Goal: Task Accomplishment & Management: Use online tool/utility

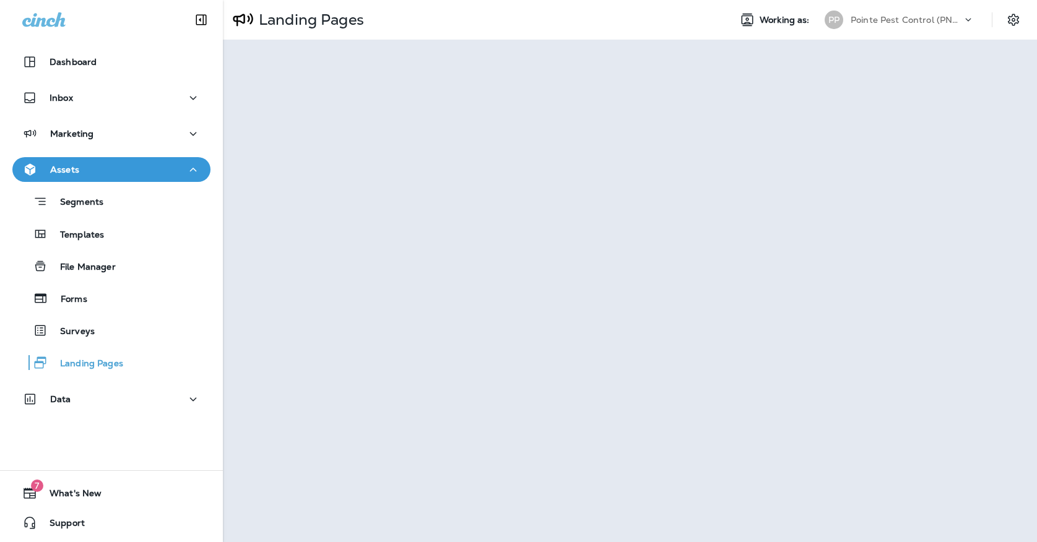
click at [901, 30] on div "PP Pointe Pest Control (PNW)" at bounding box center [899, 19] width 165 height 25
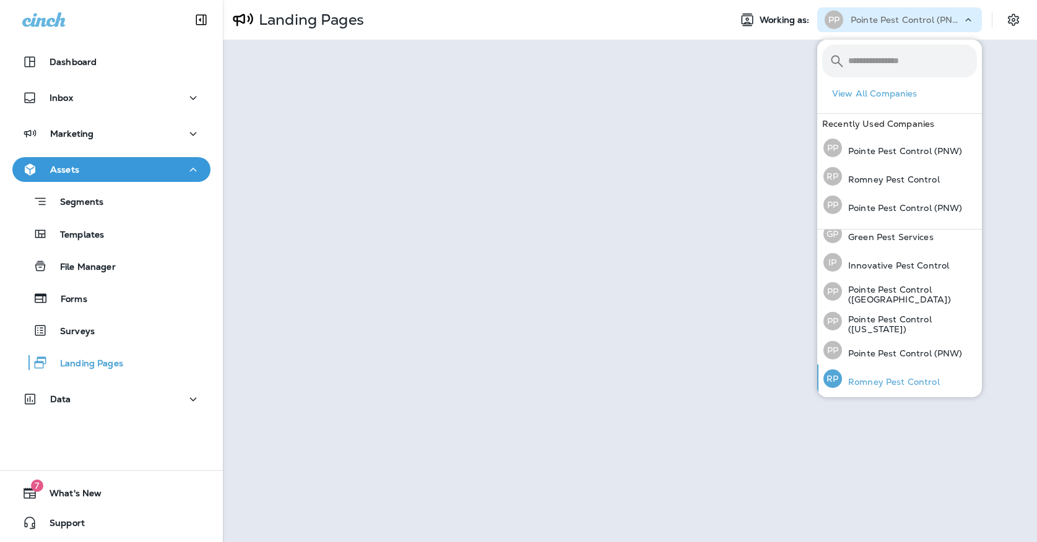
scroll to position [38, 0]
click at [874, 378] on p "Romney Pest Control" at bounding box center [891, 383] width 98 height 10
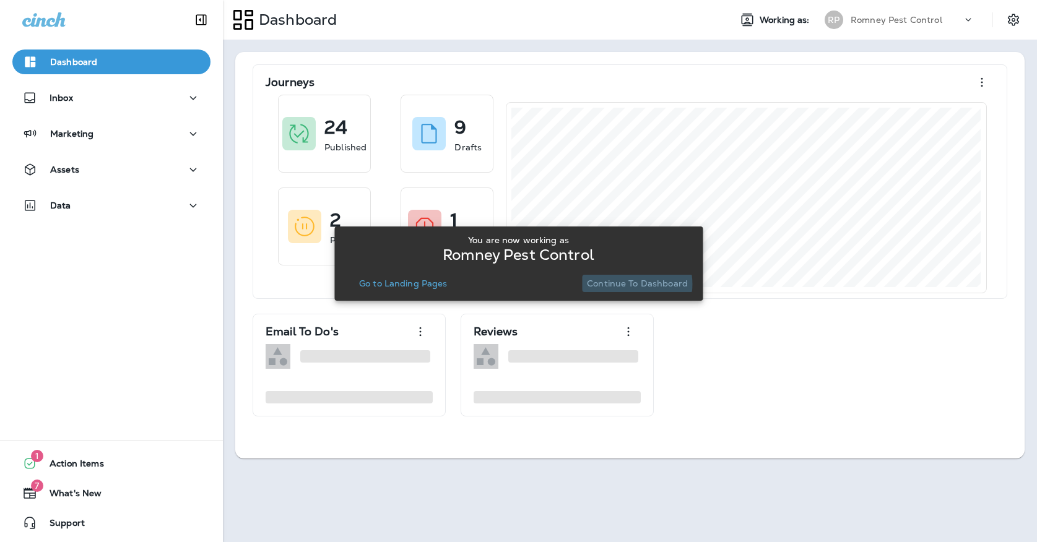
click at [624, 284] on p "Continue to Dashboard" at bounding box center [637, 284] width 101 height 10
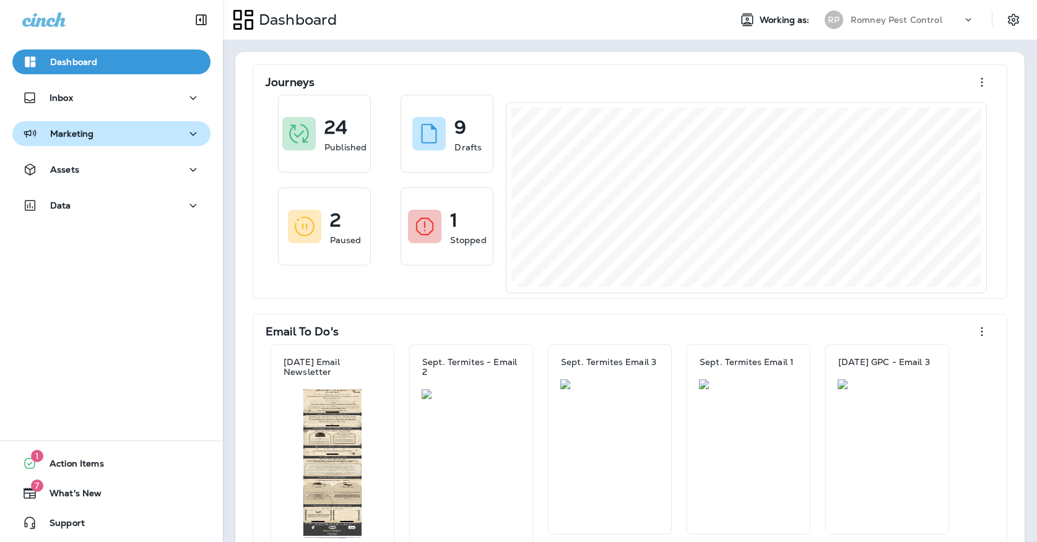
click at [172, 140] on div "Marketing" at bounding box center [111, 133] width 178 height 15
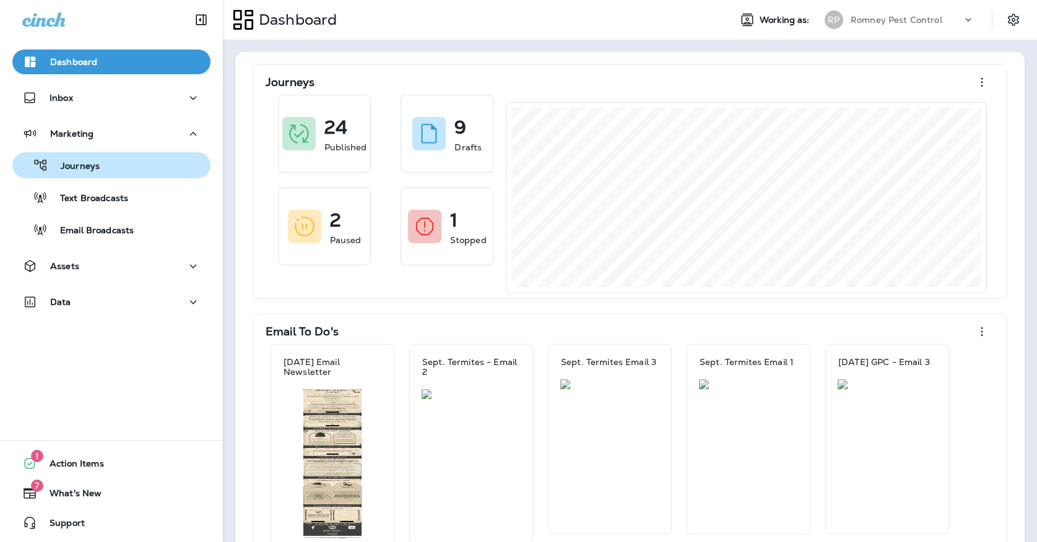
click at [170, 169] on div "Journeys" at bounding box center [111, 165] width 188 height 19
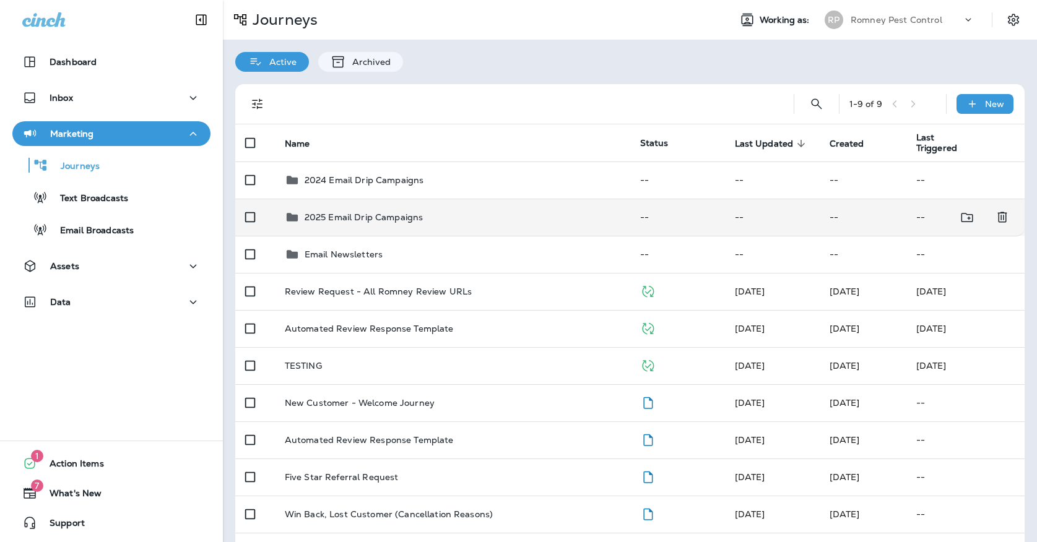
click at [360, 222] on td "2025 Email Drip Campaigns" at bounding box center [452, 217] width 355 height 37
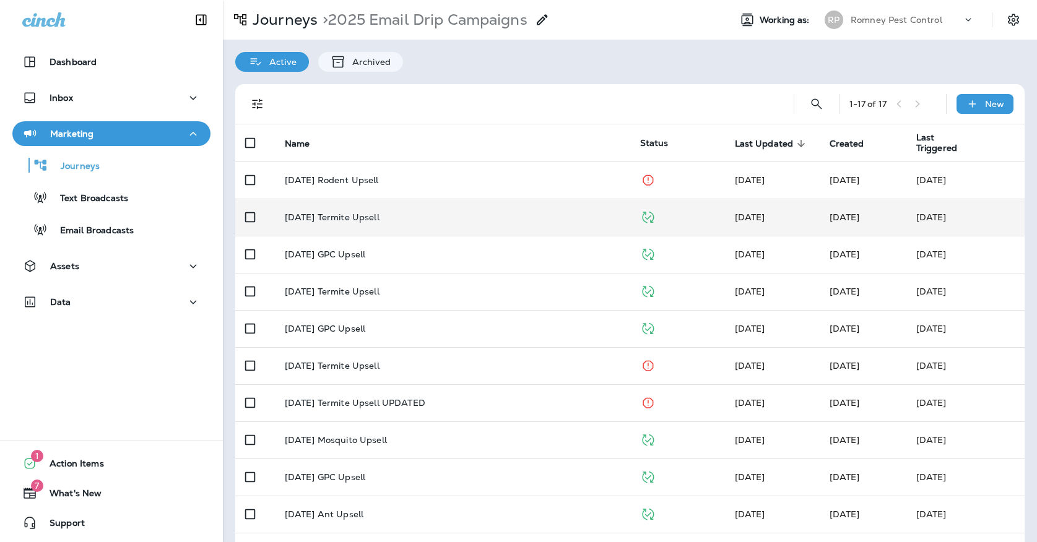
click at [367, 219] on td "[DATE] Termite Upsell" at bounding box center [452, 217] width 355 height 37
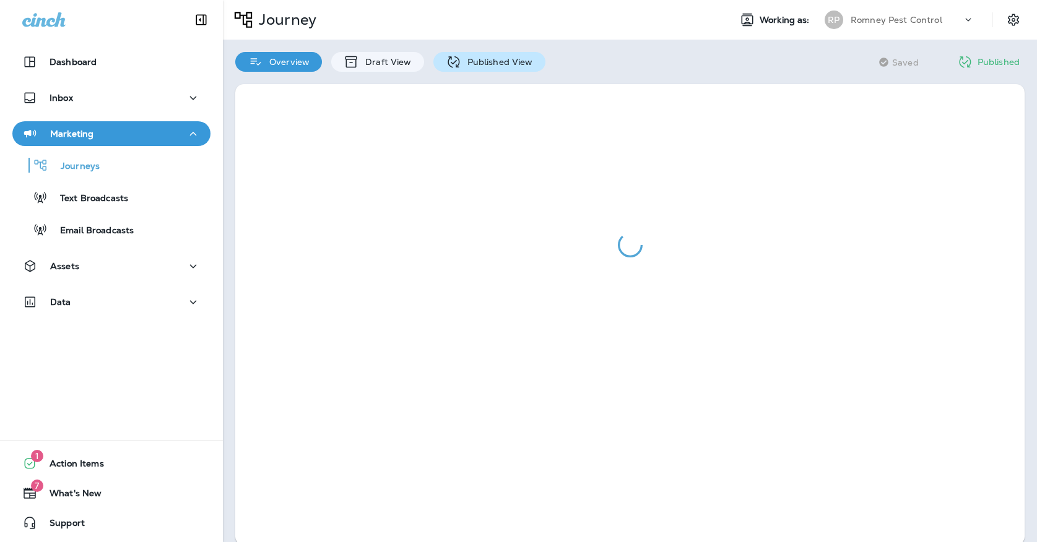
click at [490, 69] on div "Published View" at bounding box center [489, 62] width 112 height 20
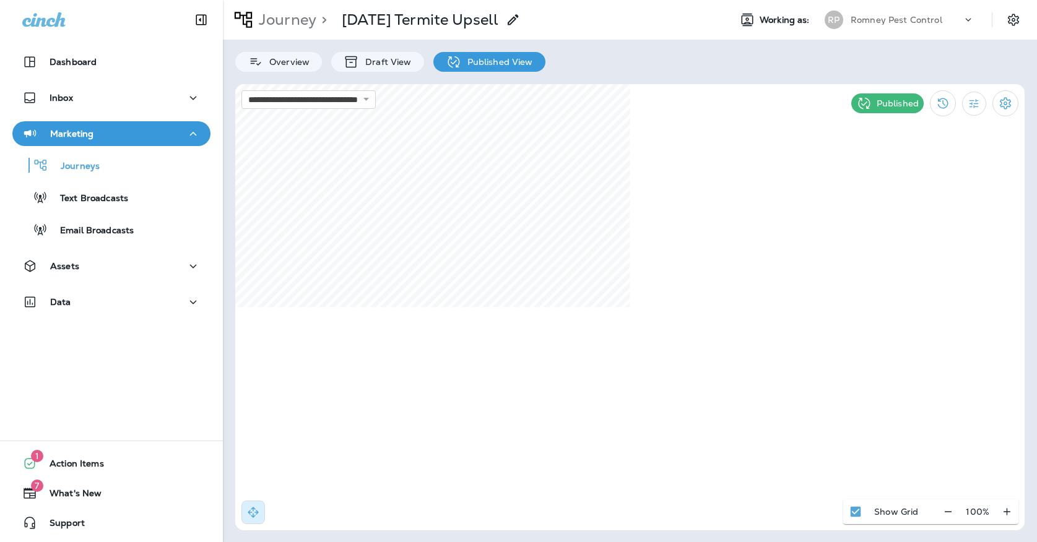
click at [865, 10] on div "[PERSON_NAME] Pest Control" at bounding box center [899, 19] width 165 height 25
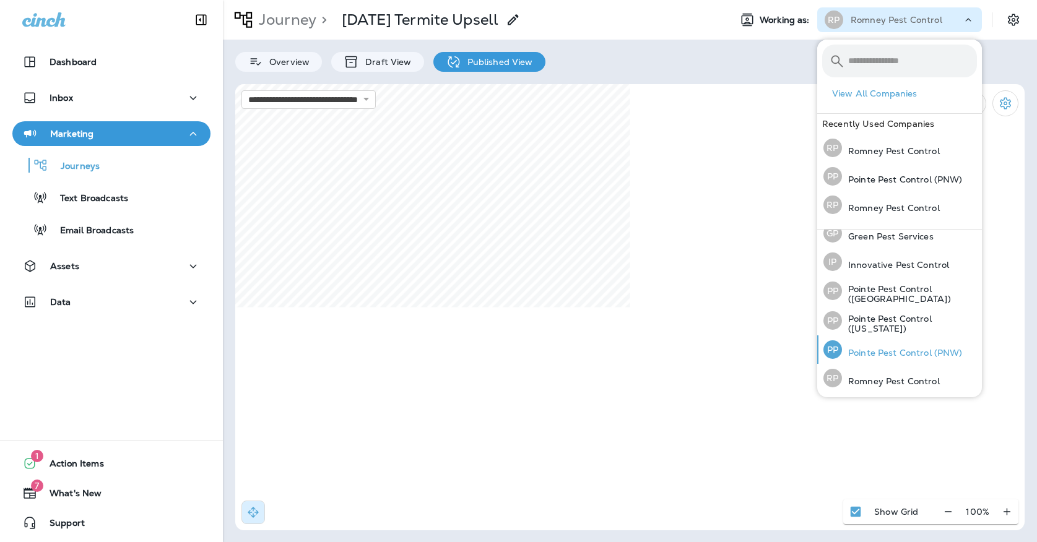
scroll to position [38, 0]
click at [880, 354] on p "Pointe Pest Control (PNW)" at bounding box center [902, 354] width 121 height 10
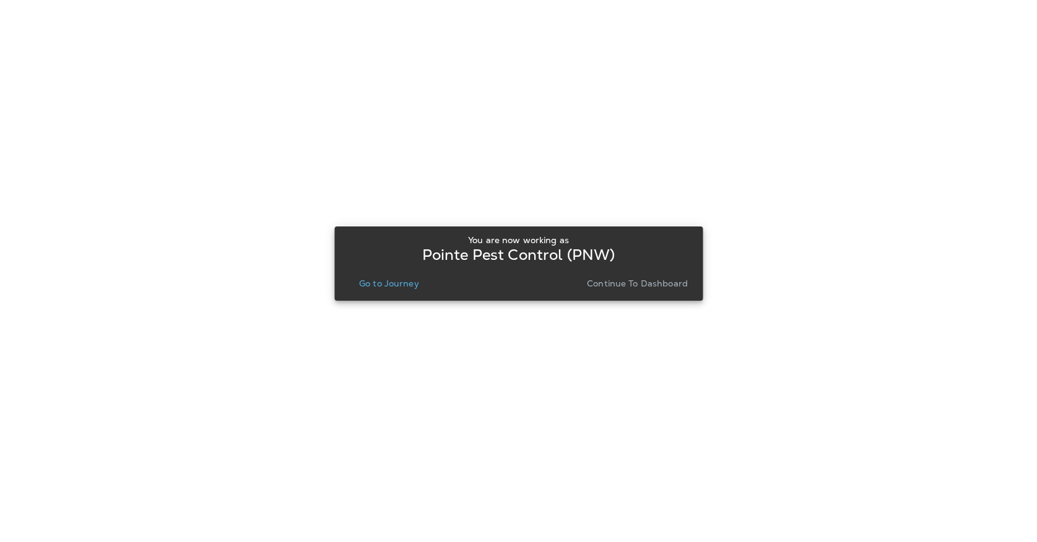
click at [371, 283] on p "Go to Journey" at bounding box center [389, 284] width 60 height 10
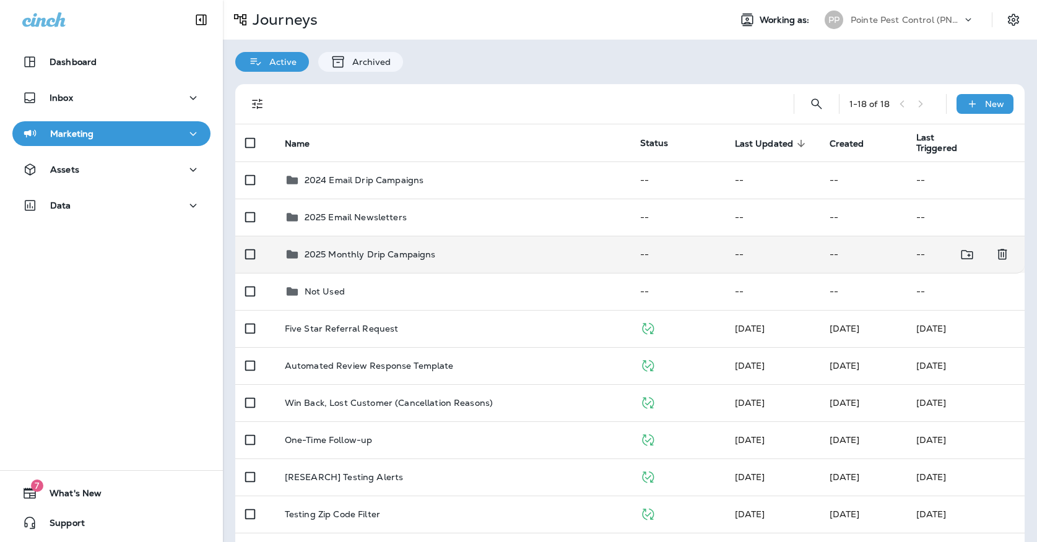
click at [358, 249] on p "2025 Monthly Drip Campaigns" at bounding box center [370, 254] width 131 height 10
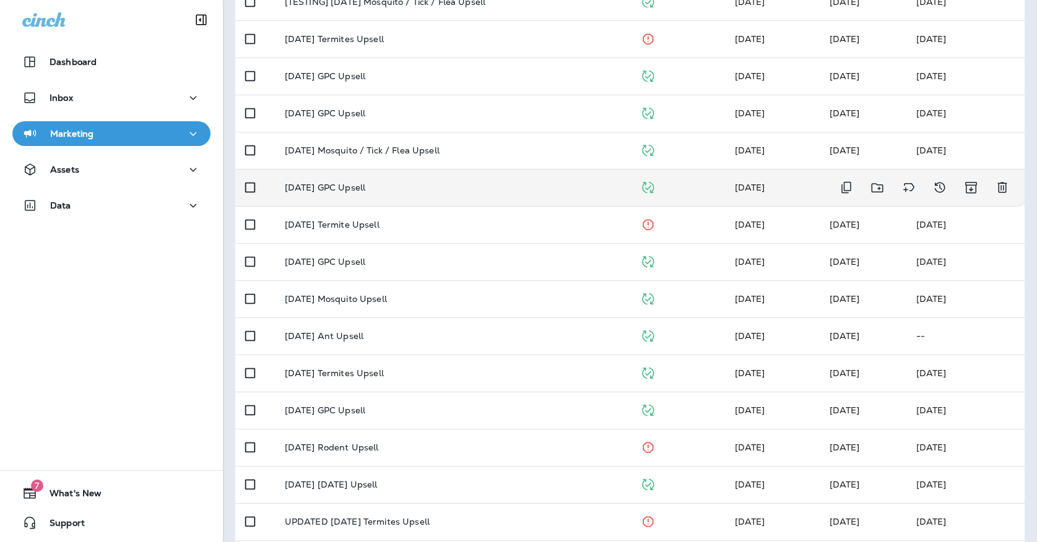
scroll to position [179, 0]
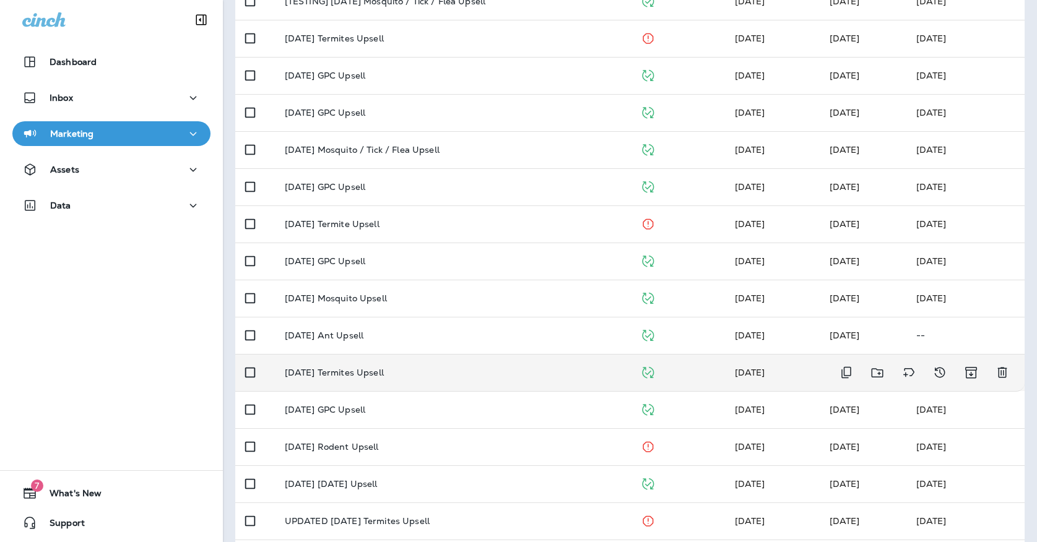
click at [382, 370] on p "[DATE] Termites Upsell" at bounding box center [334, 373] width 99 height 10
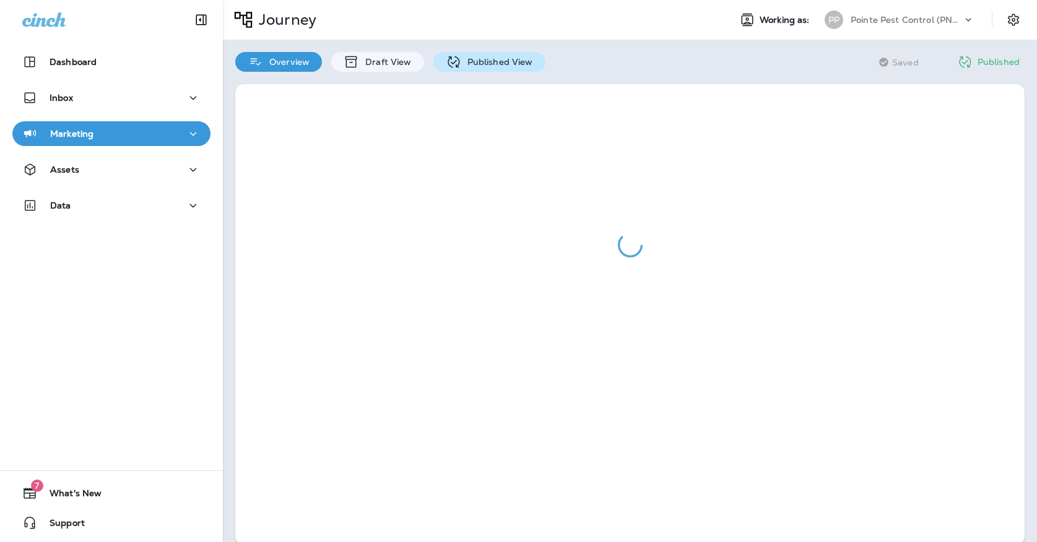
click at [451, 71] on div "Published View" at bounding box center [489, 62] width 112 height 20
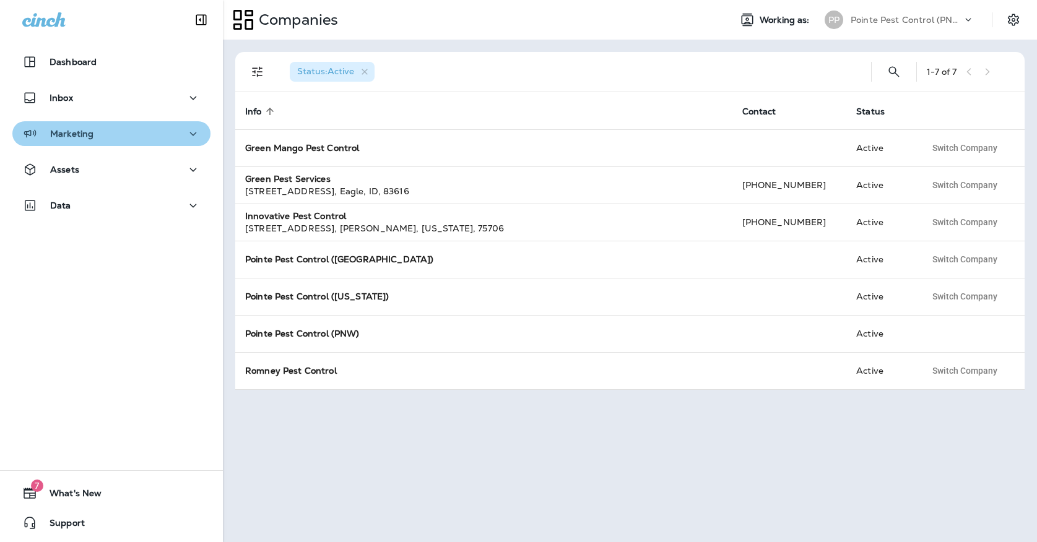
click at [161, 130] on div "Marketing" at bounding box center [111, 133] width 178 height 15
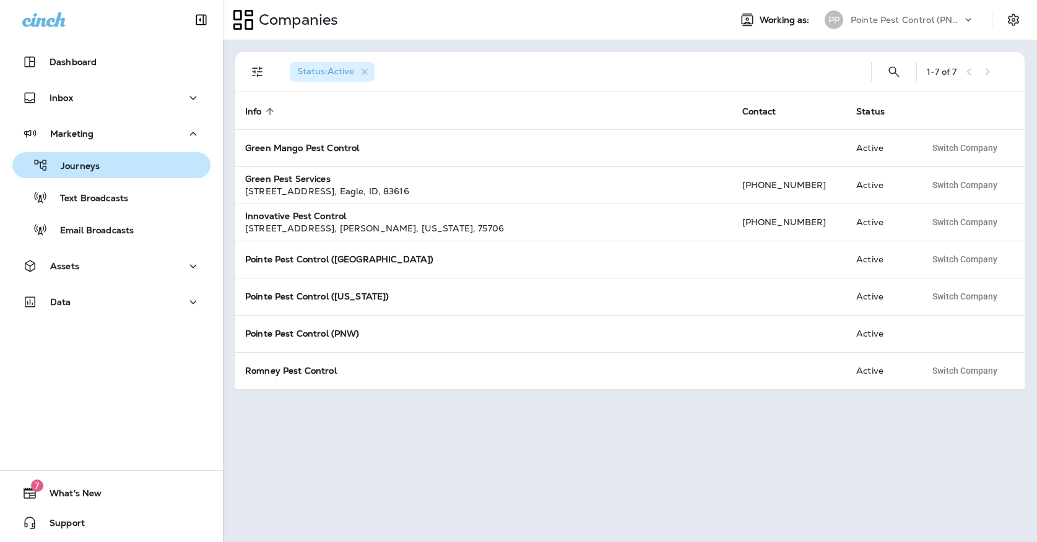
click at [145, 173] on div "Journeys" at bounding box center [111, 165] width 188 height 19
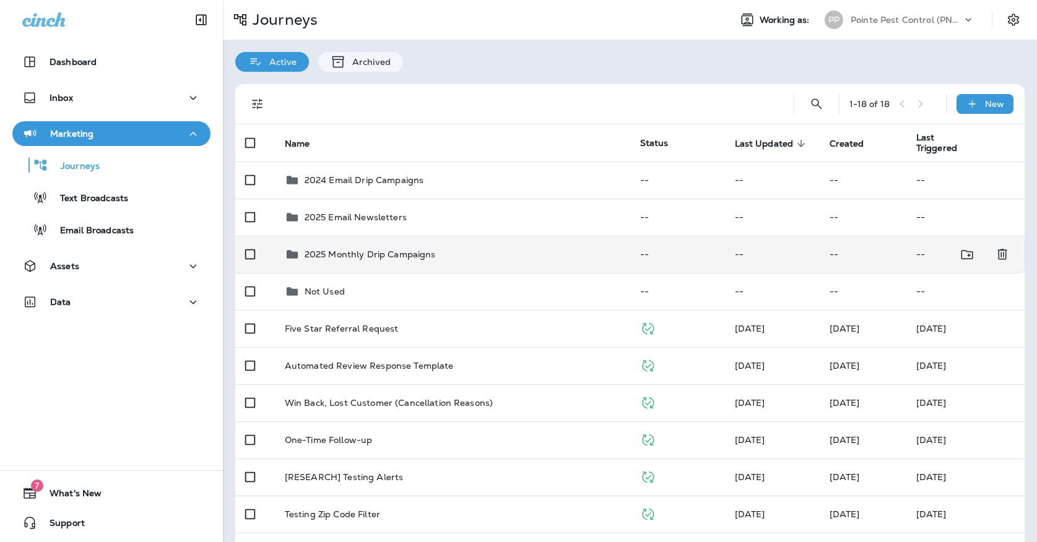
click at [381, 236] on td "2025 Monthly Drip Campaigns" at bounding box center [452, 254] width 355 height 37
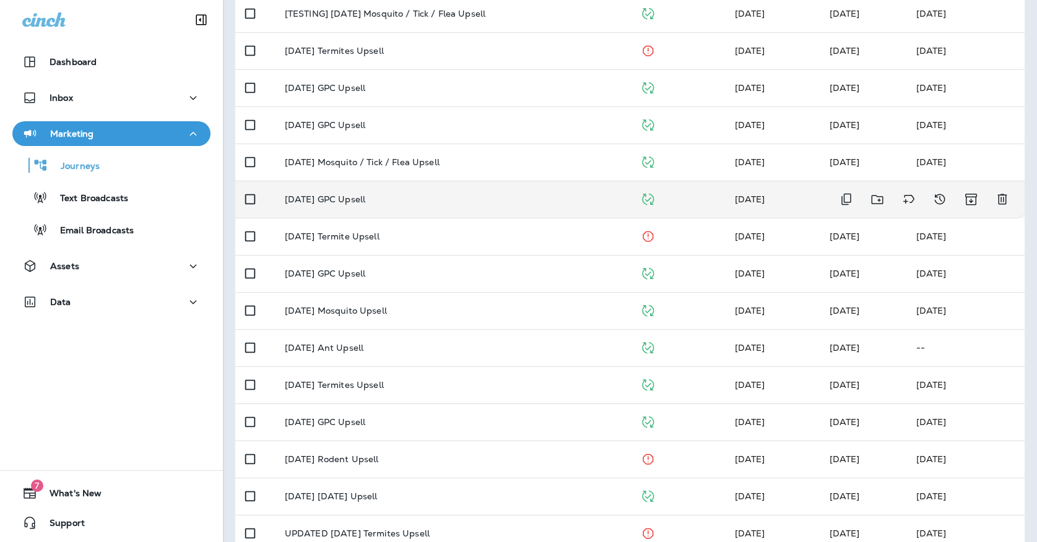
scroll to position [213, 0]
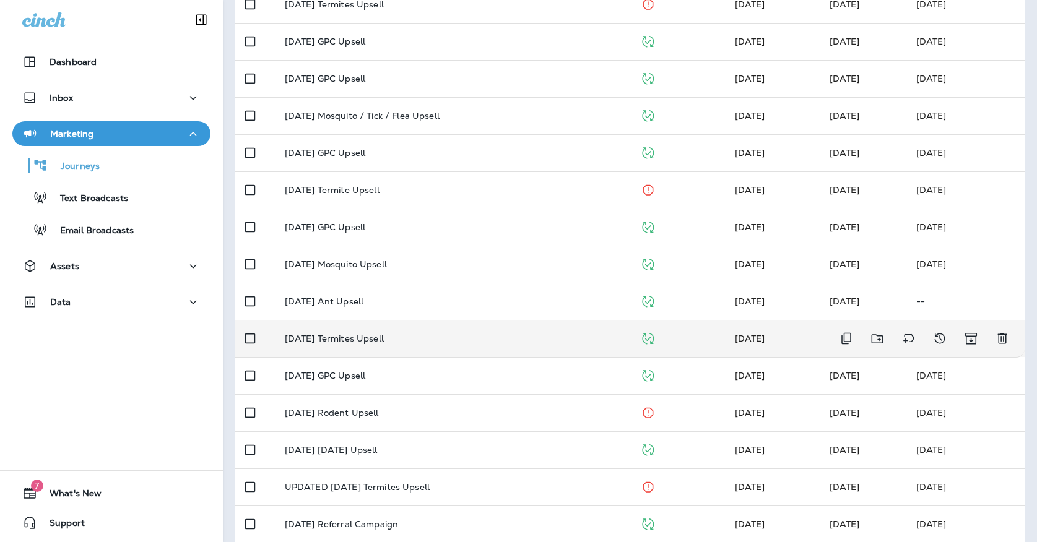
click at [404, 342] on td "[DATE] Termites Upsell" at bounding box center [452, 338] width 355 height 37
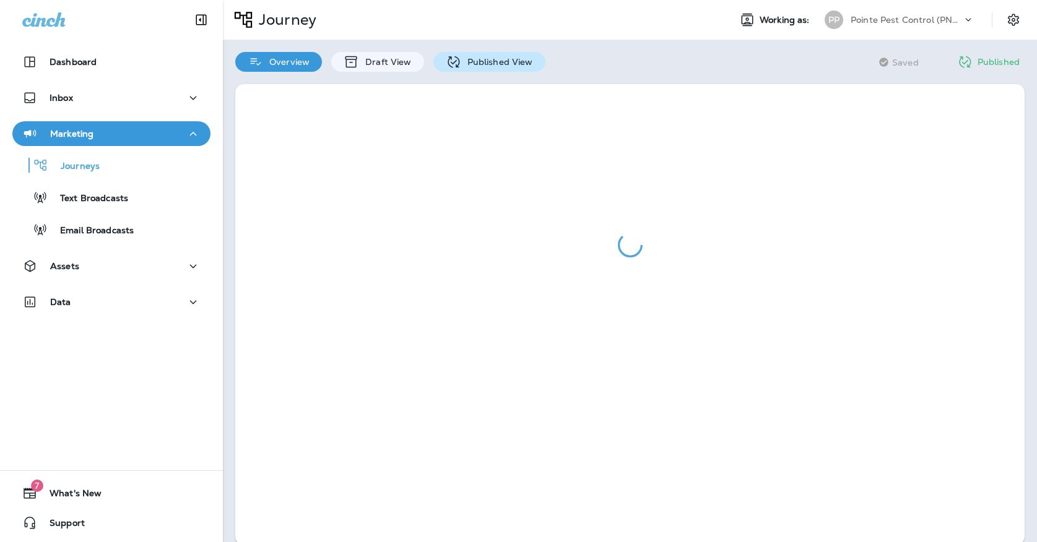
click at [497, 67] on p "Published View" at bounding box center [497, 62] width 72 height 10
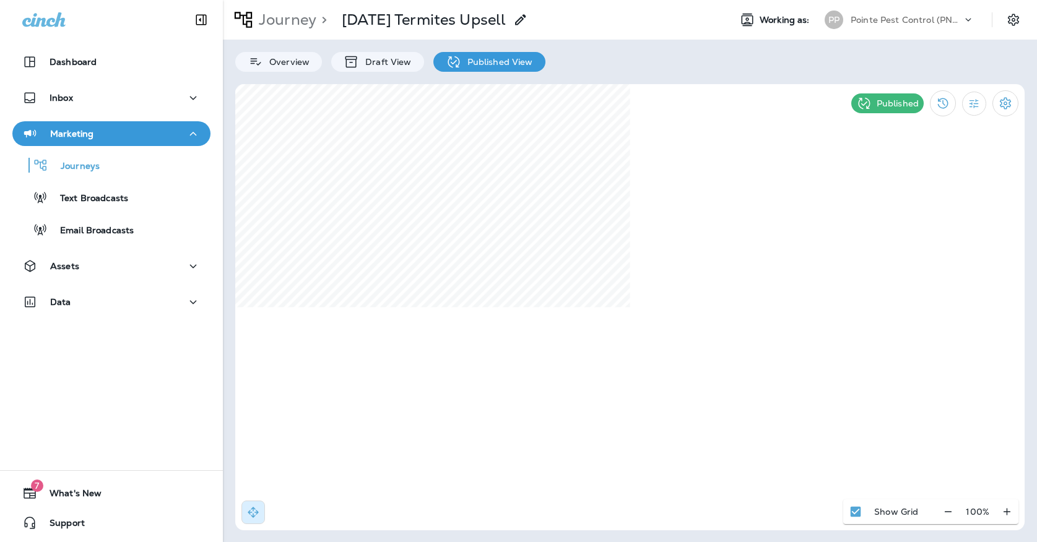
click at [859, 21] on p "Pointe Pest Control (PNW)" at bounding box center [906, 20] width 111 height 10
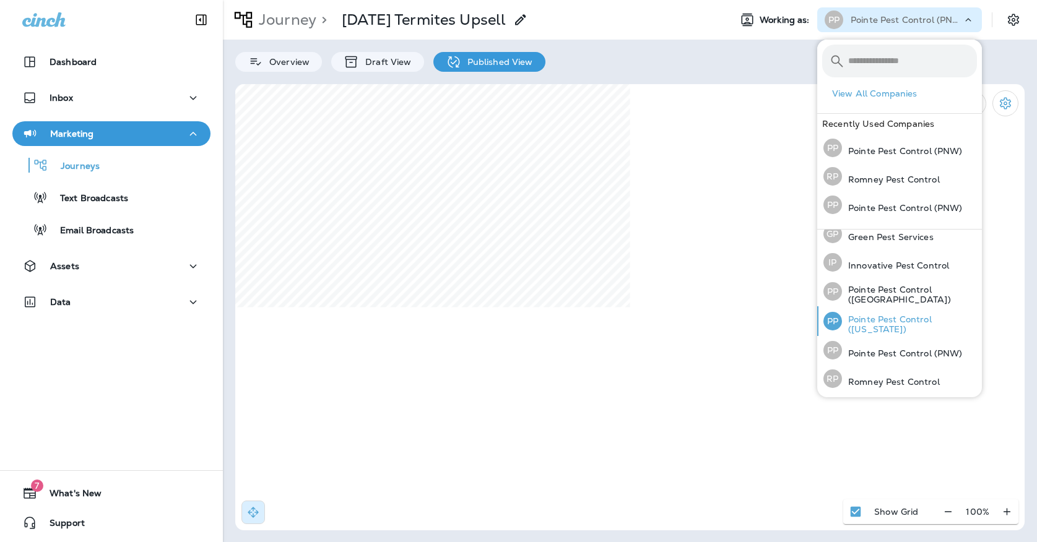
scroll to position [38, 0]
click at [857, 326] on p "Pointe Pest Control ([US_STATE])" at bounding box center [909, 325] width 135 height 20
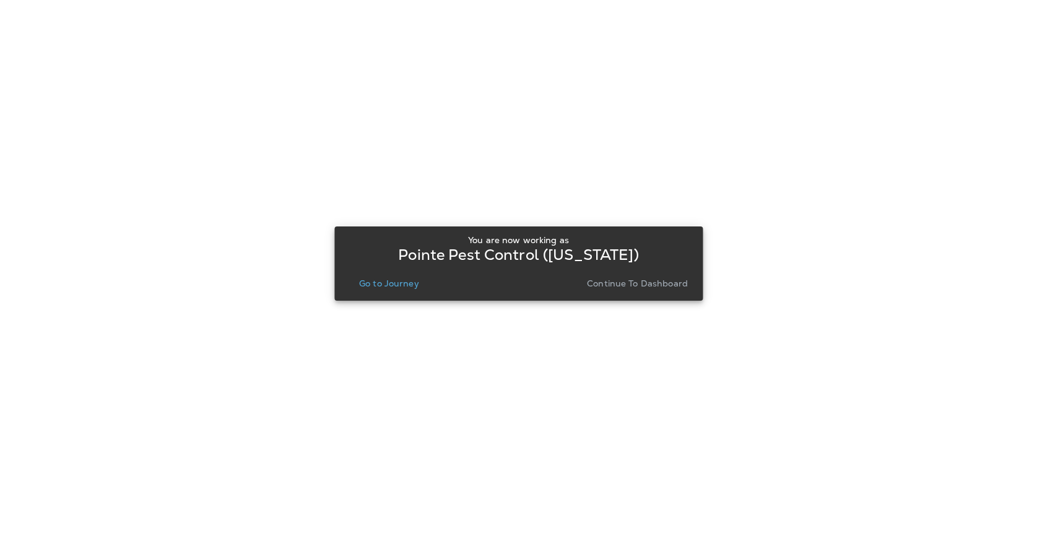
click at [415, 282] on p "Go to Journey" at bounding box center [389, 284] width 60 height 10
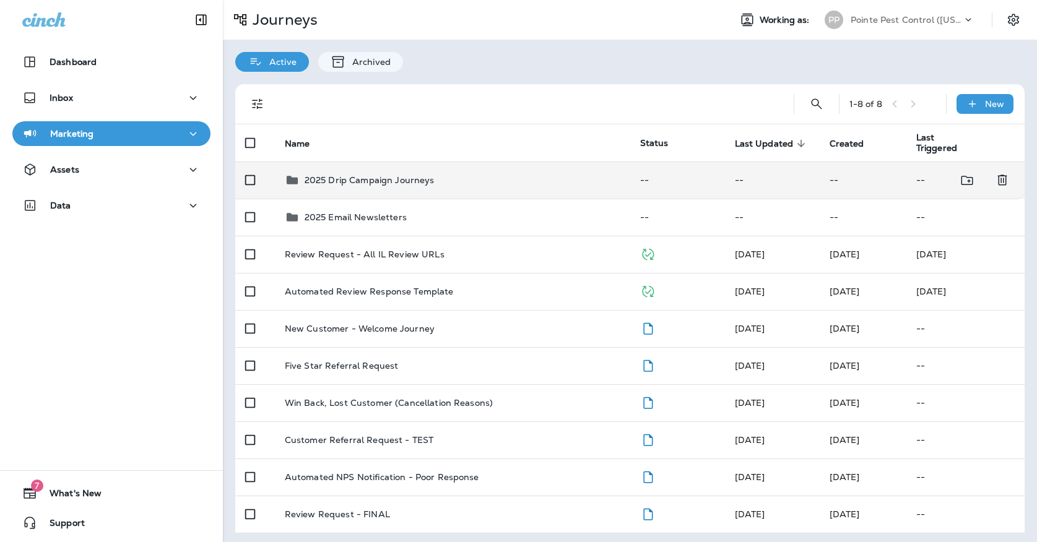
click at [453, 173] on div "2025 Drip Campaign Journeys" at bounding box center [453, 180] width 336 height 15
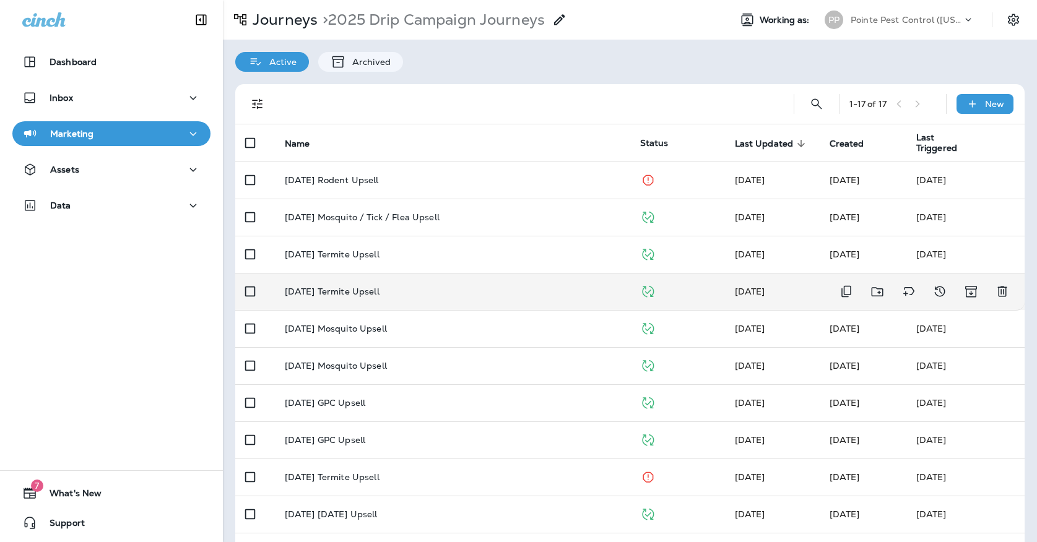
click at [389, 278] on td "[DATE] Termite Upsell" at bounding box center [452, 291] width 355 height 37
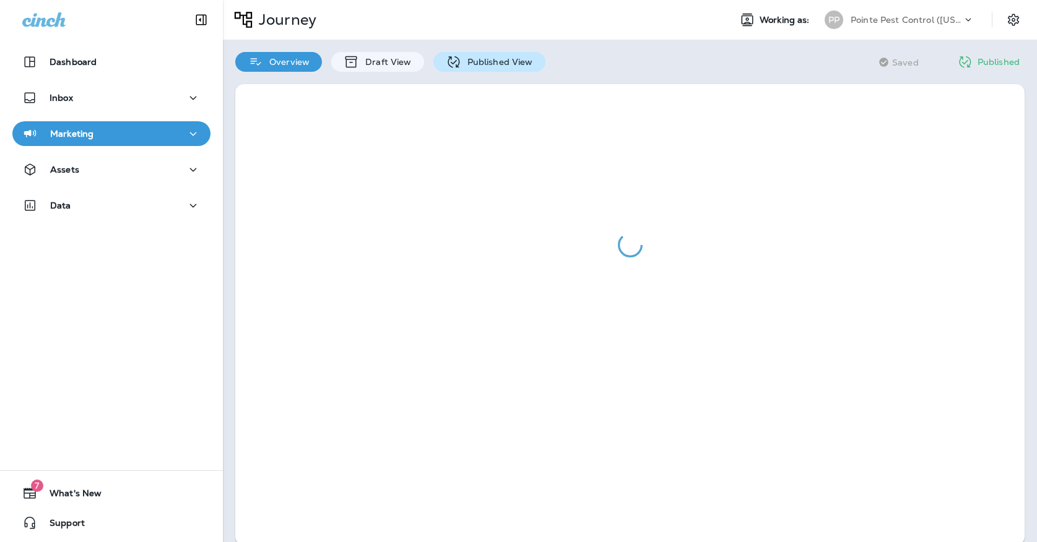
click at [461, 57] on p "Published View" at bounding box center [497, 62] width 72 height 10
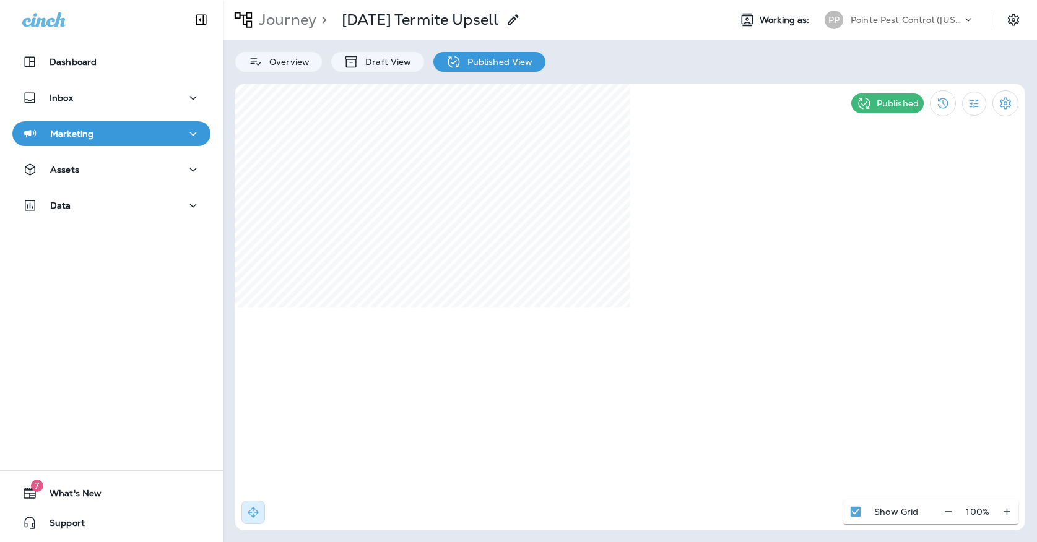
click at [874, 22] on p "Pointe Pest Control ([US_STATE])" at bounding box center [906, 20] width 111 height 10
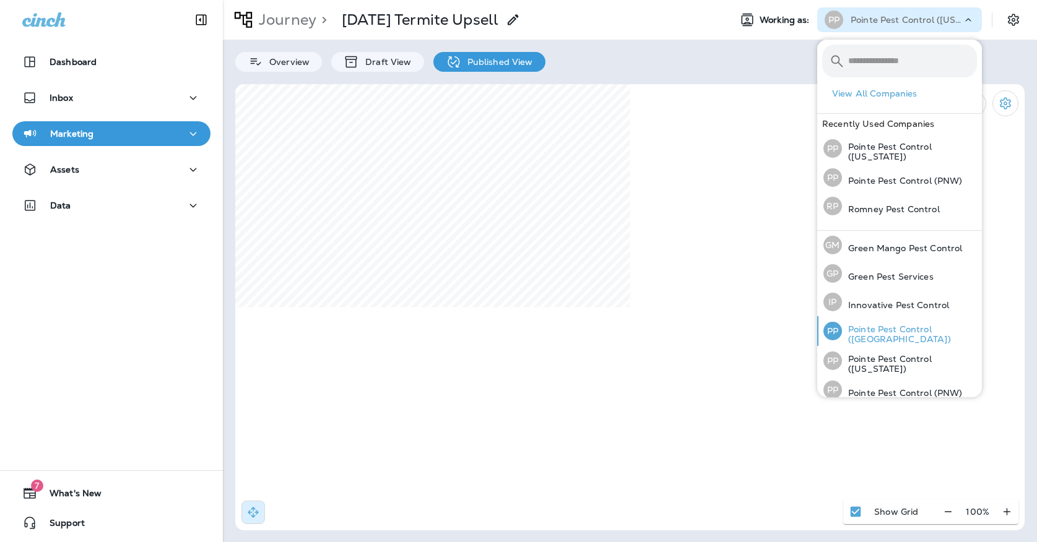
click at [884, 326] on div "PP Pointe Pest Control ([GEOGRAPHIC_DATA])" at bounding box center [899, 331] width 163 height 30
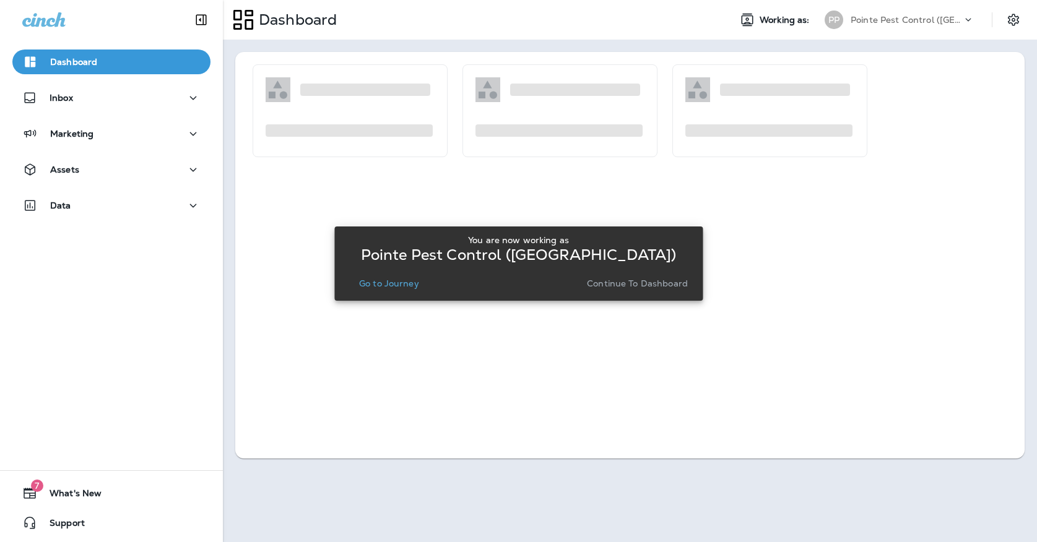
click at [371, 286] on p "Go to Journey" at bounding box center [389, 284] width 60 height 10
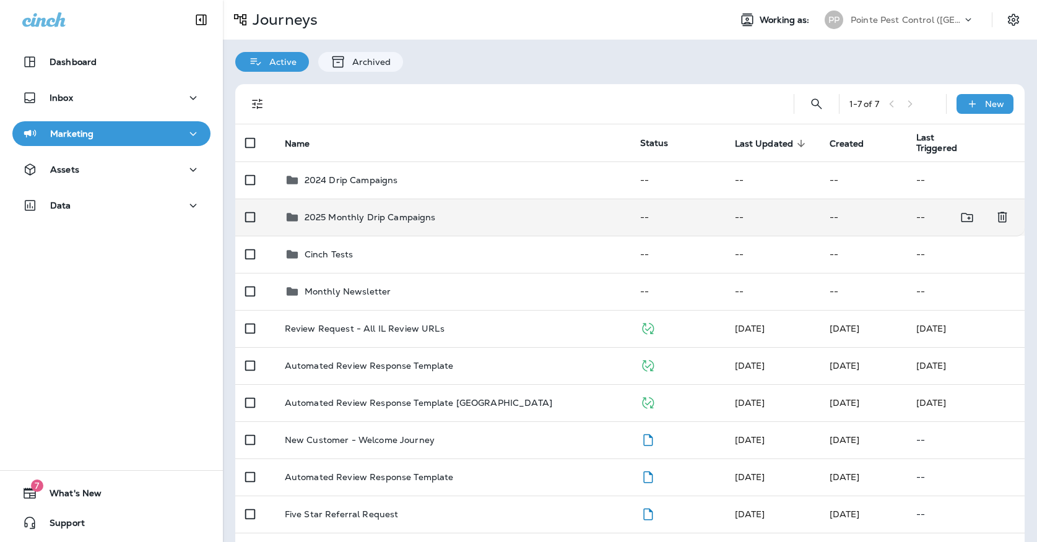
click at [368, 221] on td "2025 Monthly Drip Campaigns" at bounding box center [452, 217] width 355 height 37
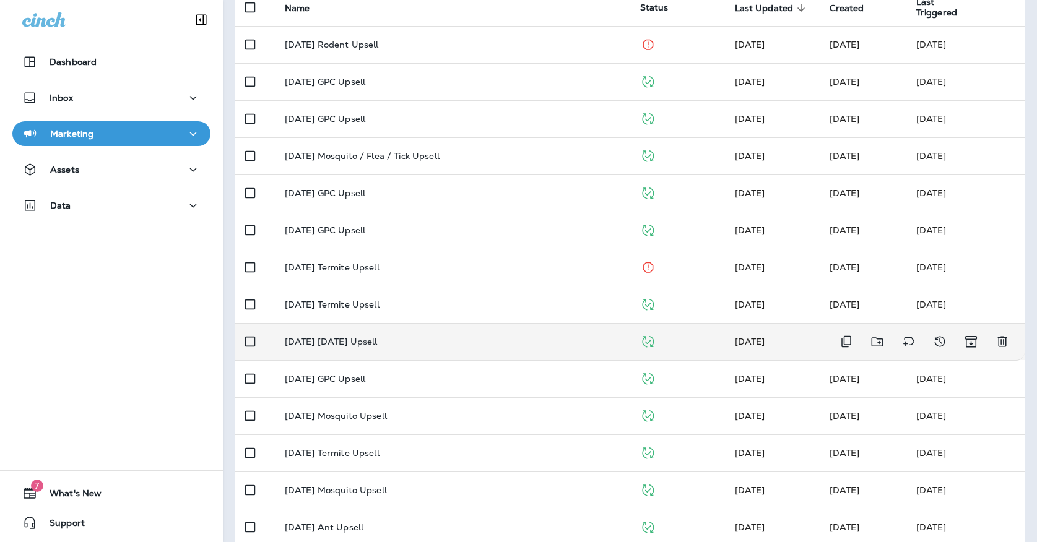
scroll to position [152, 0]
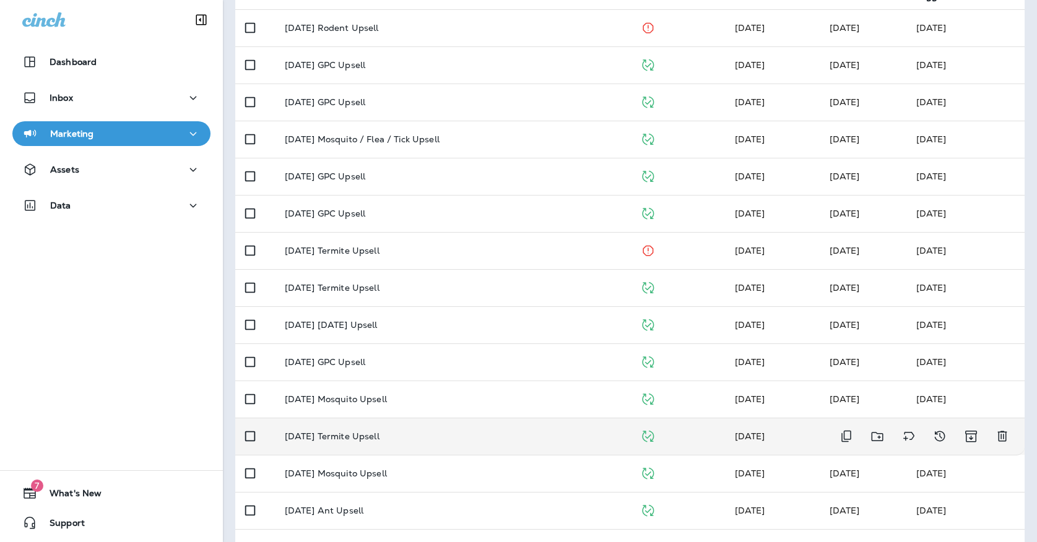
click at [339, 432] on p "[DATE] Termite Upsell" at bounding box center [332, 437] width 95 height 10
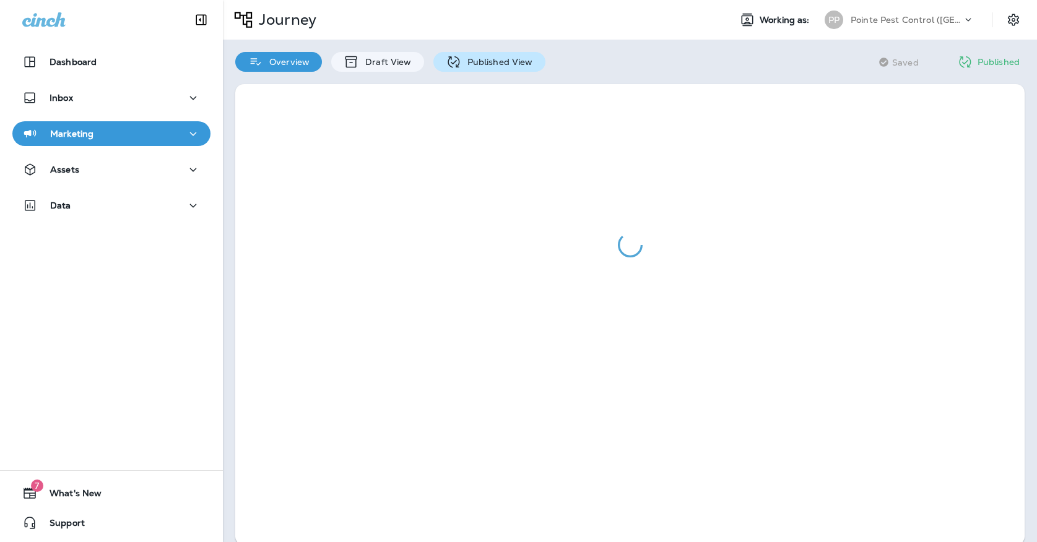
click at [475, 68] on div "Published View" at bounding box center [489, 62] width 112 height 20
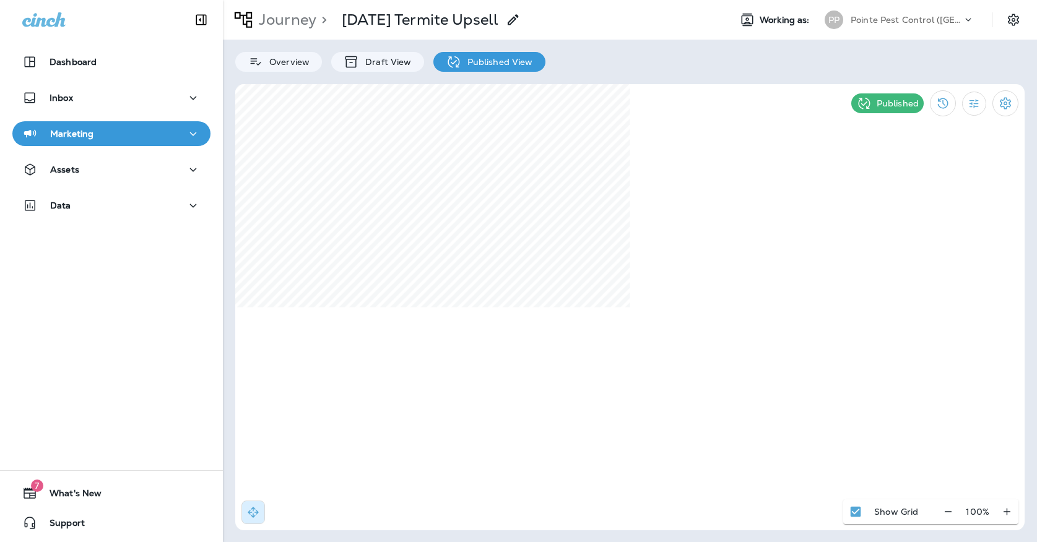
click at [875, 27] on div "Pointe Pest Control ([GEOGRAPHIC_DATA])" at bounding box center [906, 20] width 111 height 19
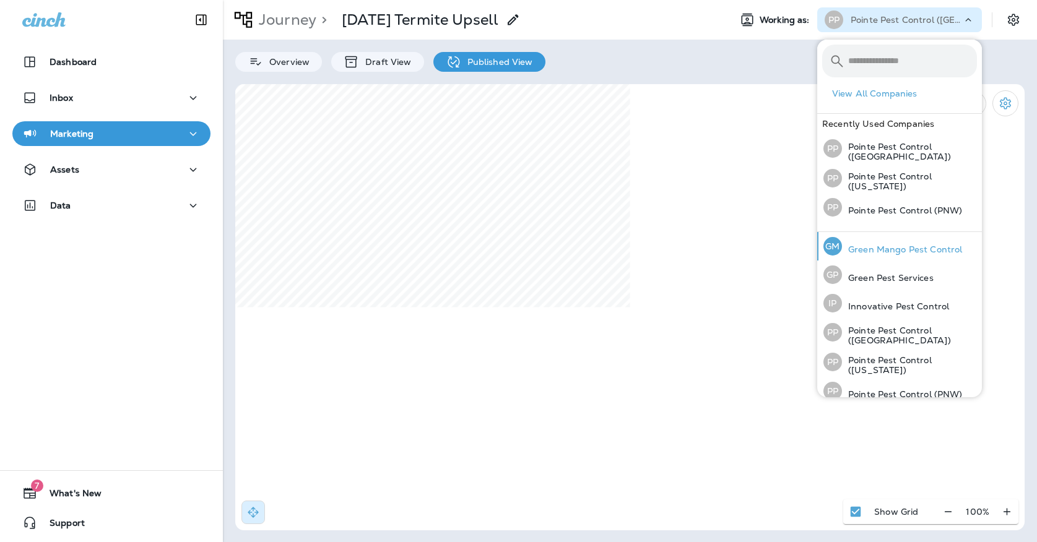
scroll to position [10, 0]
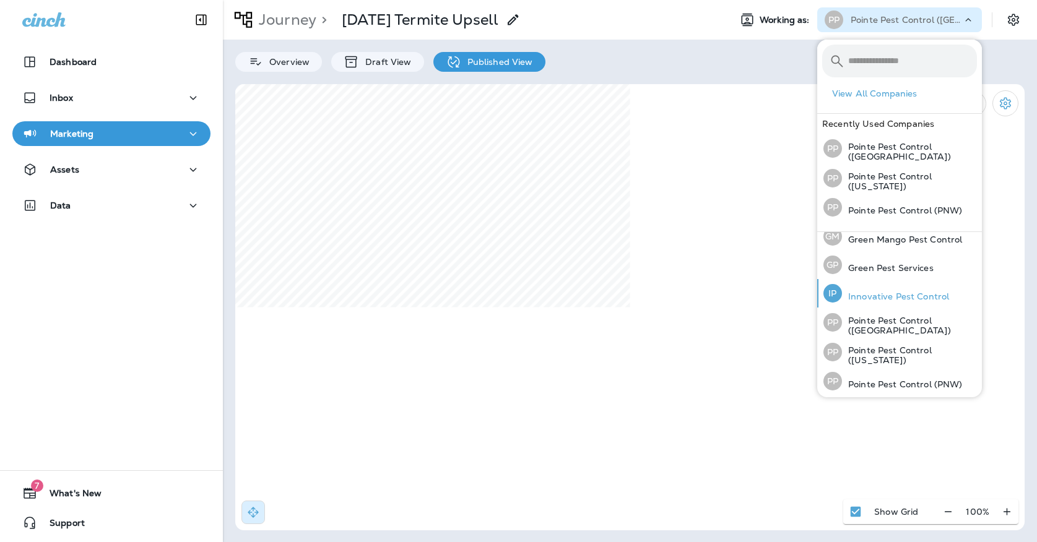
click at [872, 295] on p "Innovative Pest Control" at bounding box center [895, 297] width 107 height 10
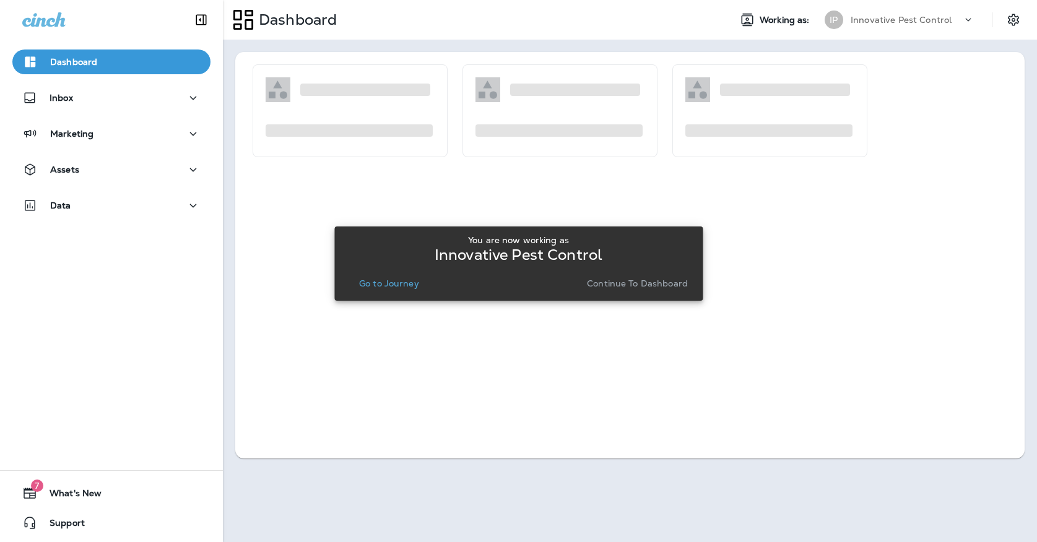
click at [410, 285] on p "Go to Journey" at bounding box center [389, 284] width 60 height 10
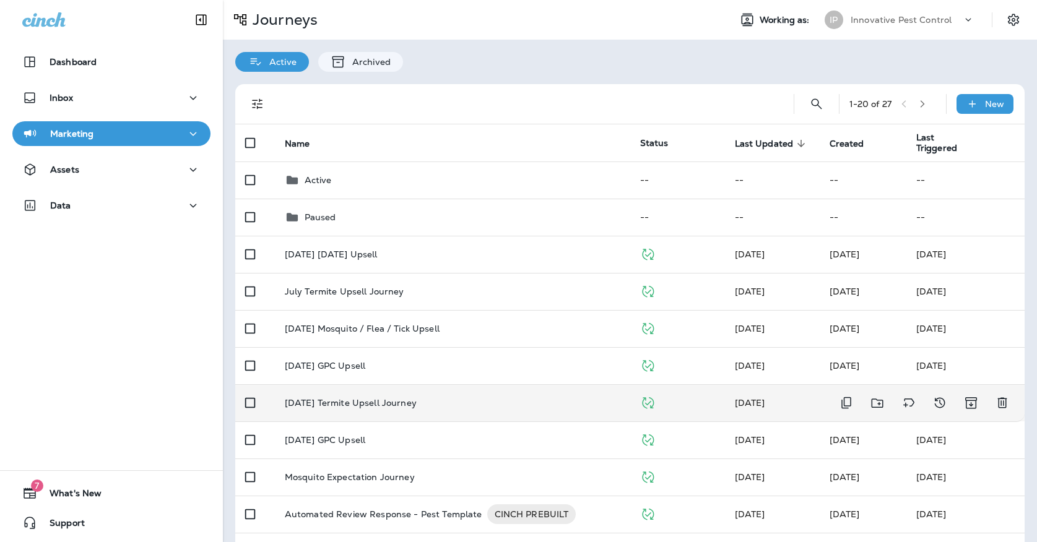
click at [408, 398] on p "[DATE] Termite Upsell Journey" at bounding box center [351, 403] width 132 height 10
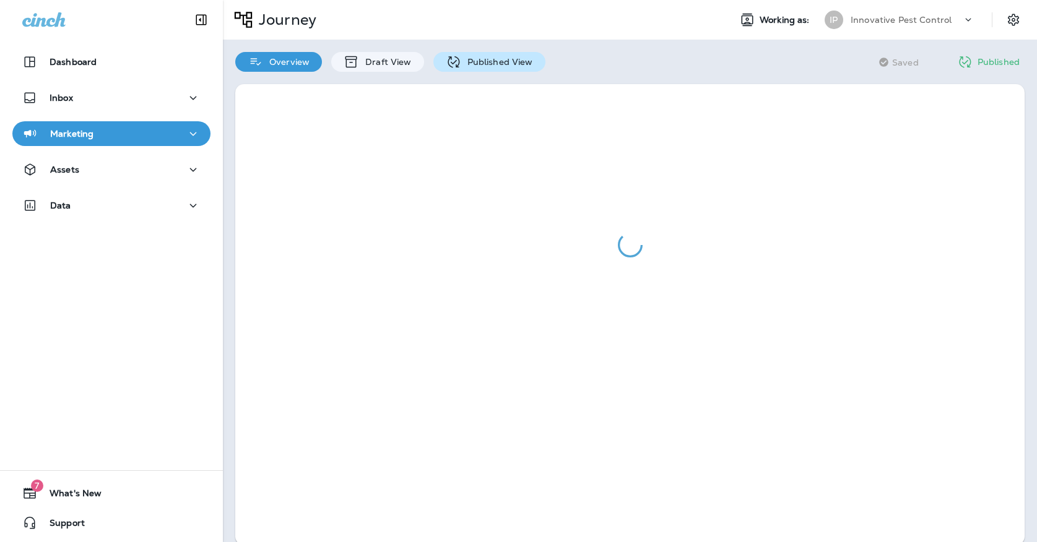
click at [461, 61] on p "Published View" at bounding box center [497, 62] width 72 height 10
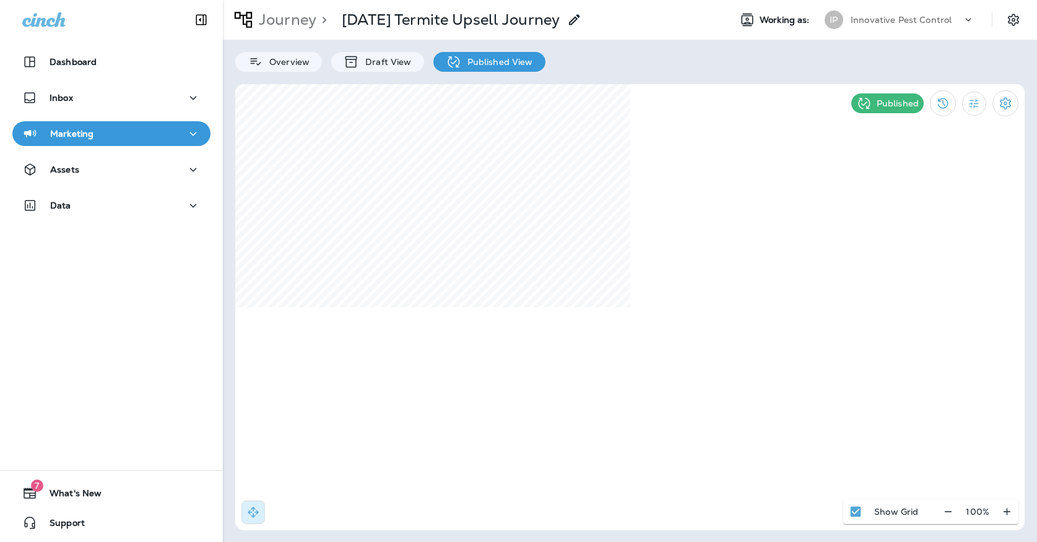
click at [887, 27] on div "Innovative Pest Control" at bounding box center [906, 20] width 111 height 19
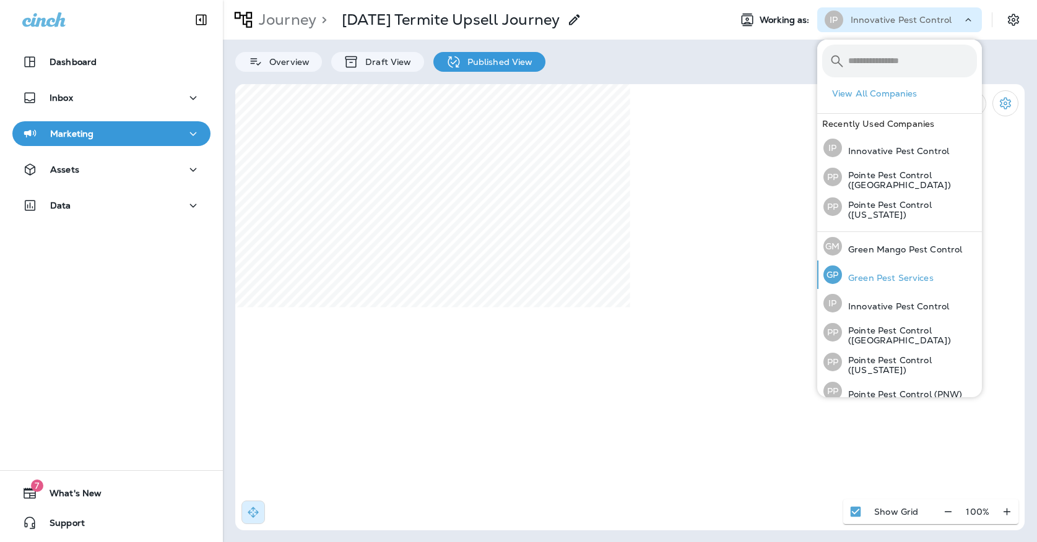
click at [848, 271] on div "[PERSON_NAME] Pest Services" at bounding box center [878, 275] width 120 height 28
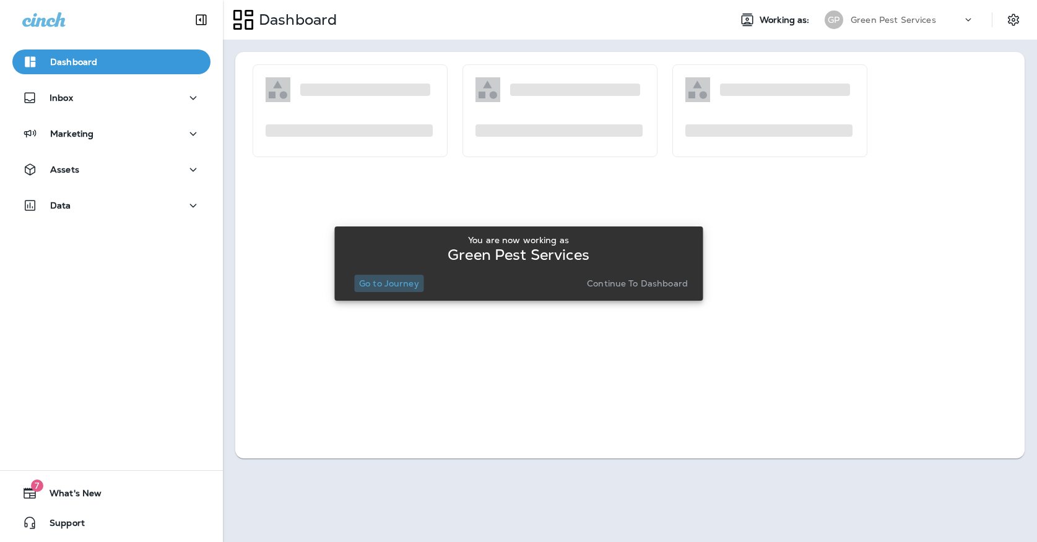
click at [405, 282] on p "Go to Journey" at bounding box center [389, 284] width 60 height 10
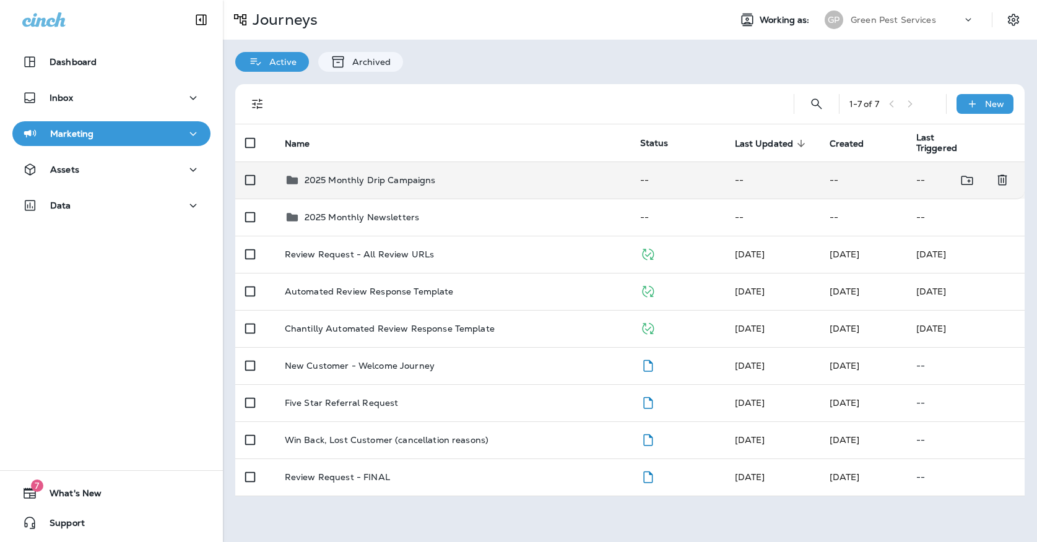
click at [395, 181] on td "2025 Monthly Drip Campaigns" at bounding box center [452, 180] width 355 height 37
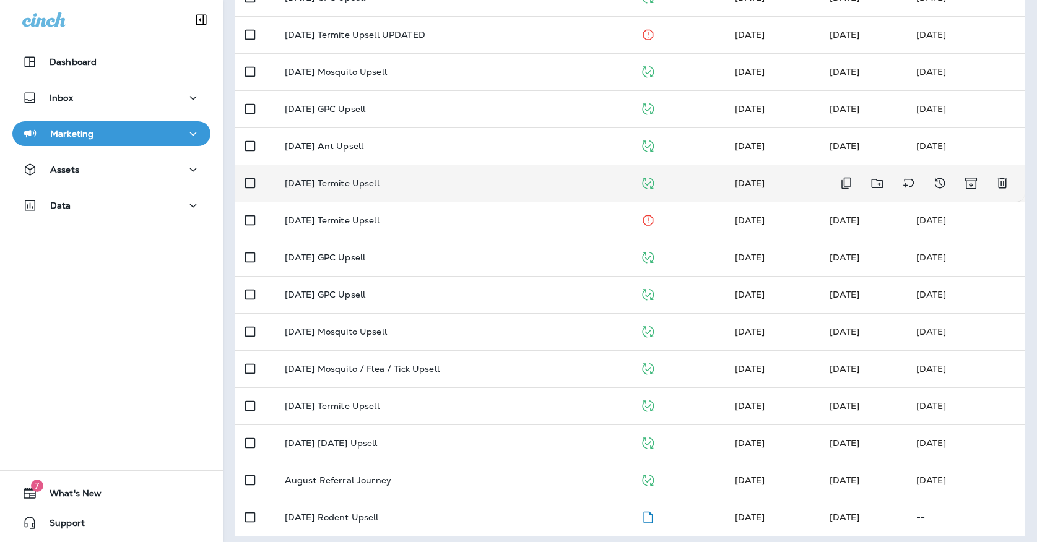
scroll to position [219, 0]
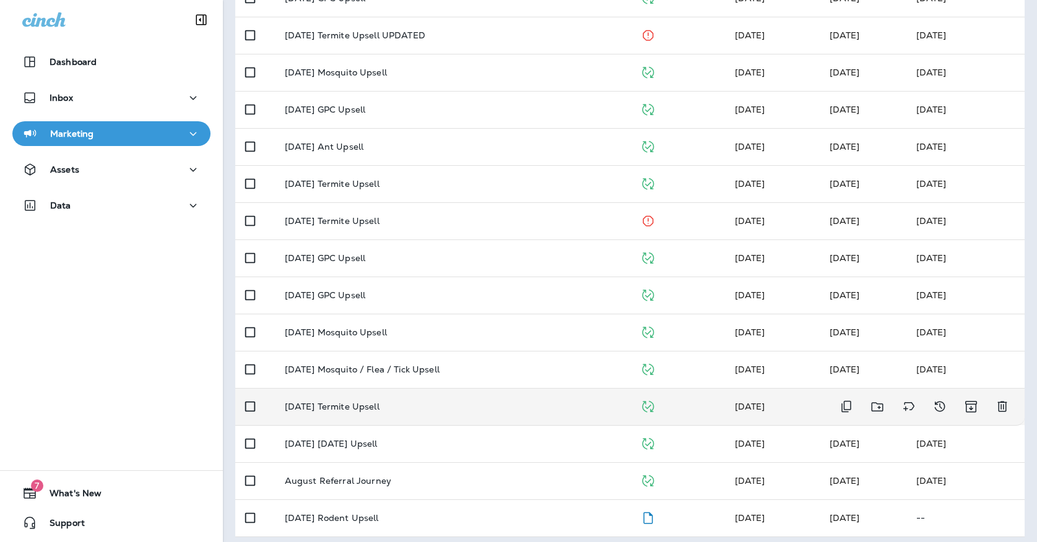
click at [388, 402] on div "[DATE] Termite Upsell" at bounding box center [453, 407] width 336 height 10
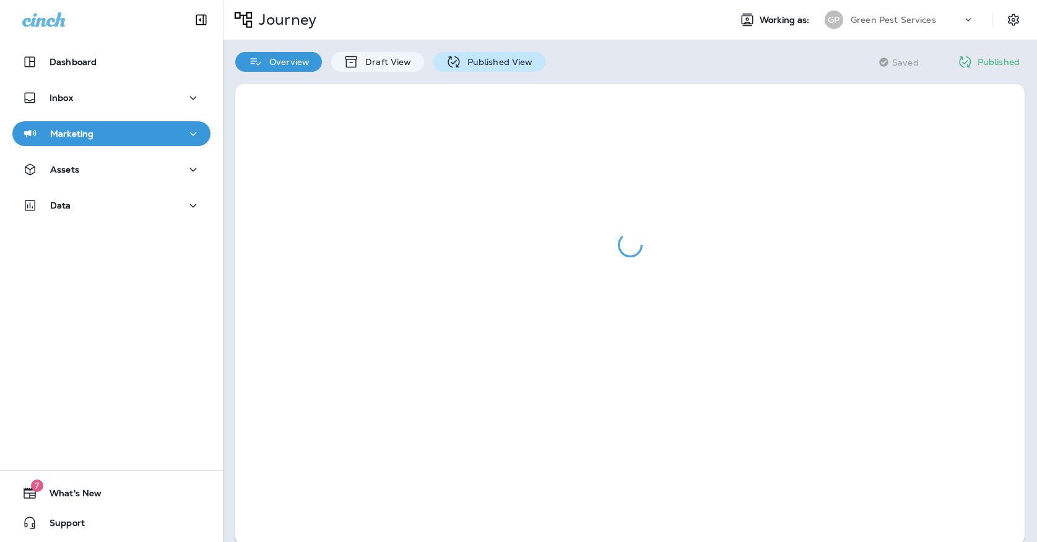
click at [490, 59] on p "Published View" at bounding box center [497, 62] width 72 height 10
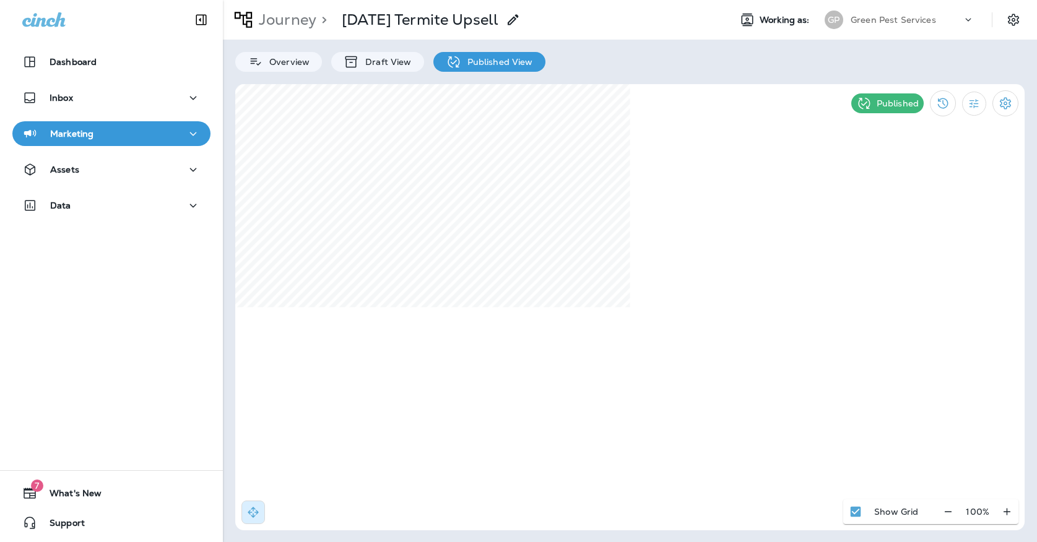
click at [862, 25] on div "Green Pest Services" at bounding box center [906, 20] width 111 height 19
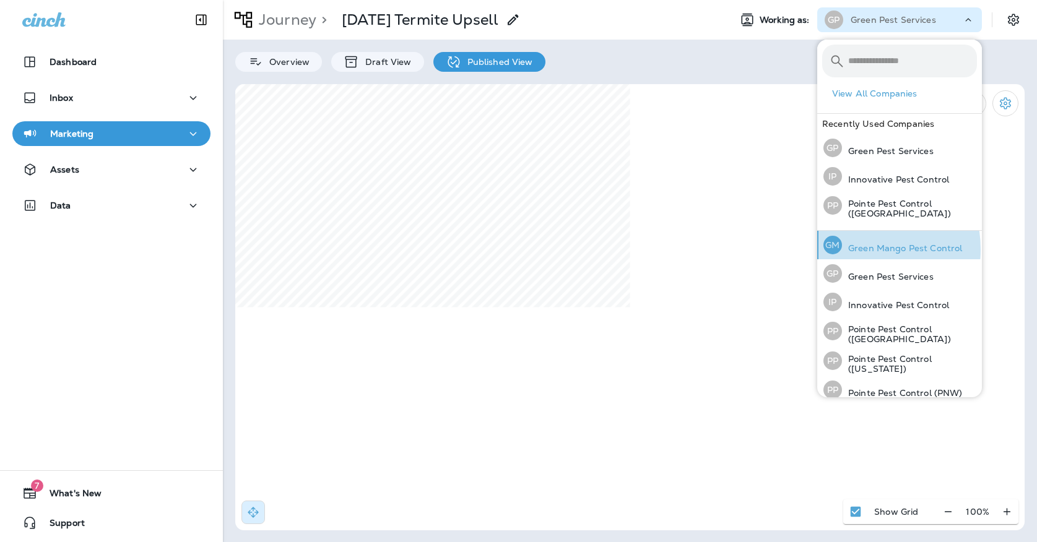
click at [850, 248] on p "Green Mango Pest Control" at bounding box center [902, 248] width 120 height 10
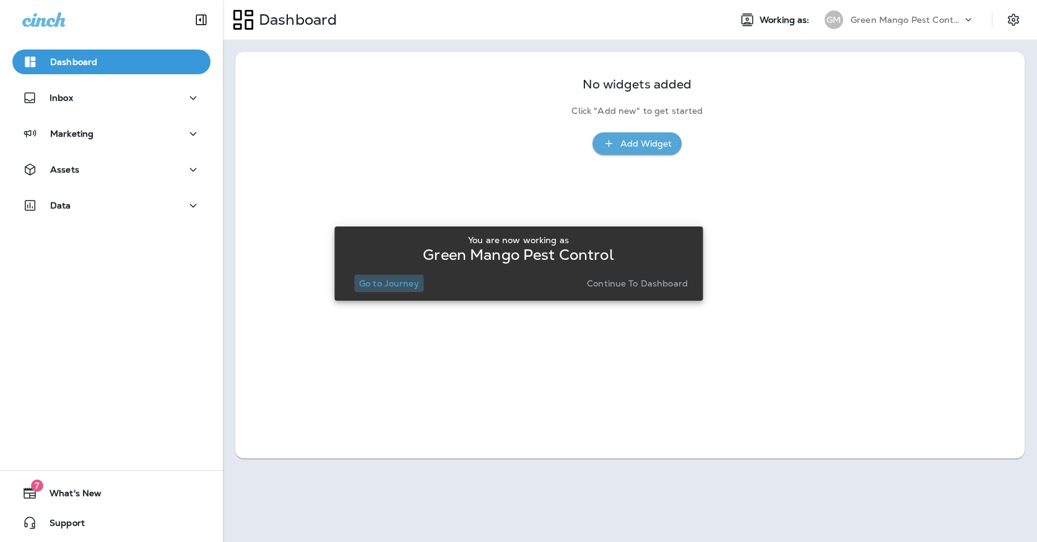
click at [375, 290] on button "Go to Journey" at bounding box center [389, 283] width 70 height 17
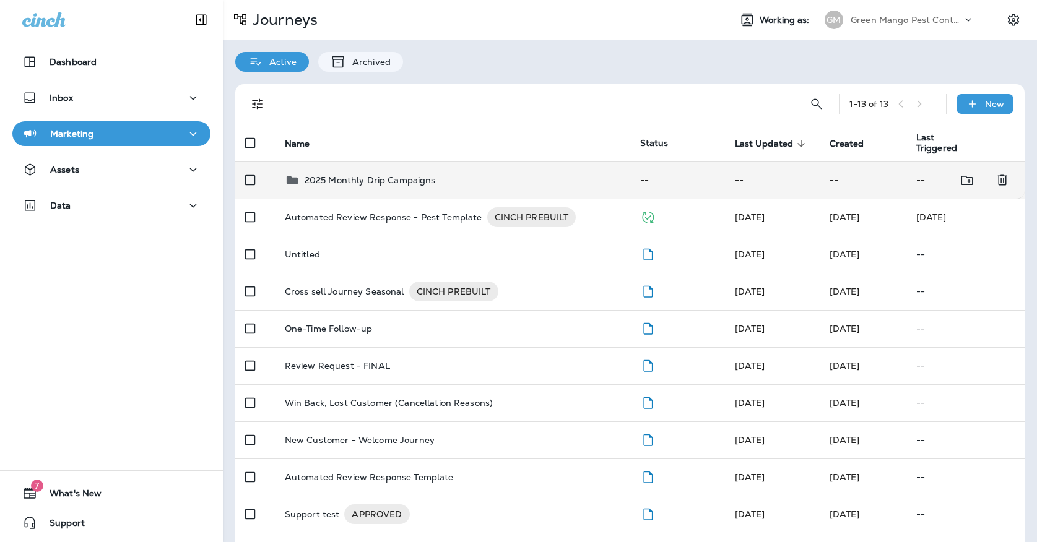
click at [352, 175] on p "2025 Monthly Drip Campaigns" at bounding box center [370, 180] width 131 height 10
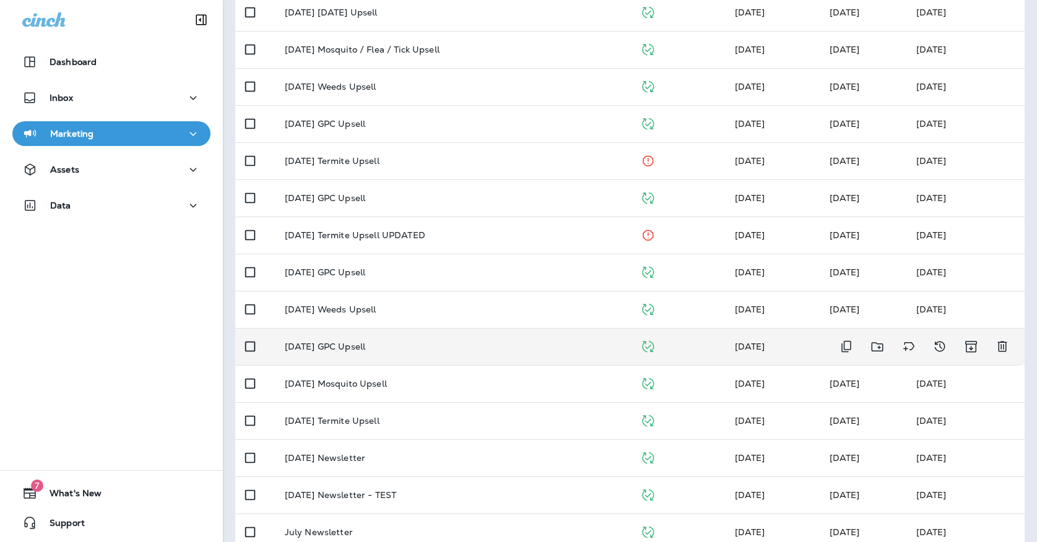
scroll to position [209, 0]
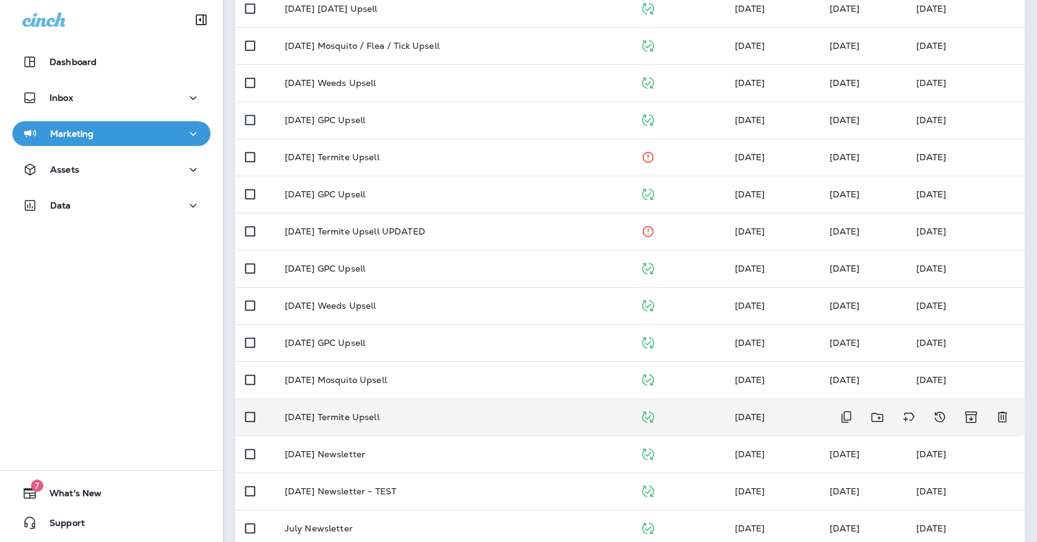
click at [355, 412] on p "[DATE] Termite Upsell" at bounding box center [332, 417] width 95 height 10
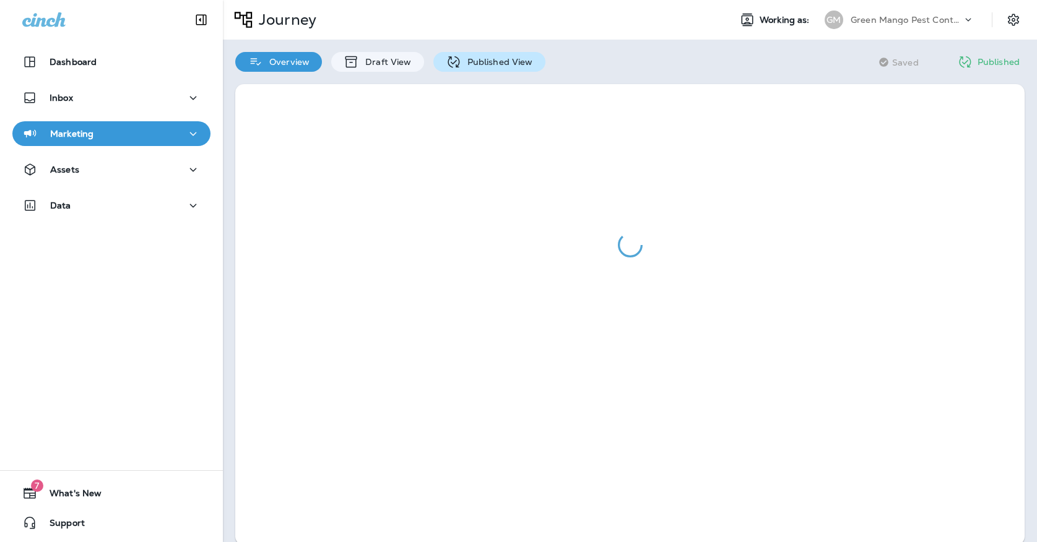
click at [452, 61] on icon at bounding box center [453, 61] width 15 height 15
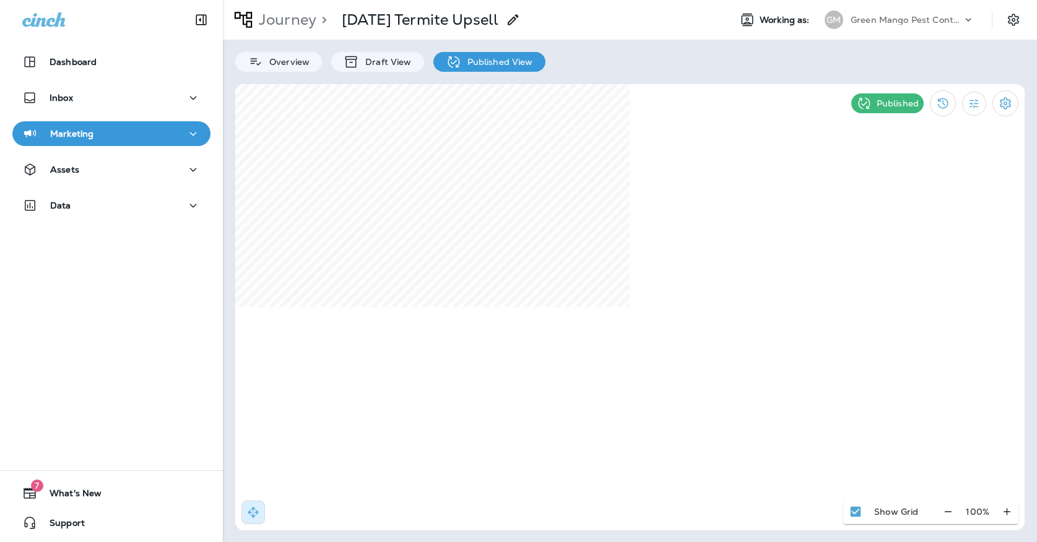
click at [132, 134] on div "Marketing" at bounding box center [111, 133] width 178 height 15
click at [119, 133] on div "Marketing" at bounding box center [111, 133] width 178 height 15
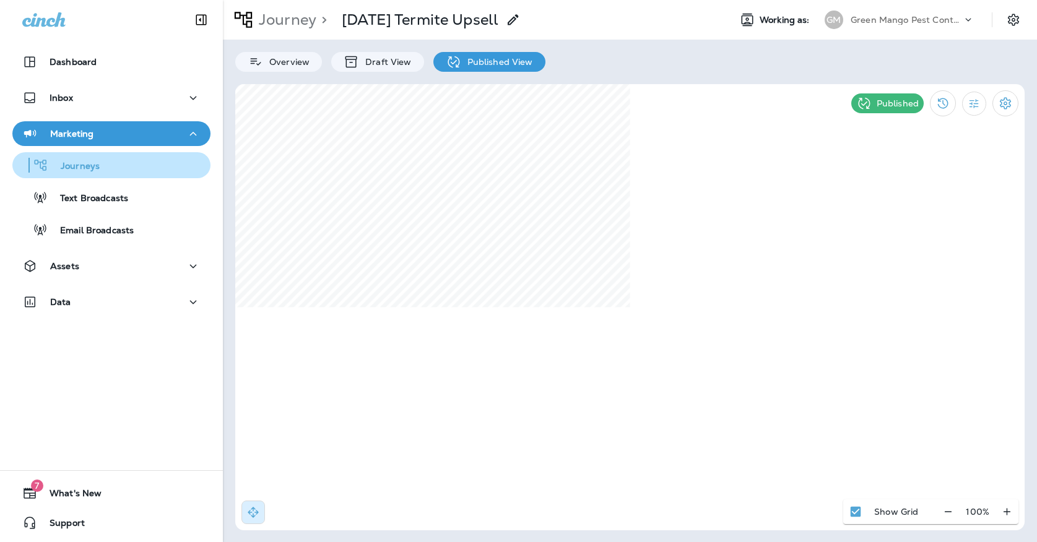
click at [119, 156] on div "Journeys" at bounding box center [111, 165] width 188 height 19
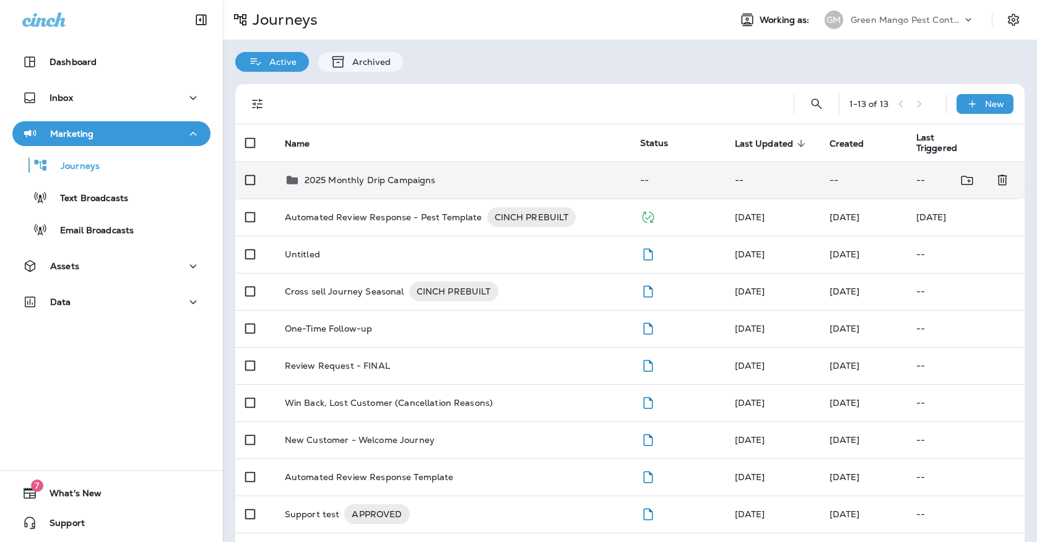
click at [292, 176] on icon at bounding box center [292, 180] width 11 height 8
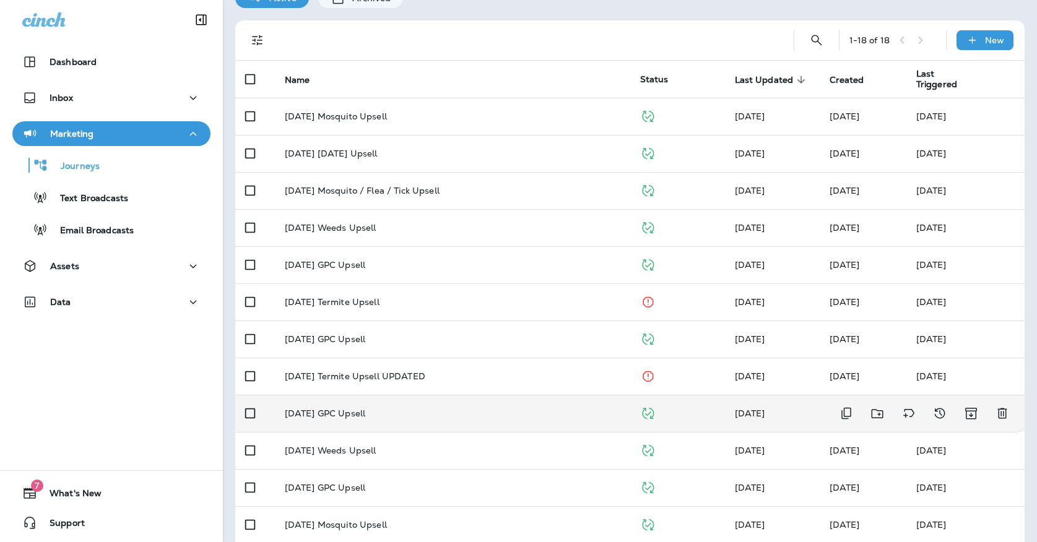
scroll to position [72, 0]
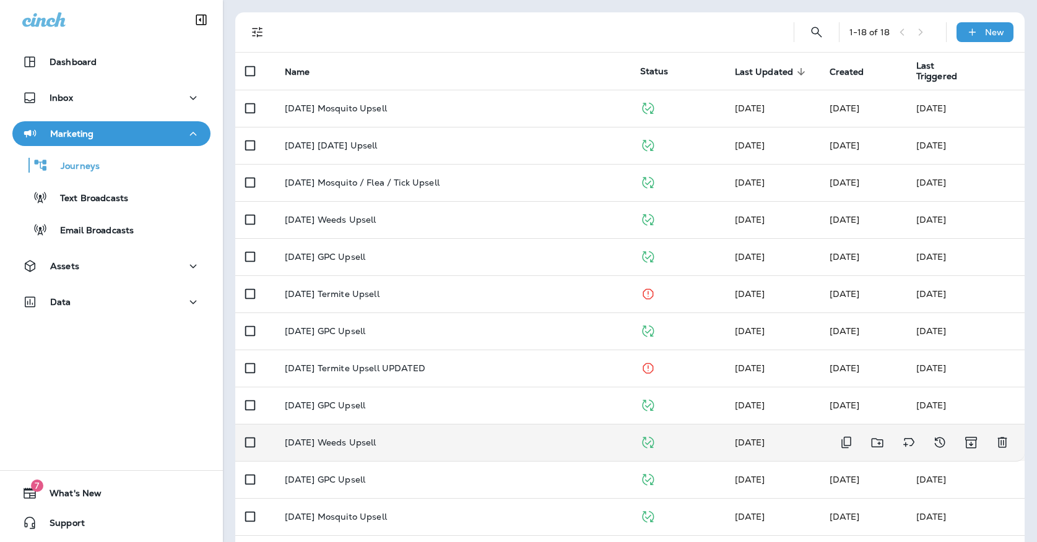
click at [370, 444] on td "[DATE] Weeds Upsell" at bounding box center [452, 442] width 355 height 37
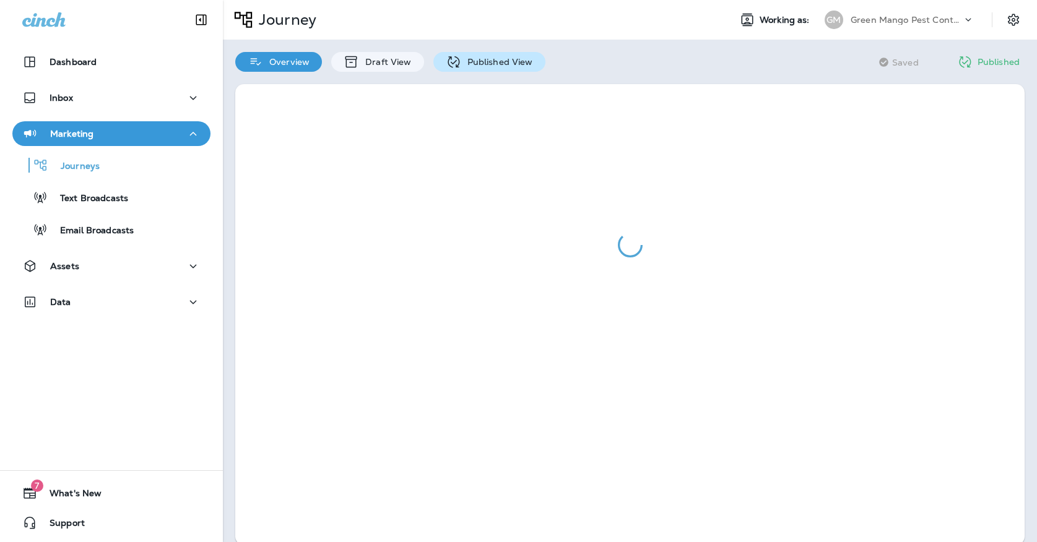
click at [461, 59] on p "Published View" at bounding box center [497, 62] width 72 height 10
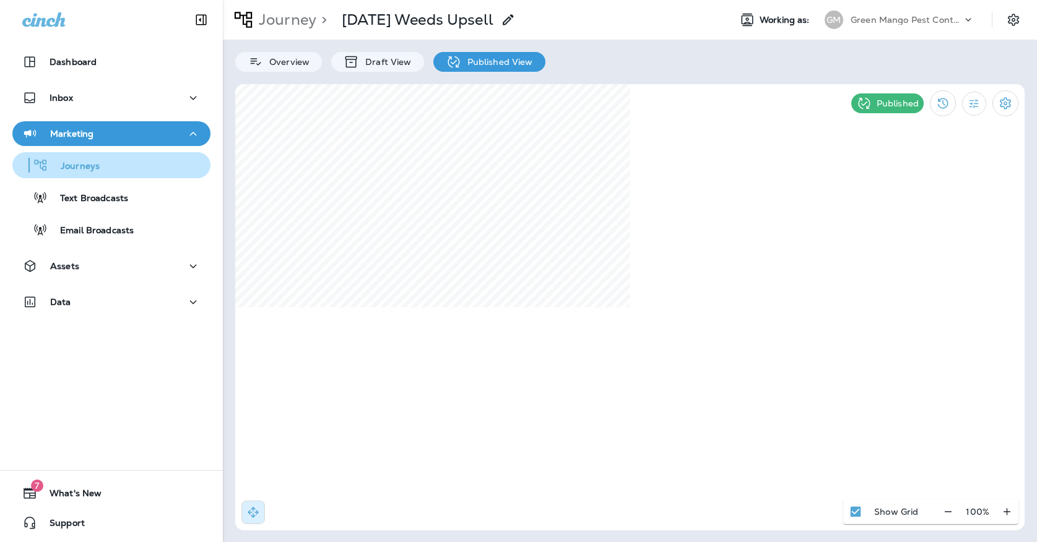
click at [145, 173] on div "Journeys" at bounding box center [111, 165] width 188 height 19
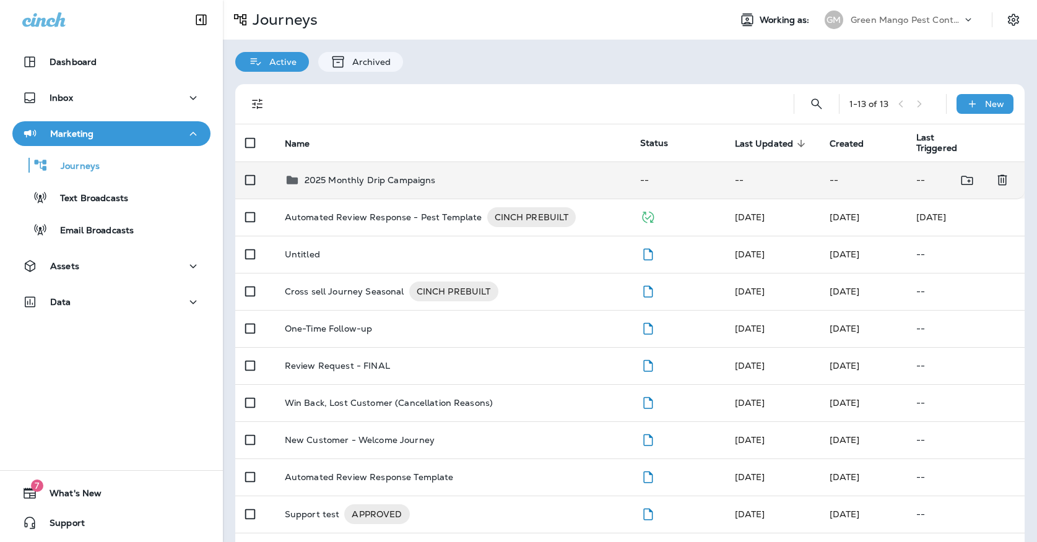
click at [390, 179] on div "2025 Monthly Drip Campaigns" at bounding box center [370, 180] width 131 height 15
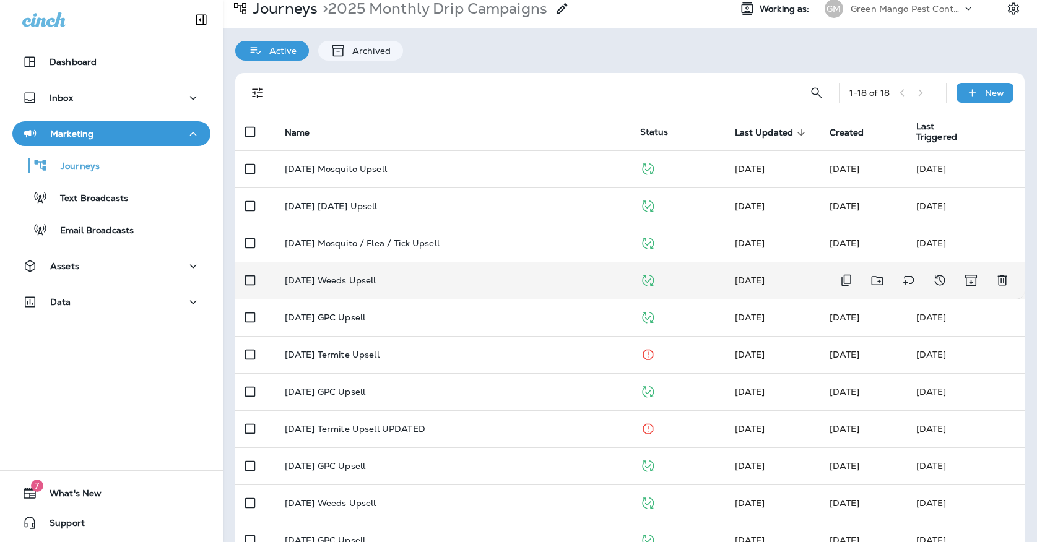
scroll to position [20, 0]
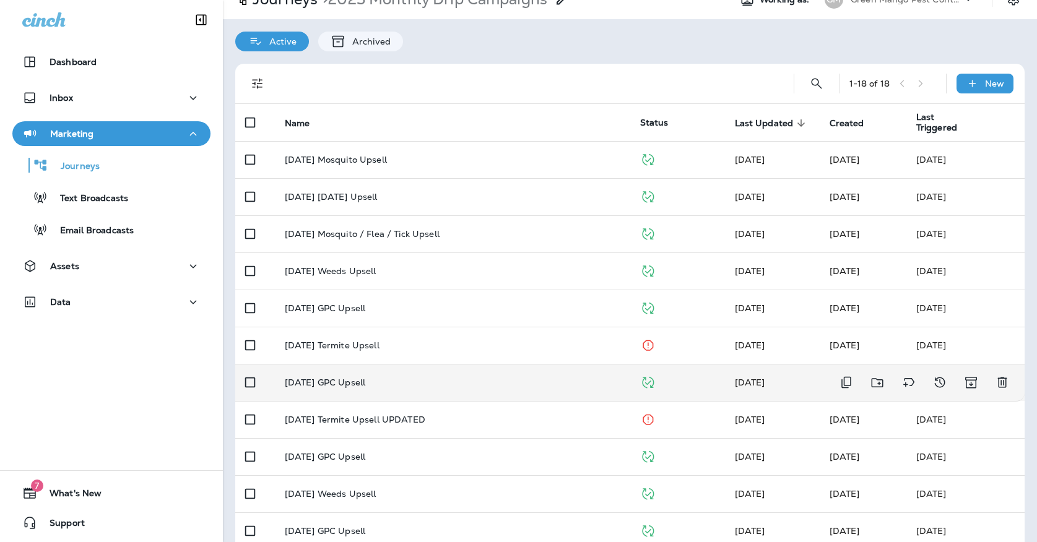
click at [365, 378] on p "[DATE] GPC Upsell" at bounding box center [325, 383] width 80 height 10
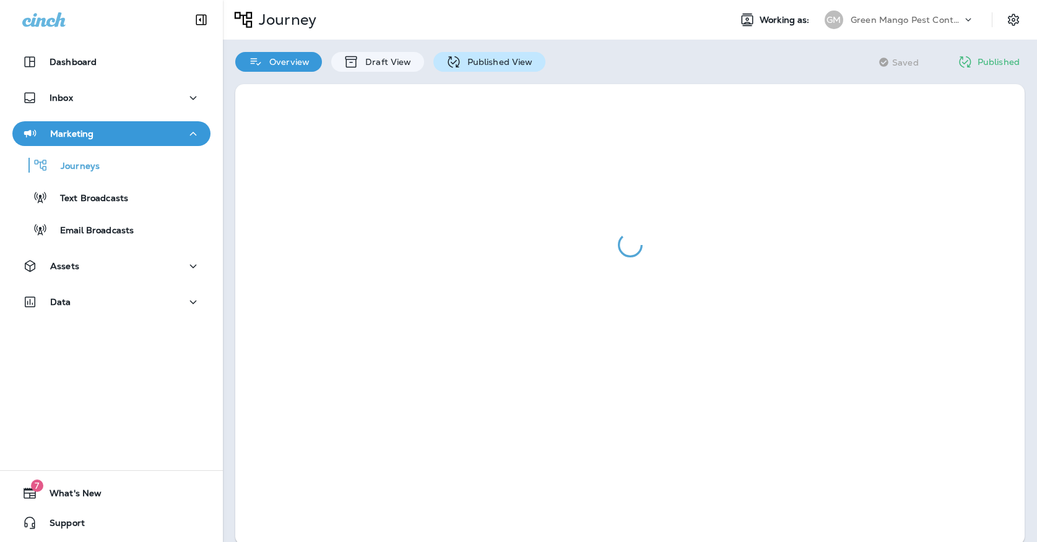
click at [469, 65] on p "Published View" at bounding box center [497, 62] width 72 height 10
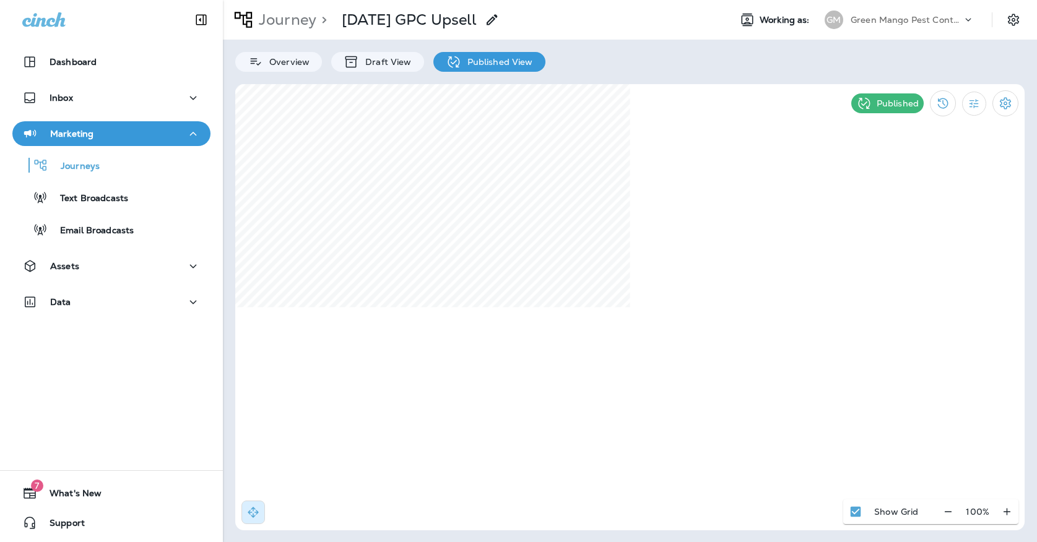
click at [866, 15] on p "Green Mango Pest Control" at bounding box center [906, 20] width 111 height 10
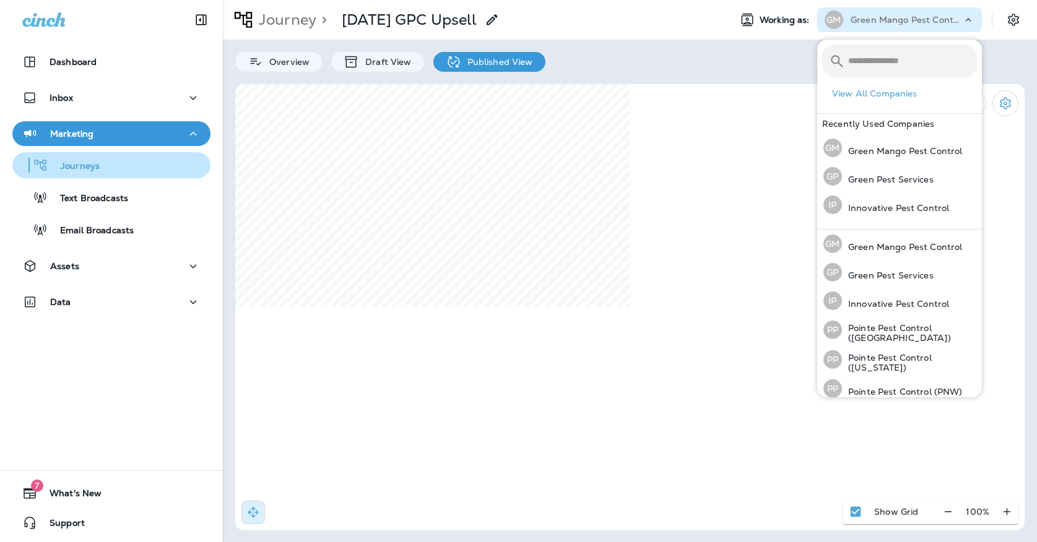
click at [136, 171] on div "Journeys" at bounding box center [111, 165] width 188 height 19
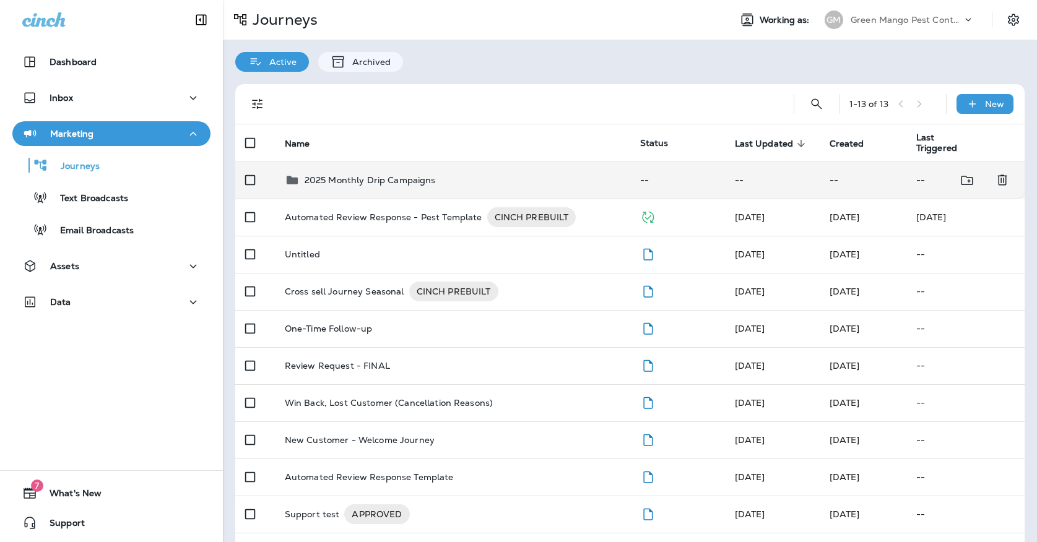
click at [327, 177] on p "2025 Monthly Drip Campaigns" at bounding box center [370, 180] width 131 height 10
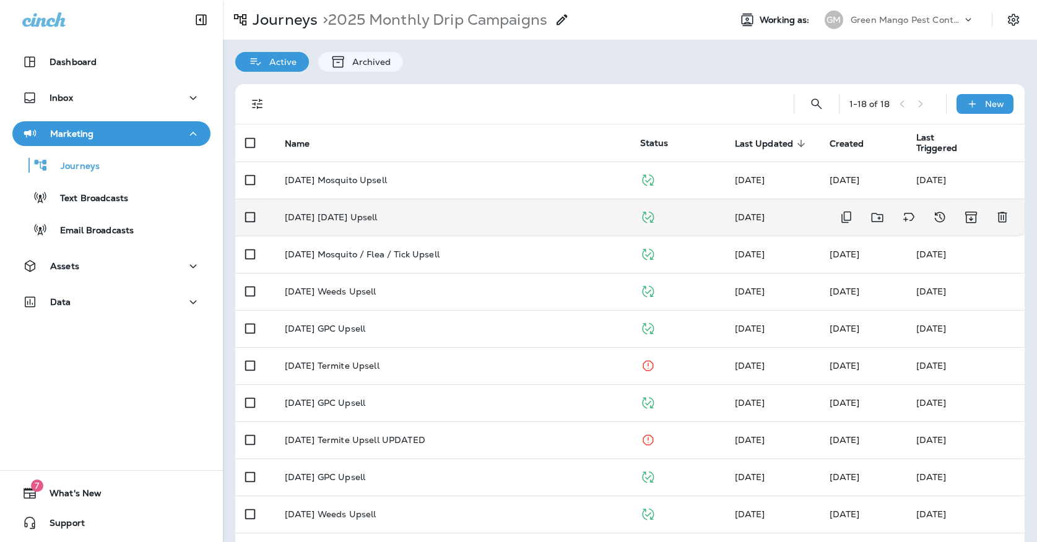
click at [344, 217] on td "[DATE] [DATE] Upsell" at bounding box center [452, 217] width 355 height 37
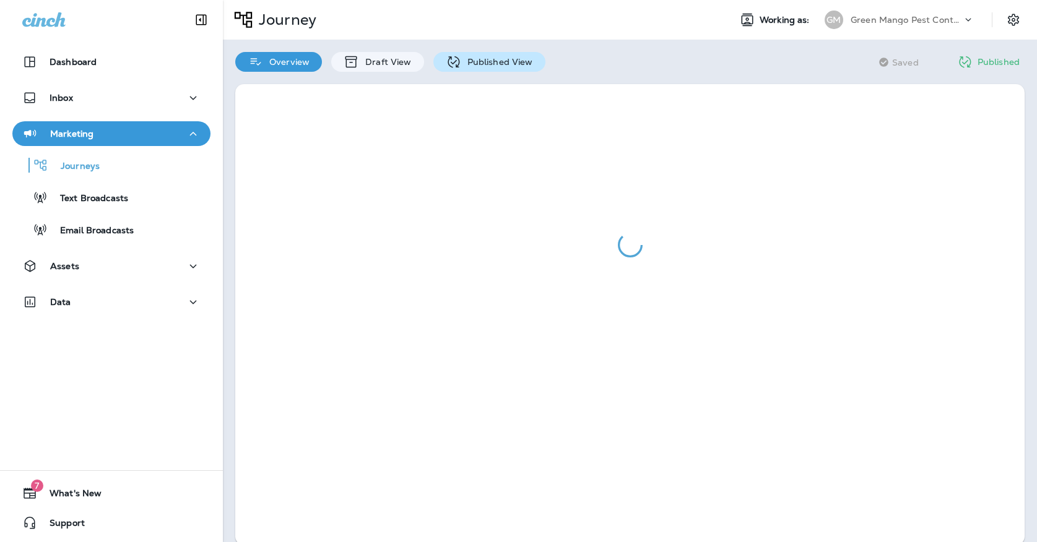
click at [485, 70] on div "Published View" at bounding box center [489, 62] width 112 height 20
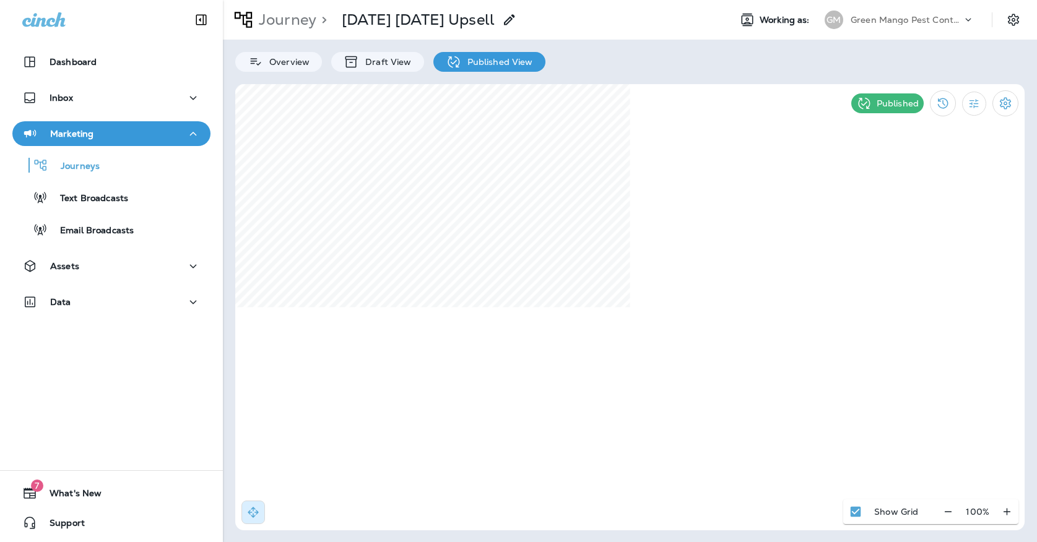
click at [878, 24] on p "Green Mango Pest Control" at bounding box center [906, 20] width 111 height 10
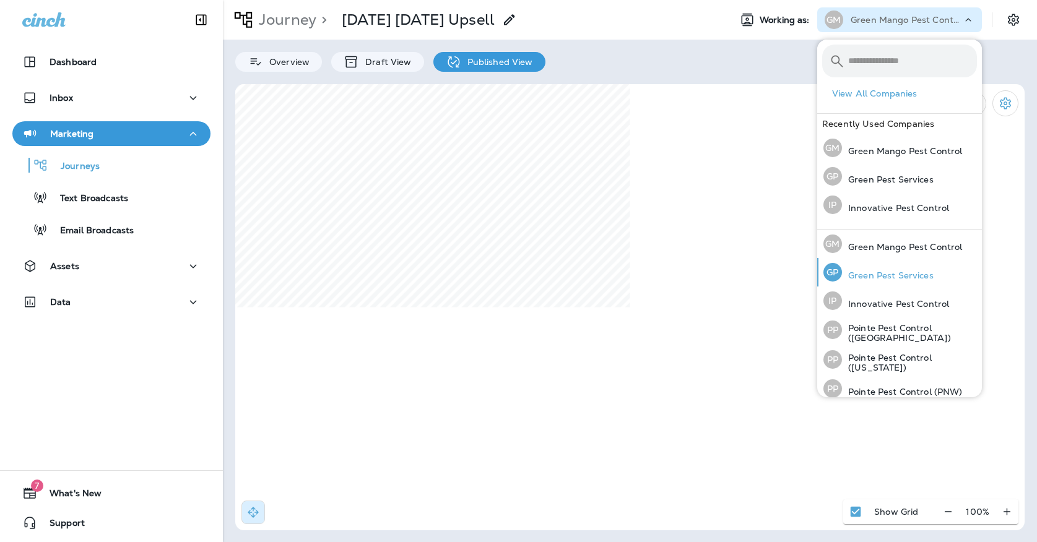
click at [846, 266] on div "[PERSON_NAME] Pest Services" at bounding box center [878, 272] width 120 height 28
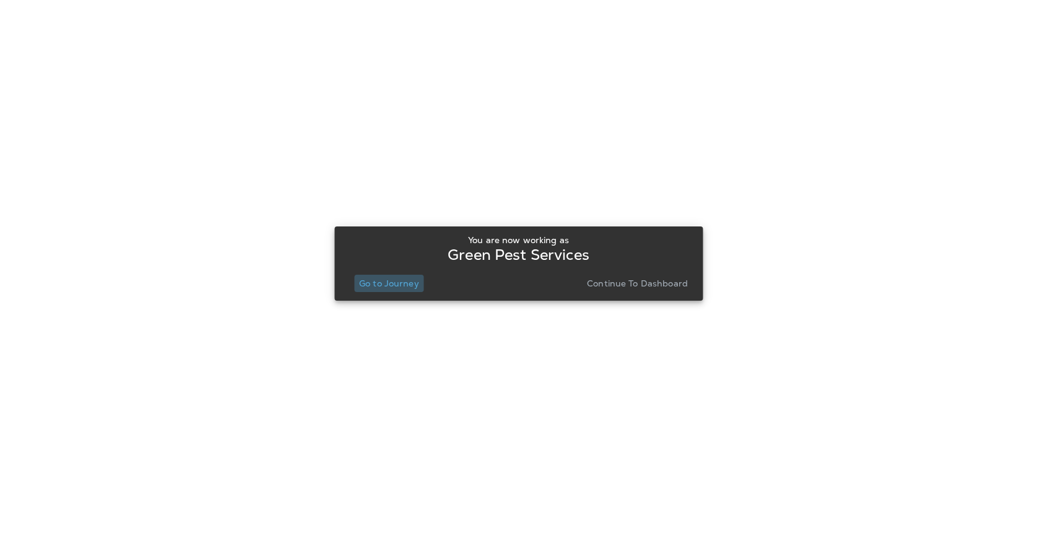
click at [404, 285] on p "Go to Journey" at bounding box center [389, 284] width 60 height 10
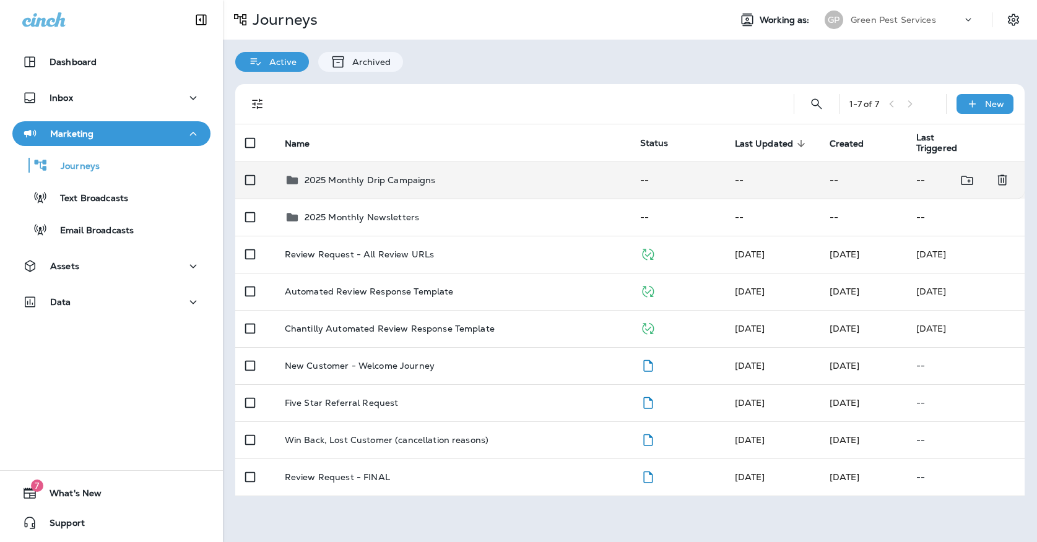
click at [404, 178] on p "2025 Monthly Drip Campaigns" at bounding box center [370, 180] width 131 height 10
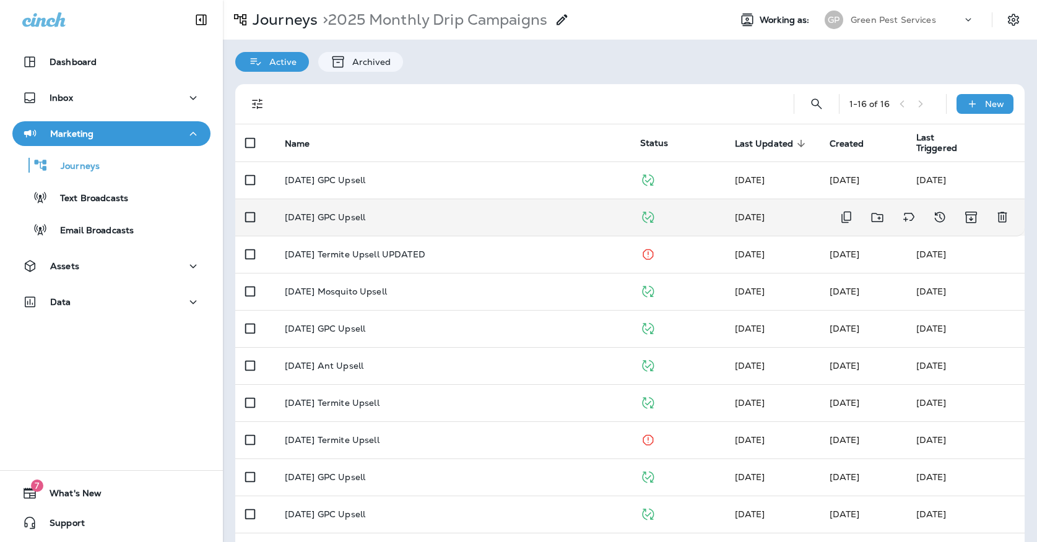
click at [386, 212] on div "[DATE] GPC Upsell" at bounding box center [453, 217] width 336 height 10
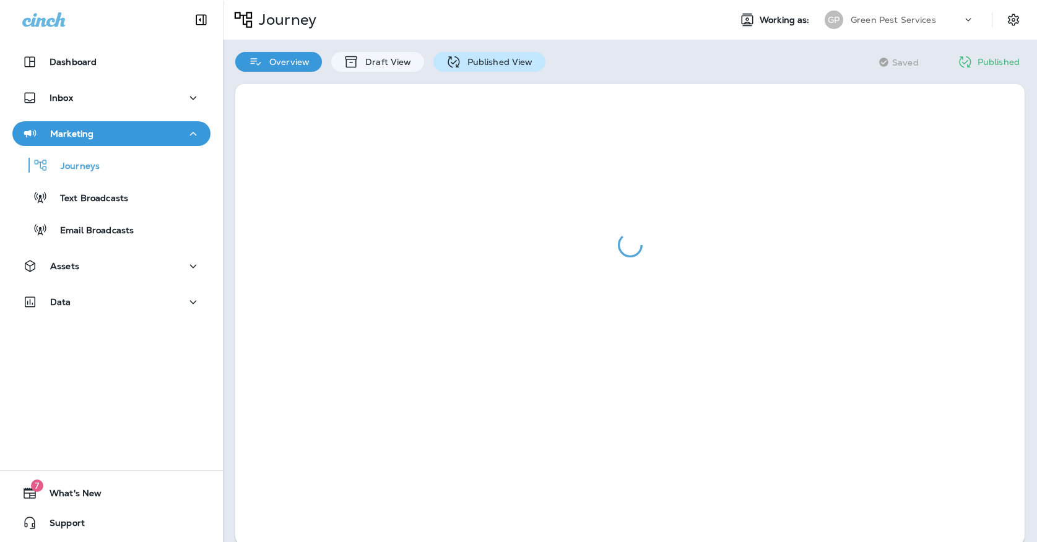
click at [469, 59] on p "Published View" at bounding box center [497, 62] width 72 height 10
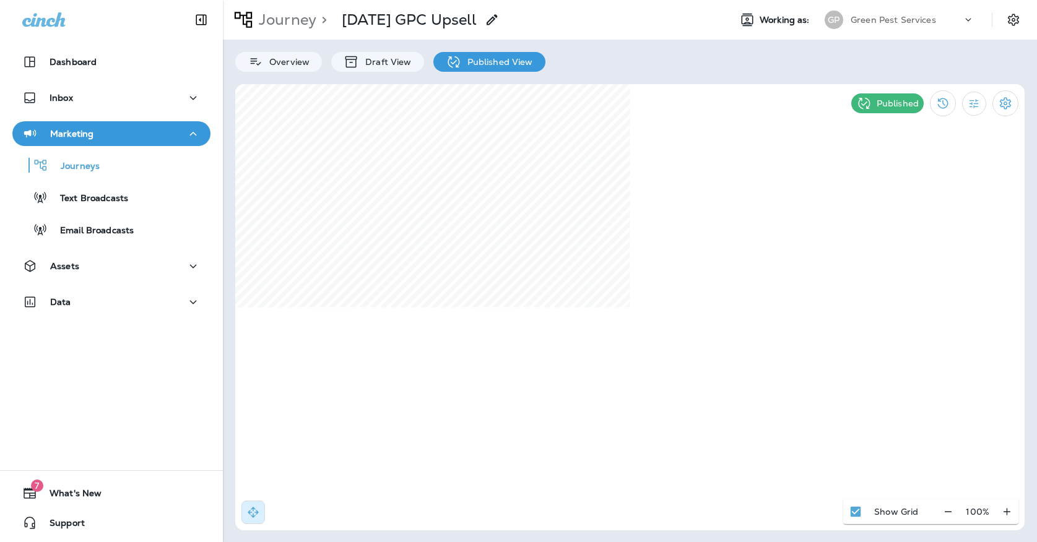
click at [297, 22] on p "Journey" at bounding box center [285, 20] width 63 height 19
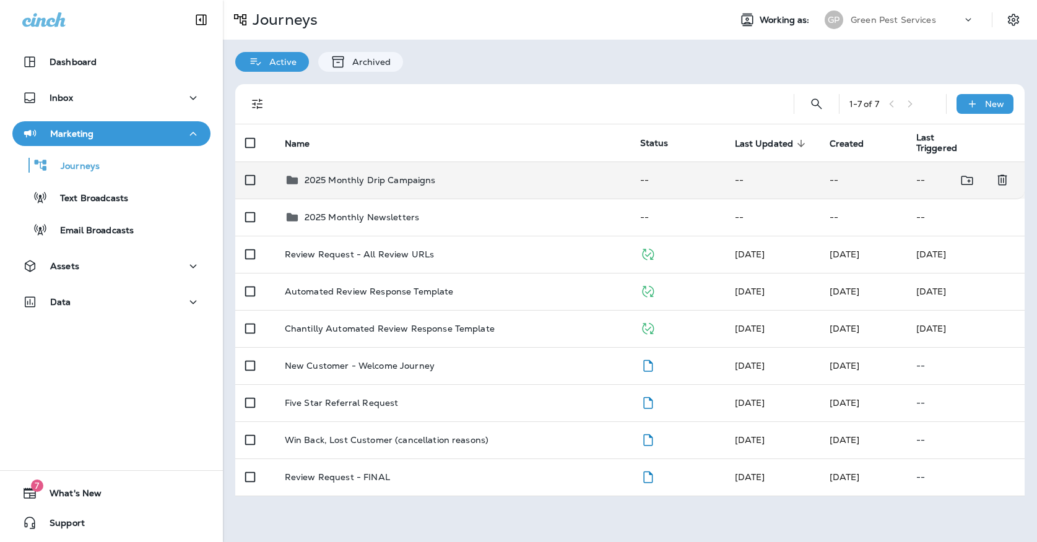
click at [350, 180] on div "2025 Monthly Drip Campaigns" at bounding box center [370, 180] width 131 height 15
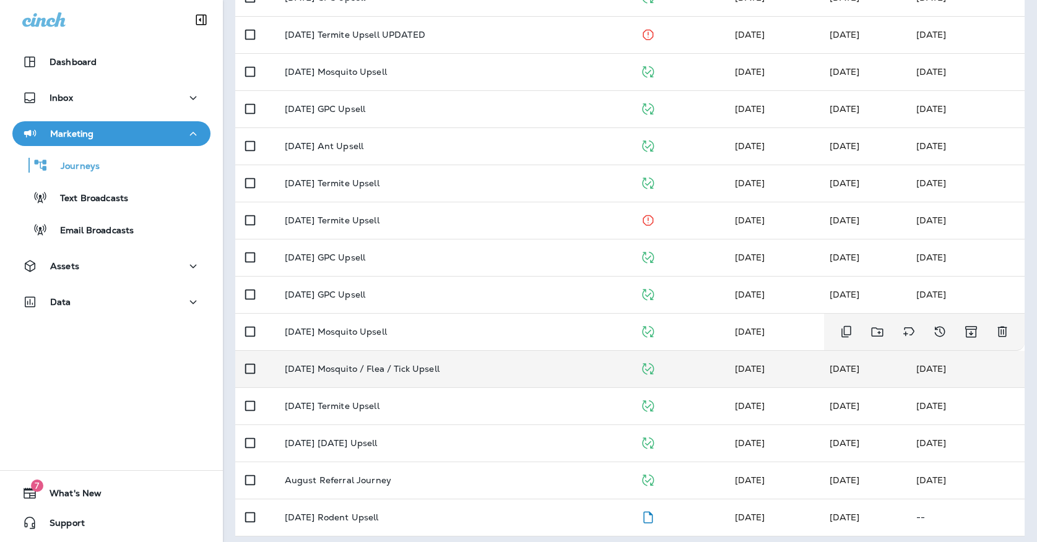
scroll to position [219, 0]
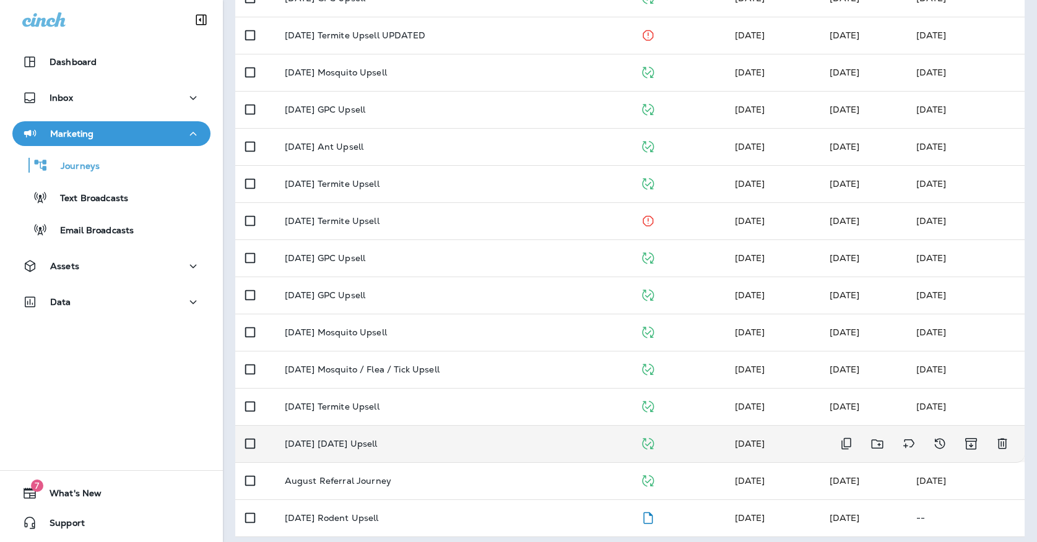
click at [373, 439] on p "[DATE] [DATE] Upsell" at bounding box center [331, 444] width 93 height 10
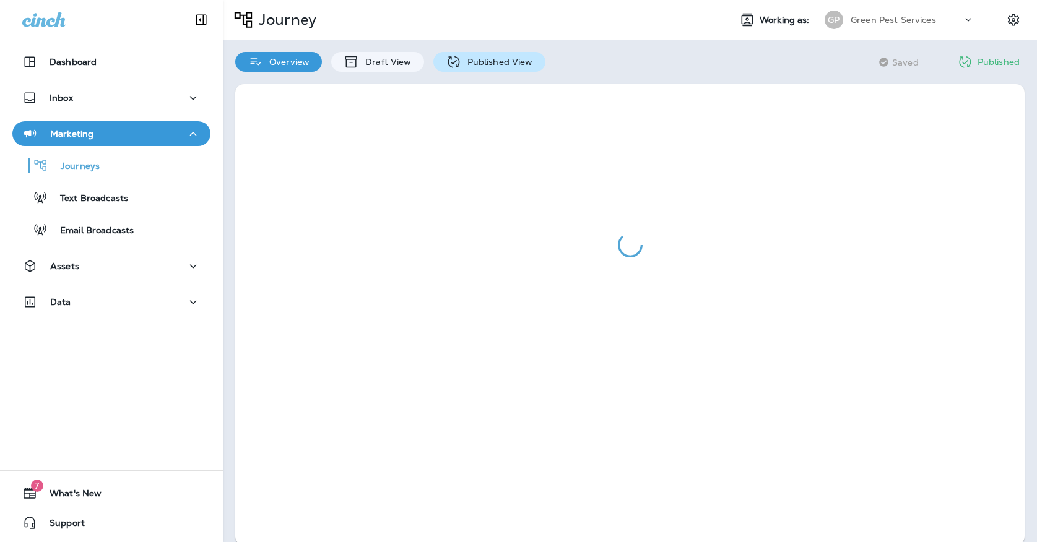
click at [449, 63] on icon at bounding box center [454, 62] width 12 height 12
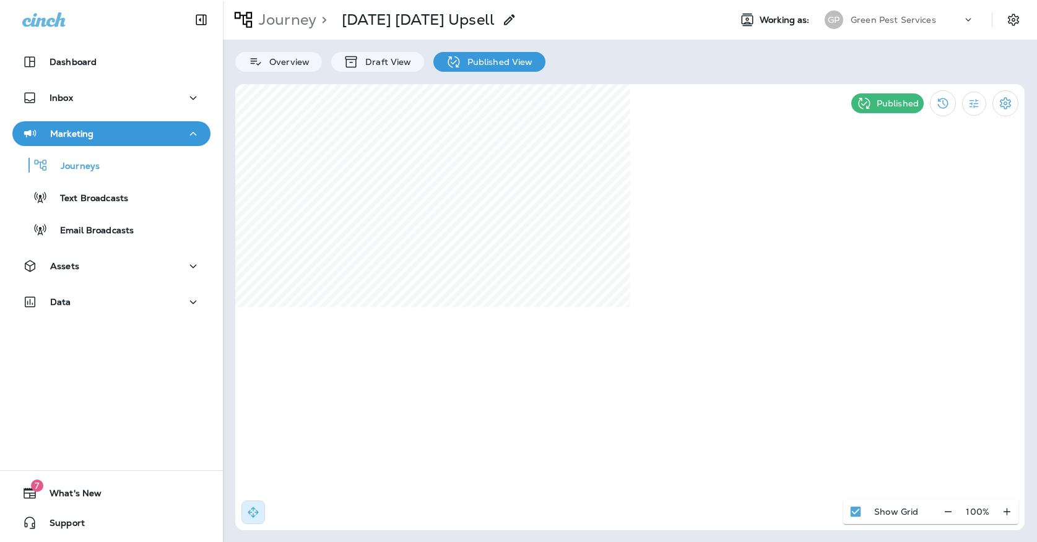
click at [878, 27] on div "Green Pest Services" at bounding box center [906, 20] width 111 height 19
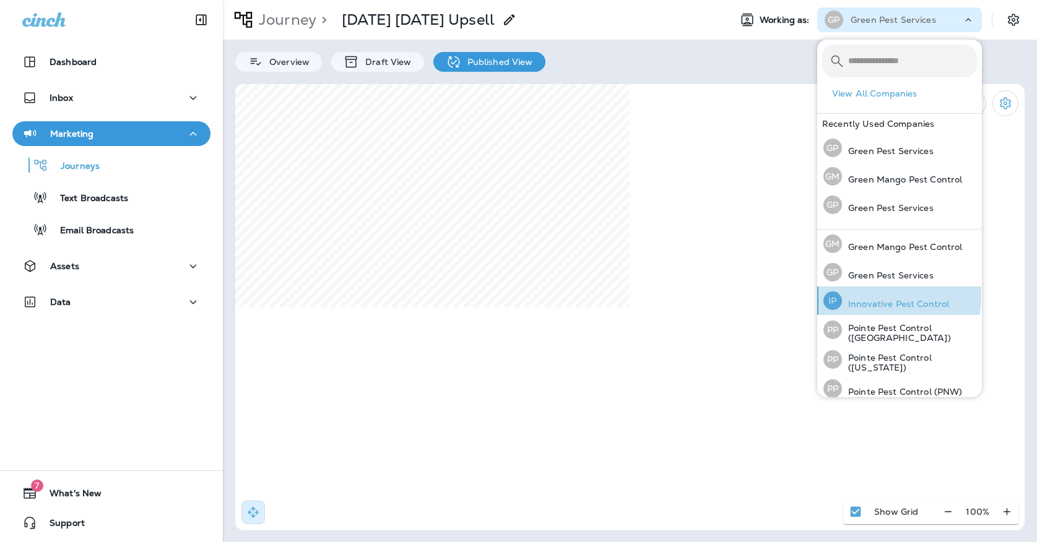
click at [854, 296] on div "IP Innovative Pest Control" at bounding box center [886, 301] width 136 height 28
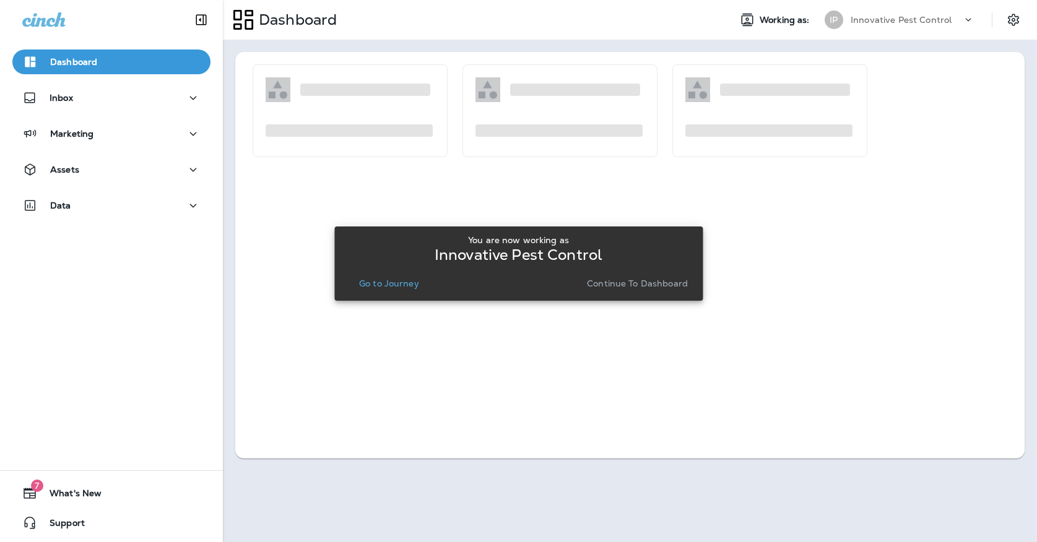
click at [374, 288] on p "Go to Journey" at bounding box center [389, 284] width 60 height 10
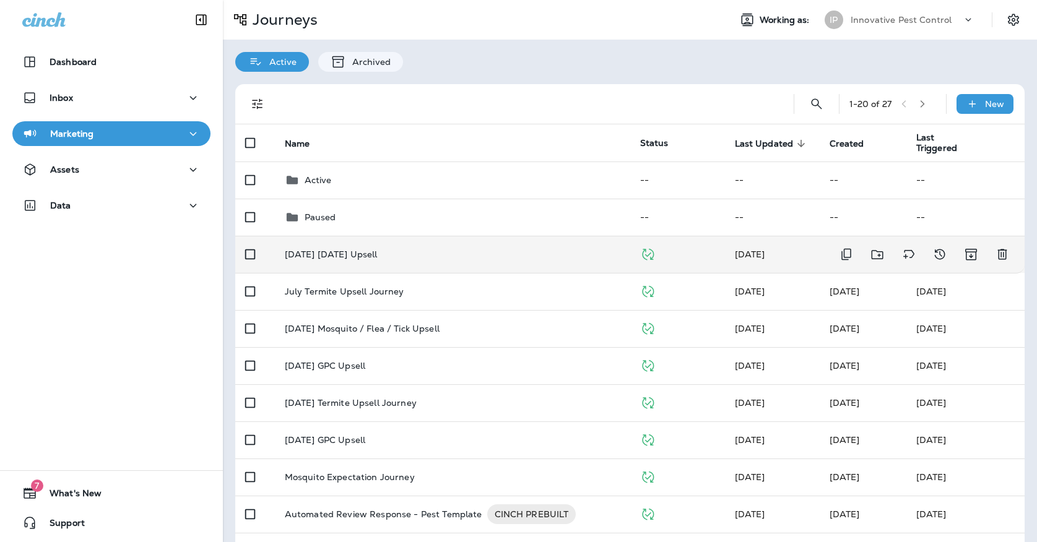
click at [406, 249] on div "[DATE] [DATE] Upsell" at bounding box center [453, 254] width 336 height 10
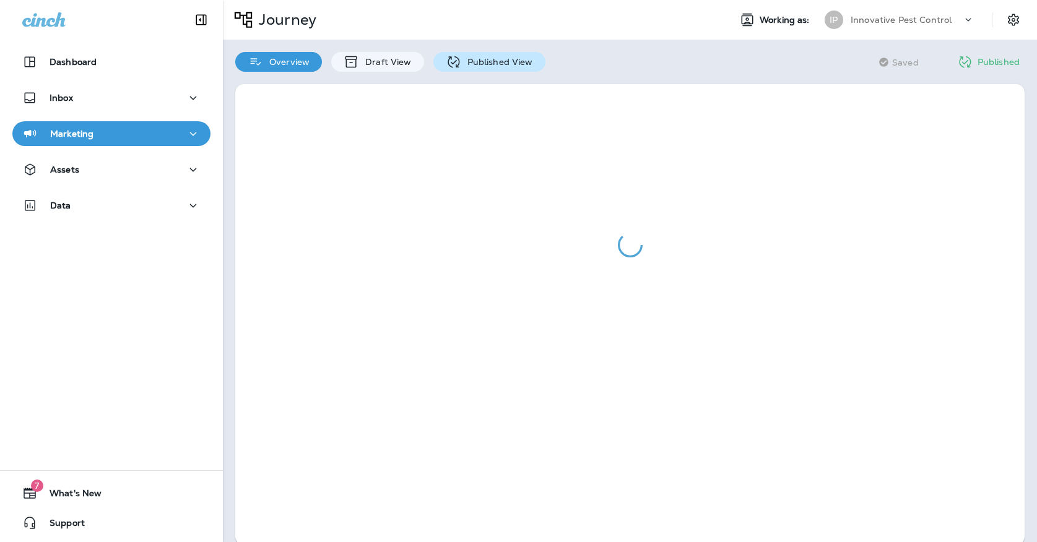
click at [446, 62] on icon at bounding box center [453, 61] width 15 height 15
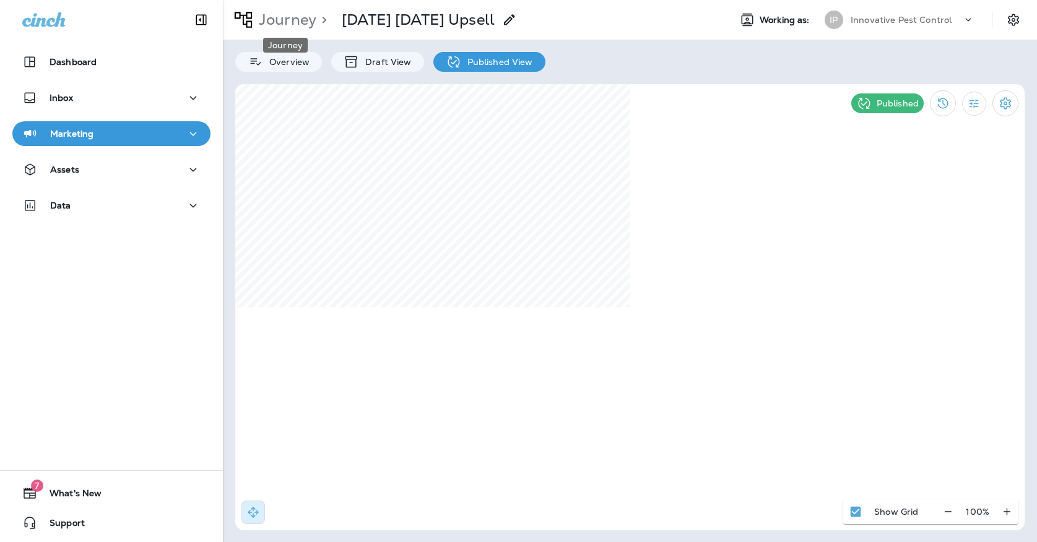
click at [295, 23] on p "Journey" at bounding box center [285, 20] width 63 height 19
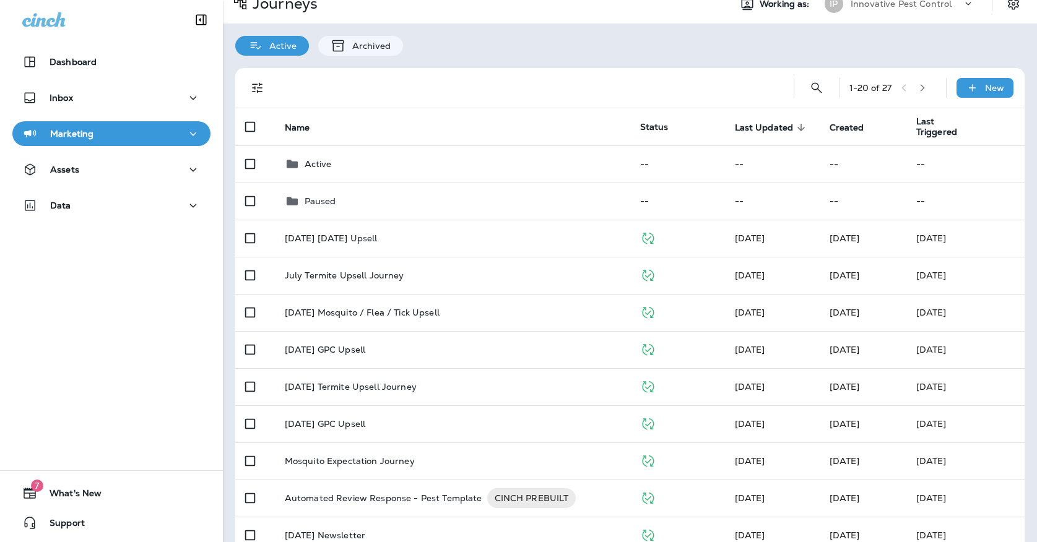
scroll to position [30, 0]
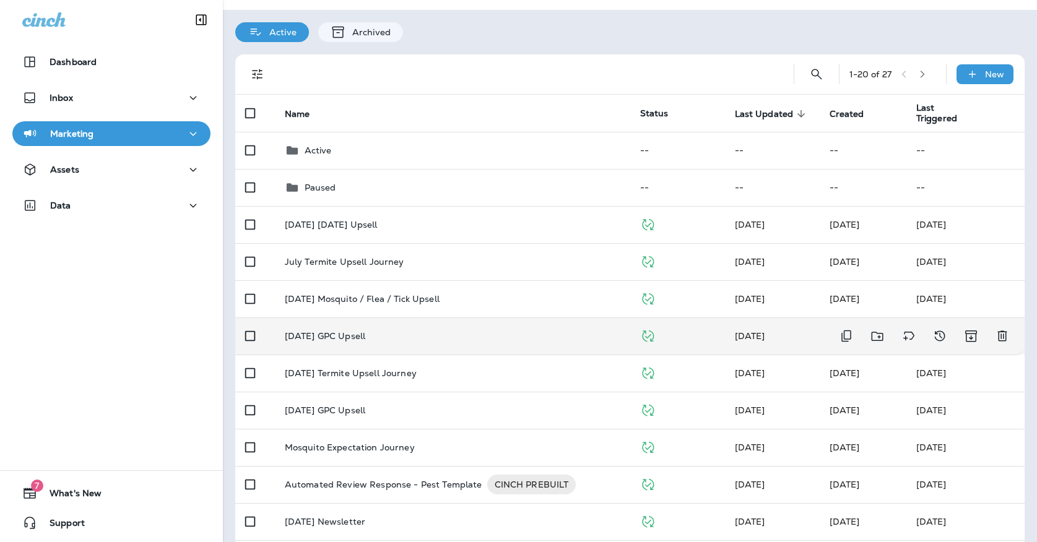
click at [402, 331] on div "[DATE] GPC Upsell" at bounding box center [453, 336] width 336 height 10
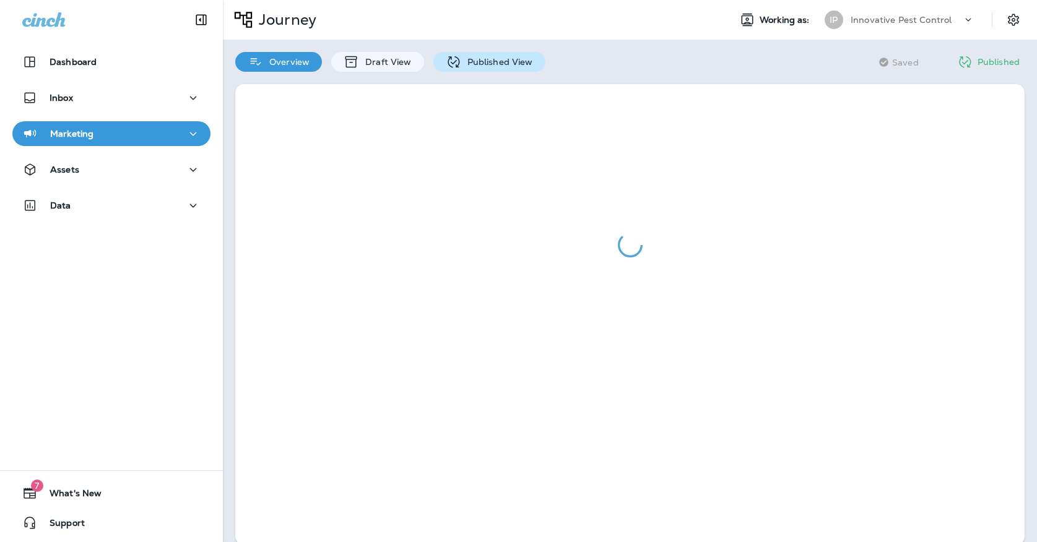
click at [467, 63] on p "Published View" at bounding box center [497, 62] width 72 height 10
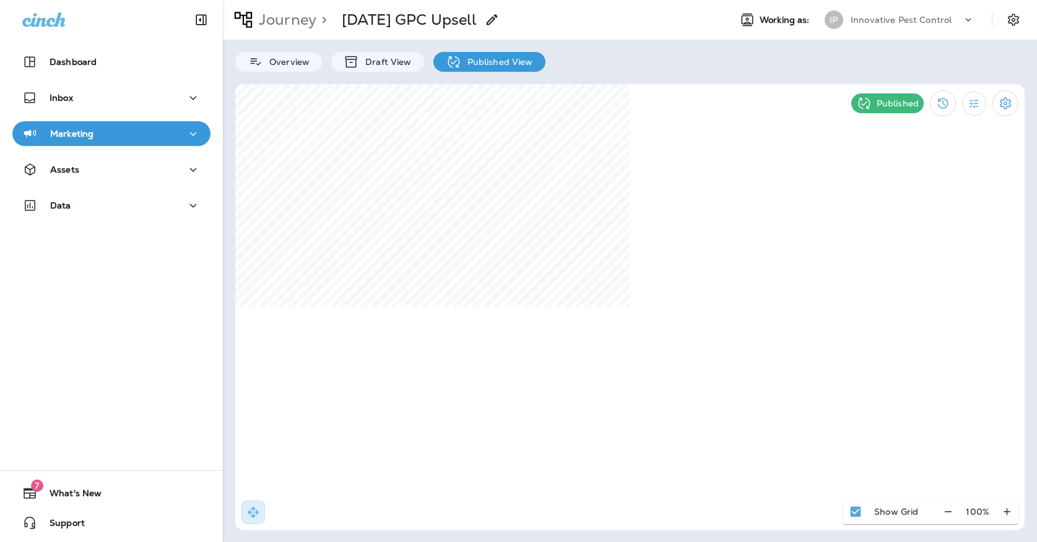
click at [896, 13] on div "Innovative Pest Control" at bounding box center [906, 20] width 111 height 19
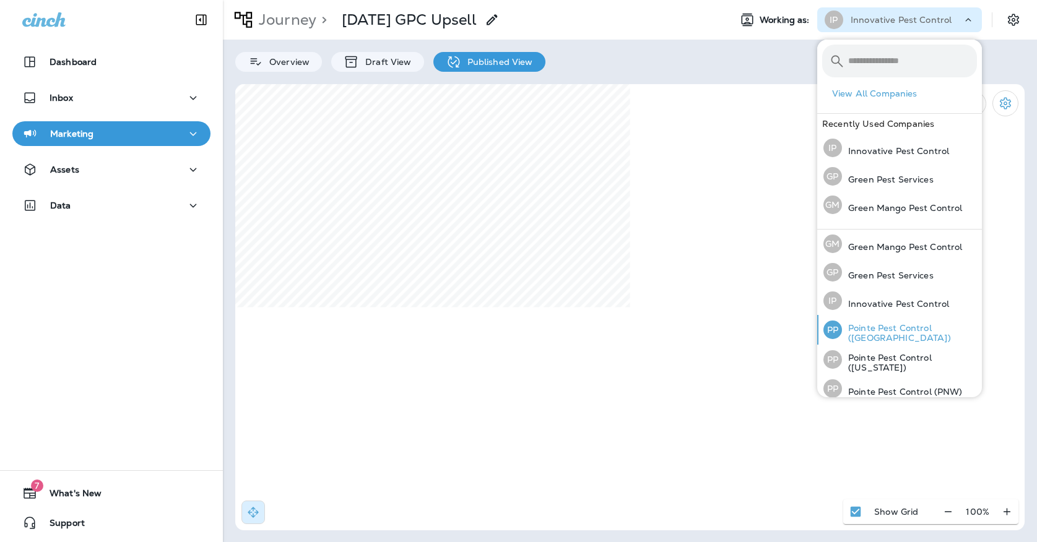
click at [842, 332] on p "Pointe Pest Control ([GEOGRAPHIC_DATA])" at bounding box center [909, 333] width 135 height 20
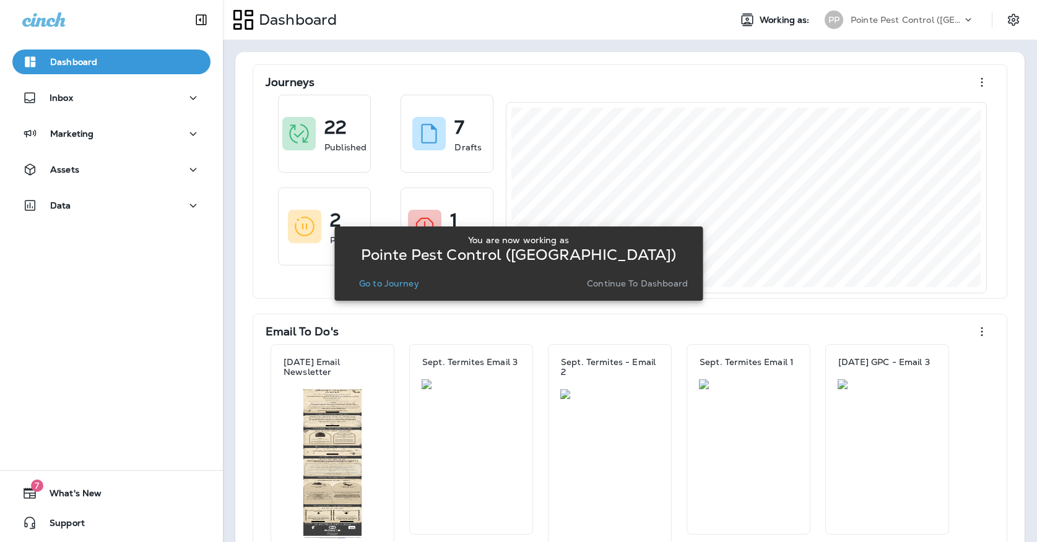
click at [365, 282] on p "Go to Journey" at bounding box center [389, 284] width 60 height 10
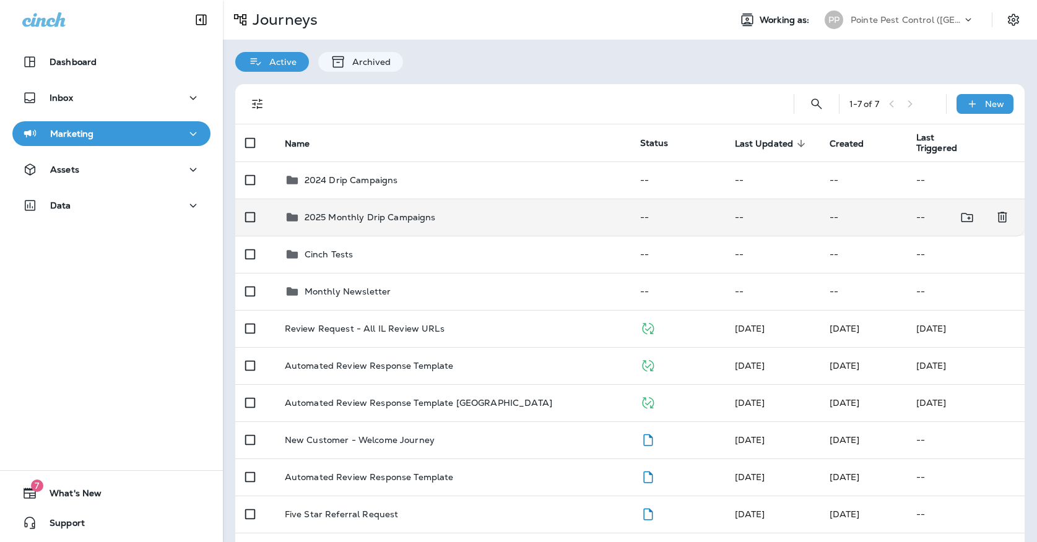
click at [371, 212] on p "2025 Monthly Drip Campaigns" at bounding box center [370, 217] width 131 height 10
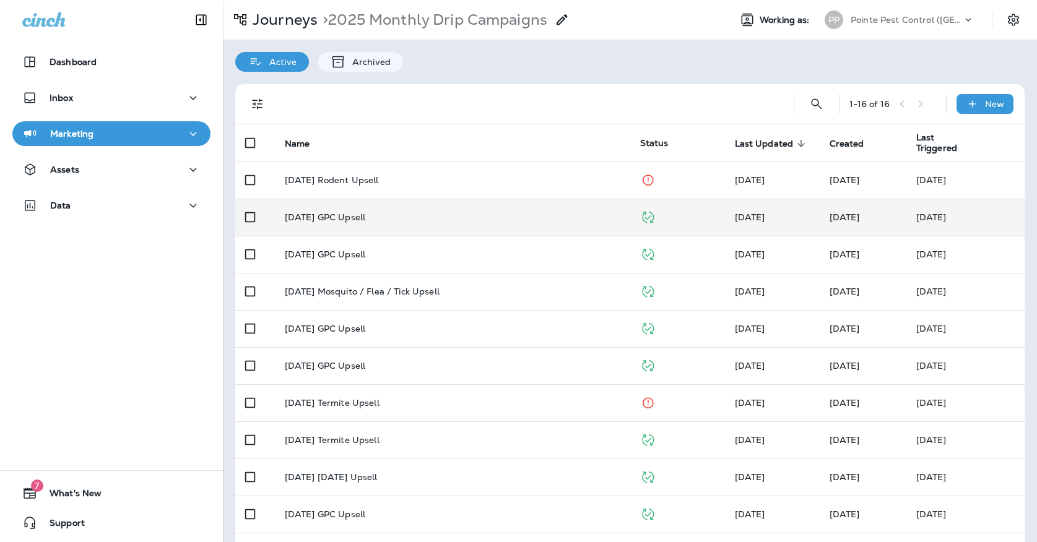
click at [376, 213] on div "[DATE] GPC Upsell" at bounding box center [453, 217] width 336 height 10
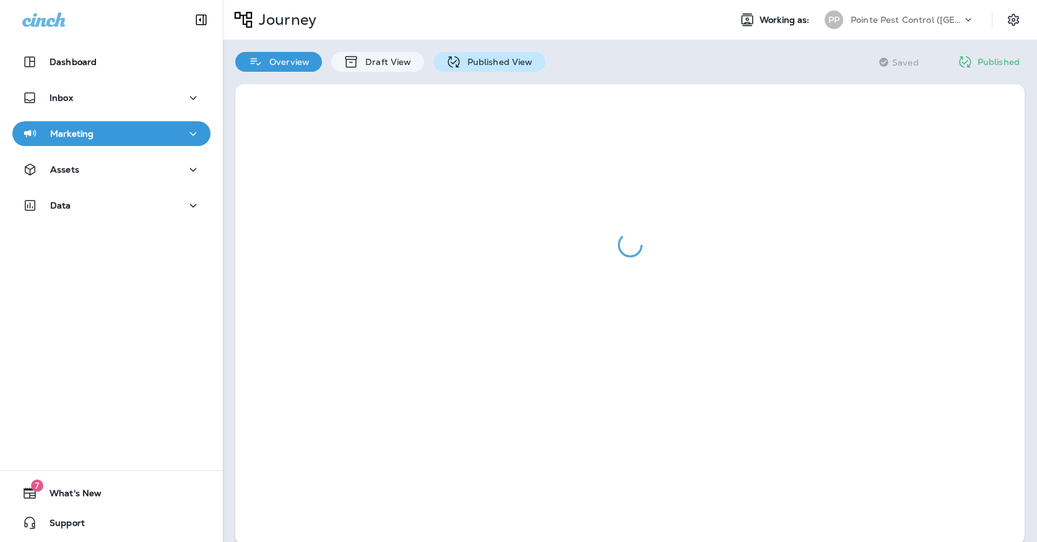
click at [491, 57] on p "Published View" at bounding box center [497, 62] width 72 height 10
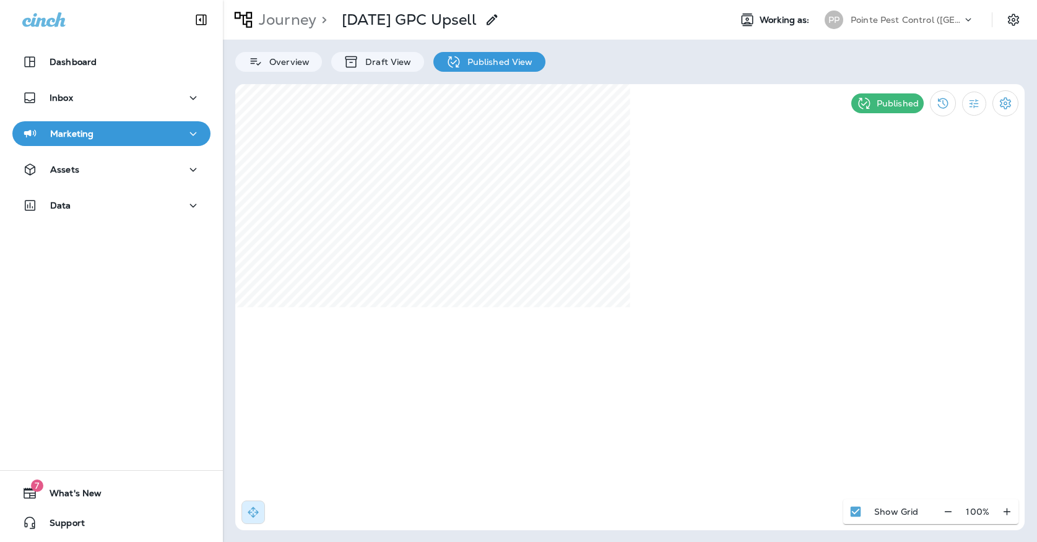
click at [284, 31] on div "Journey > [DATE] GPC Upsell" at bounding box center [361, 19] width 277 height 31
click at [285, 18] on p "Journey" at bounding box center [285, 20] width 63 height 19
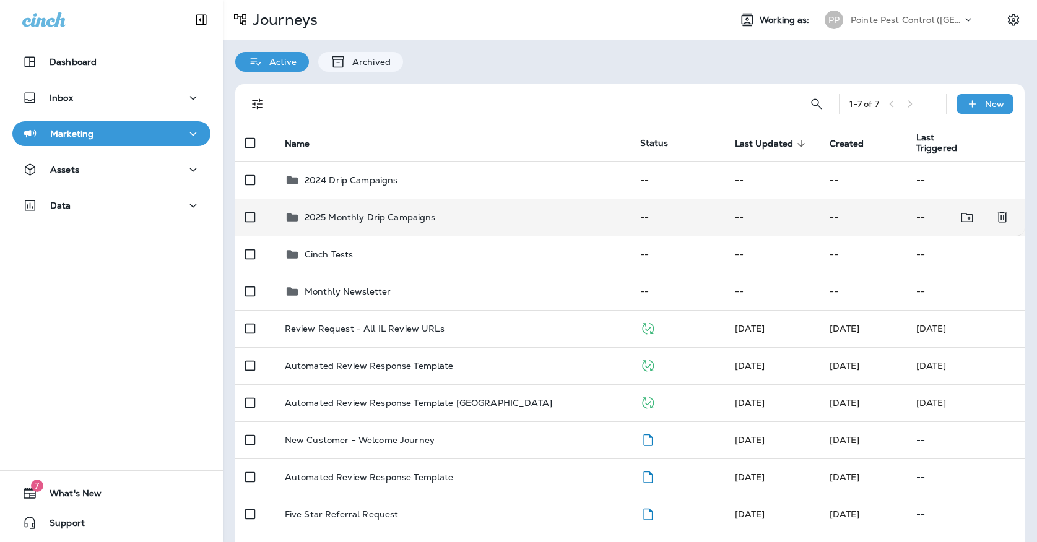
click at [360, 199] on td "2025 Monthly Drip Campaigns" at bounding box center [452, 217] width 355 height 37
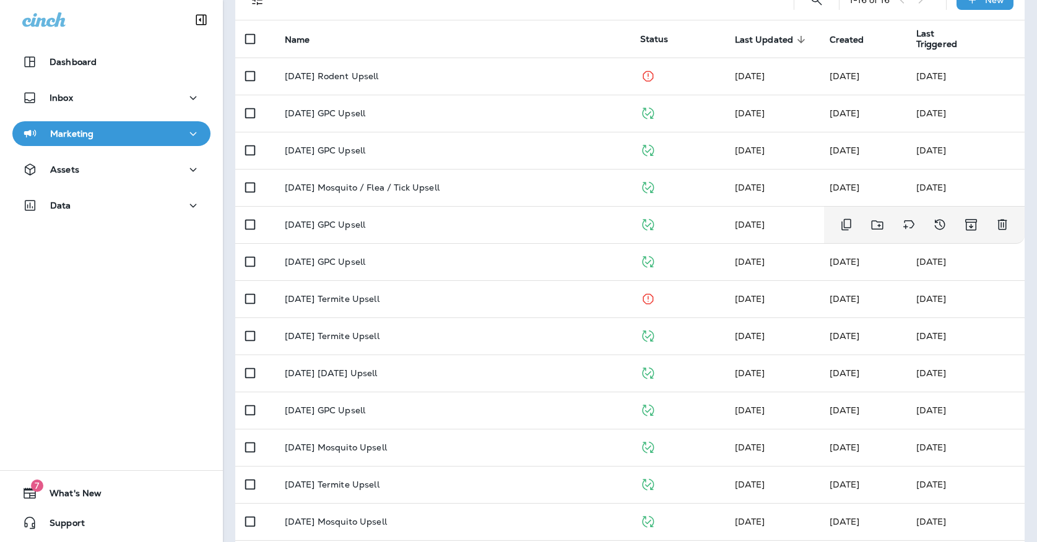
scroll to position [105, 0]
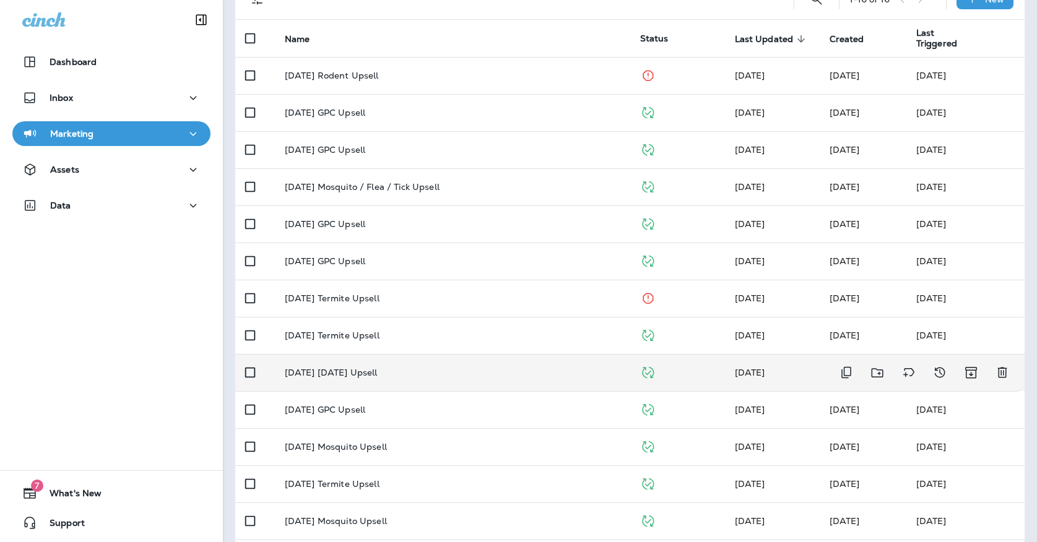
click at [368, 358] on td "[DATE] [DATE] Upsell" at bounding box center [452, 372] width 355 height 37
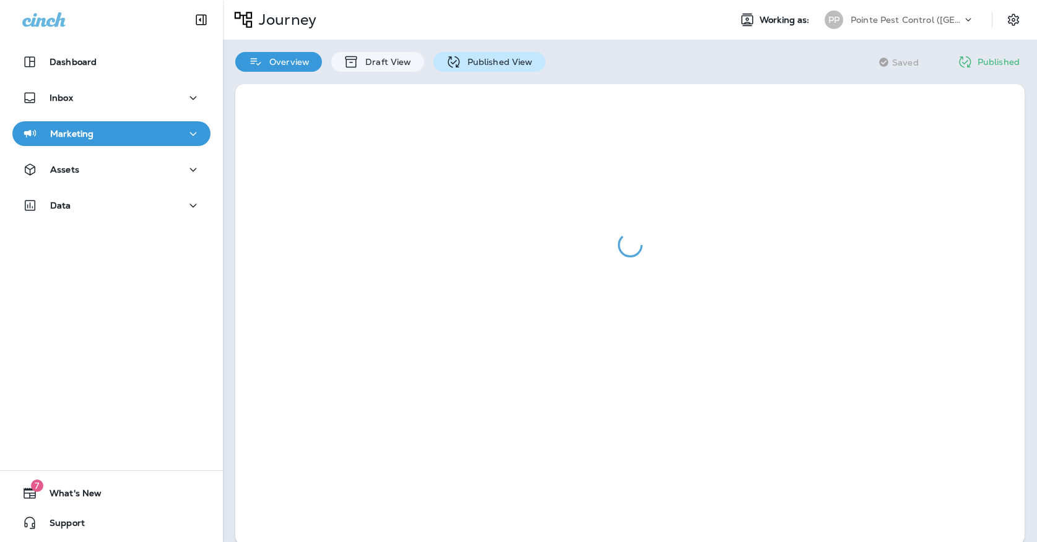
click at [458, 71] on div "Published View" at bounding box center [489, 62] width 112 height 20
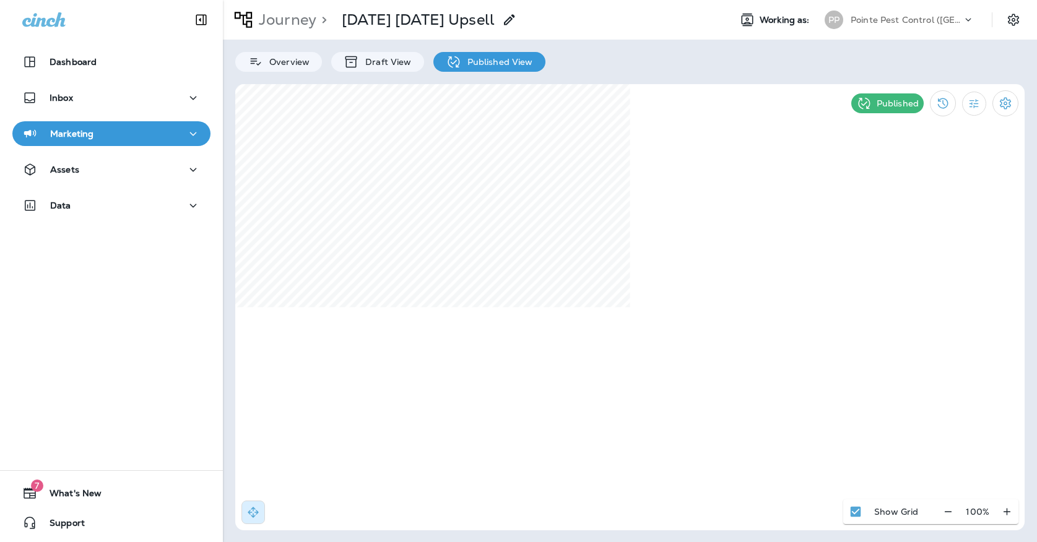
click at [848, 24] on div "PP" at bounding box center [833, 20] width 33 height 19
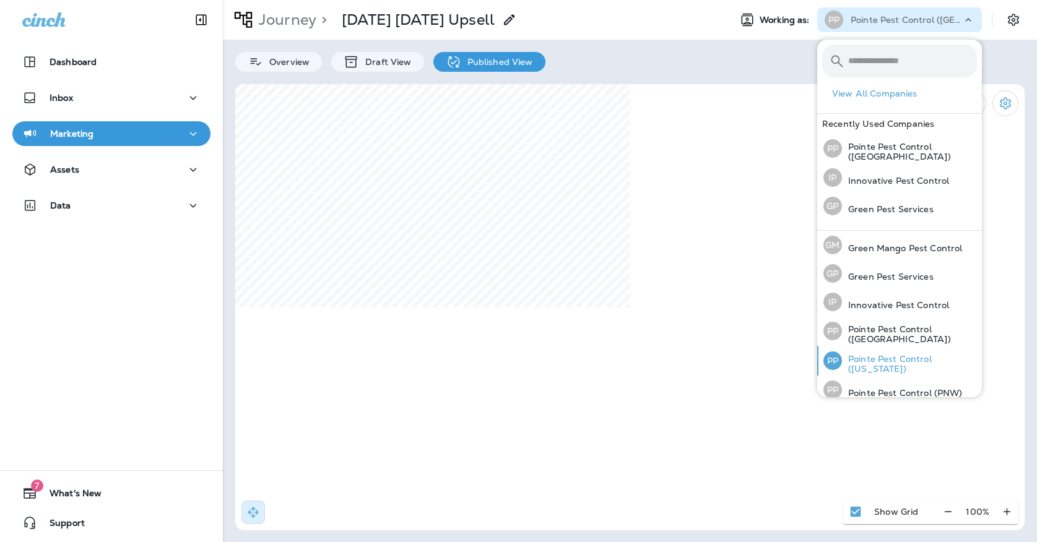
click at [856, 356] on p "Pointe Pest Control ([US_STATE])" at bounding box center [909, 364] width 135 height 20
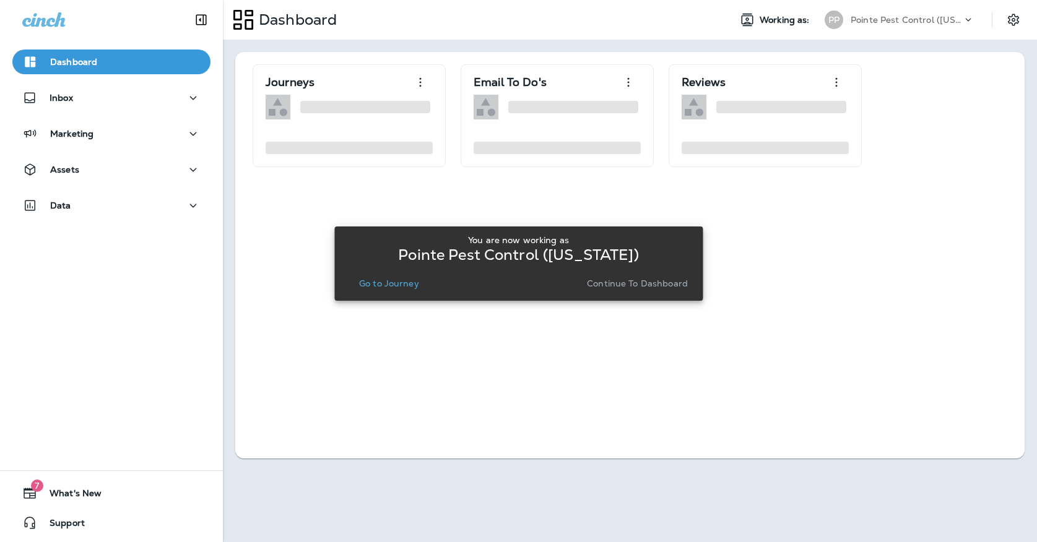
click at [371, 291] on button "Go to Journey" at bounding box center [389, 283] width 70 height 17
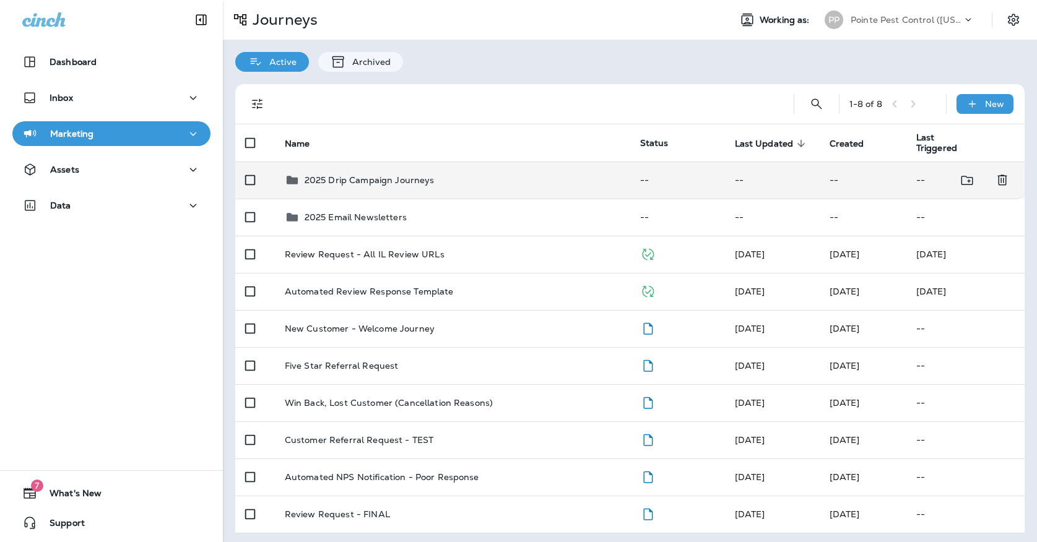
click at [369, 177] on p "2025 Drip Campaign Journeys" at bounding box center [370, 180] width 130 height 10
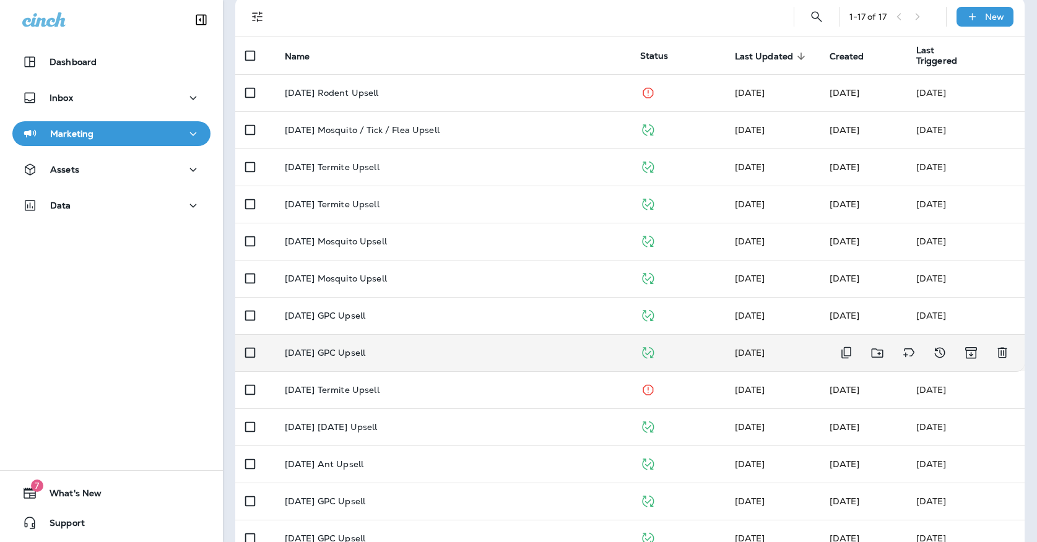
scroll to position [89, 0]
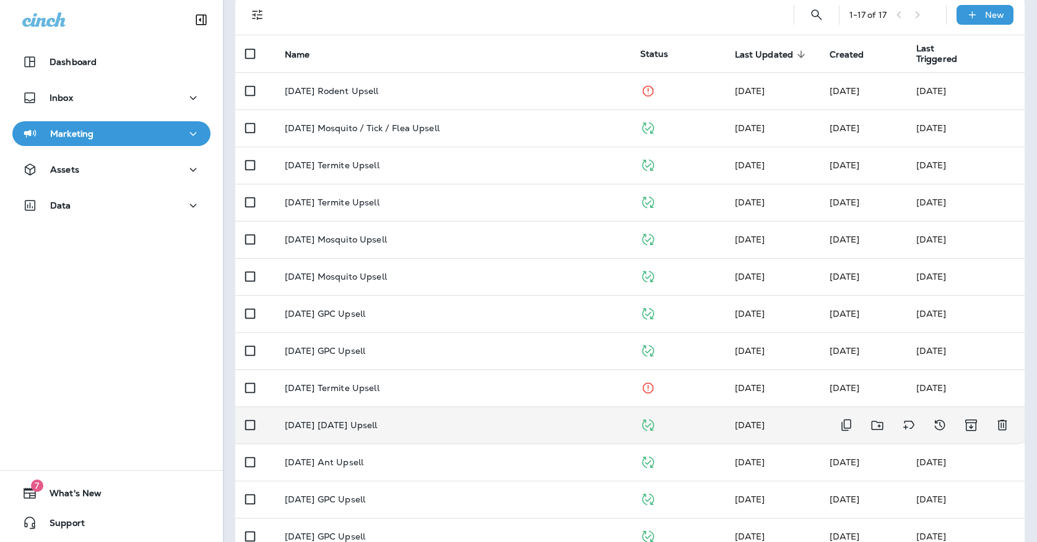
click at [340, 423] on p "[DATE] [DATE] Upsell" at bounding box center [331, 425] width 93 height 10
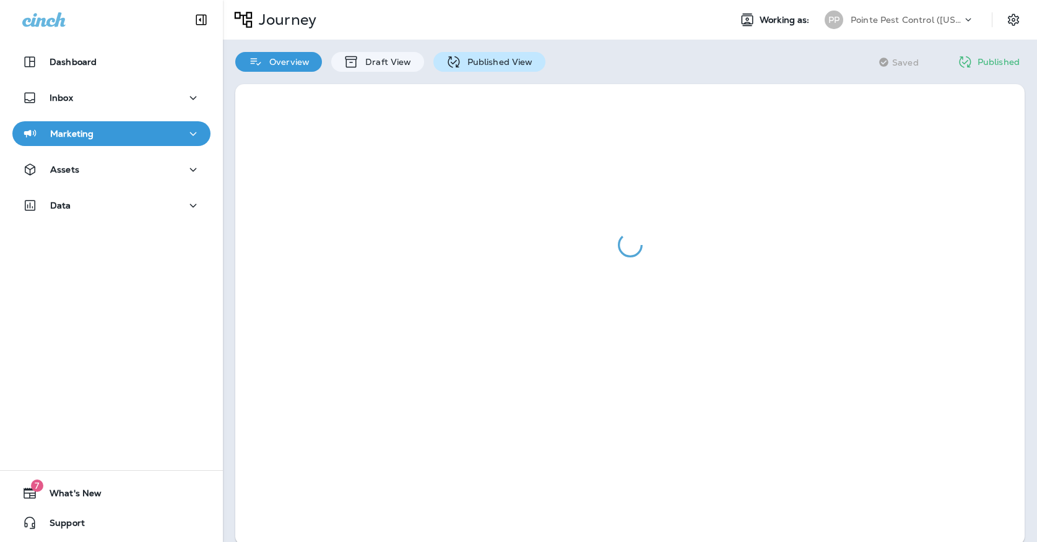
click at [468, 61] on p "Published View" at bounding box center [497, 62] width 72 height 10
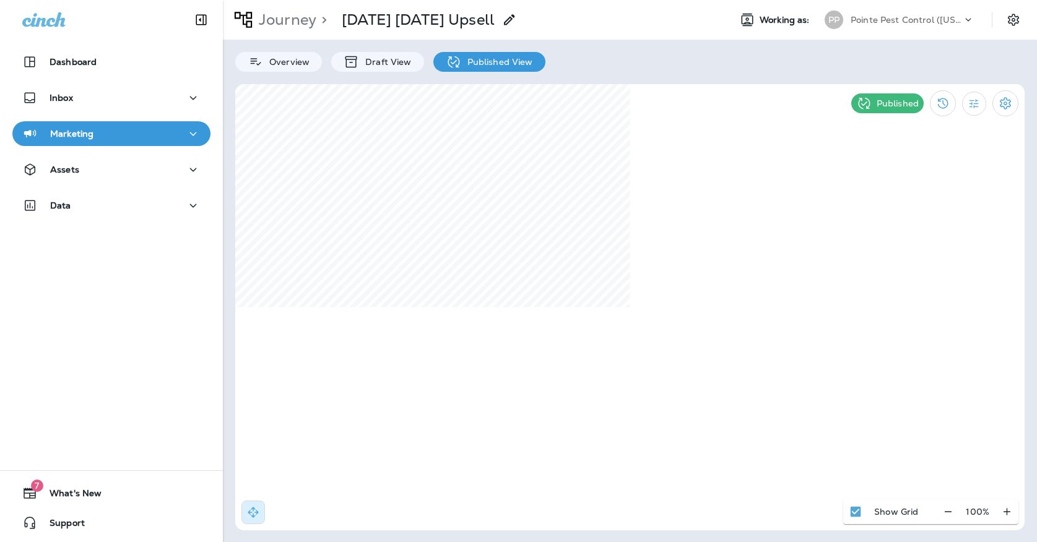
click at [305, 15] on p "Journey" at bounding box center [285, 20] width 63 height 19
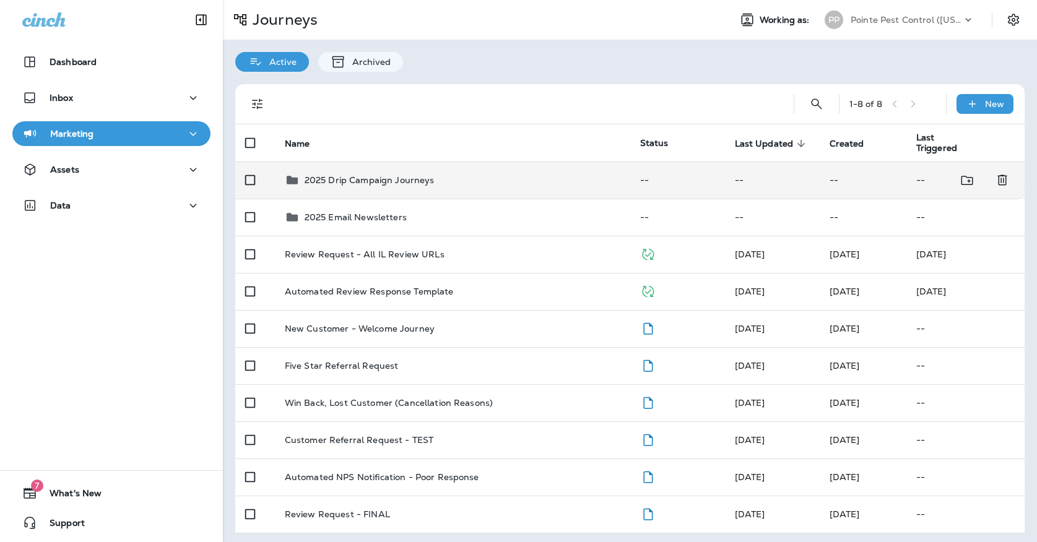
click at [381, 180] on div "2025 Drip Campaign Journeys" at bounding box center [370, 180] width 130 height 15
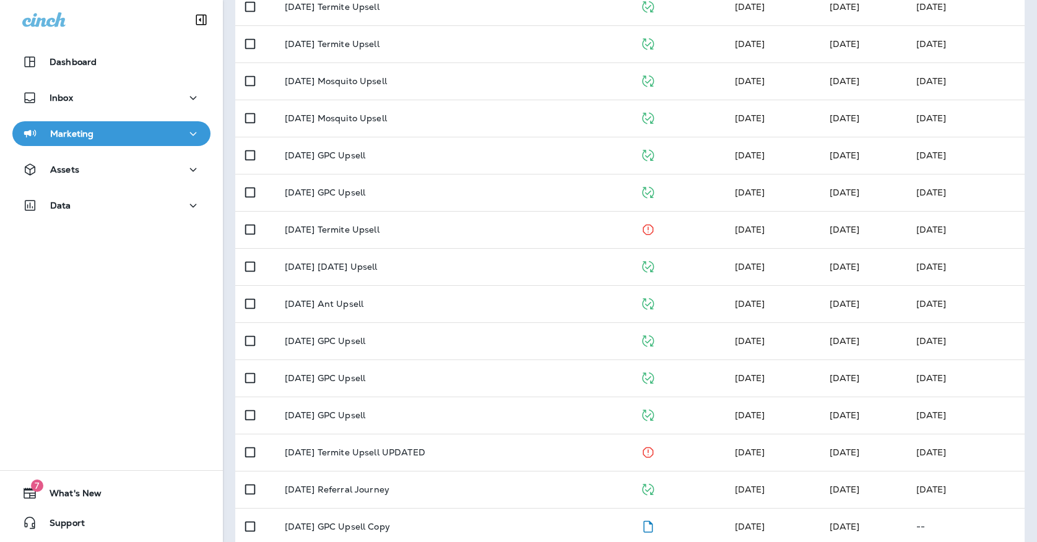
scroll to position [254, 0]
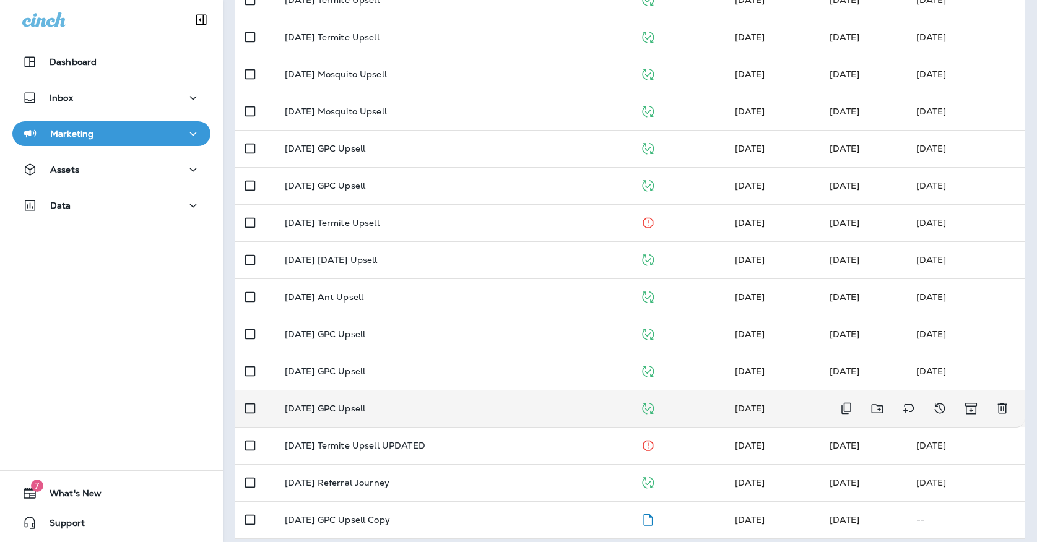
click at [406, 404] on div "[DATE] GPC Upsell" at bounding box center [453, 409] width 336 height 10
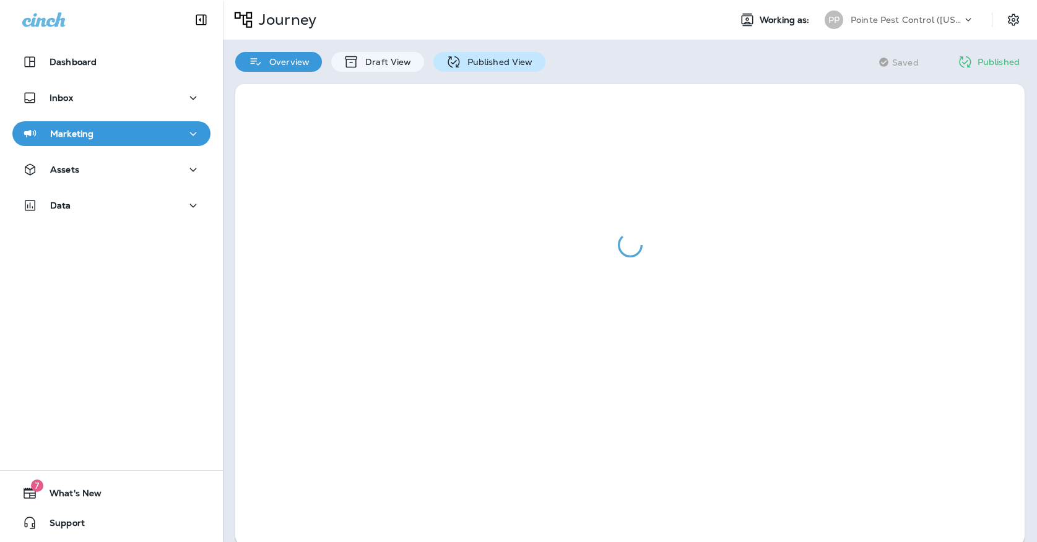
click at [461, 67] on div "Published View" at bounding box center [489, 62] width 112 height 20
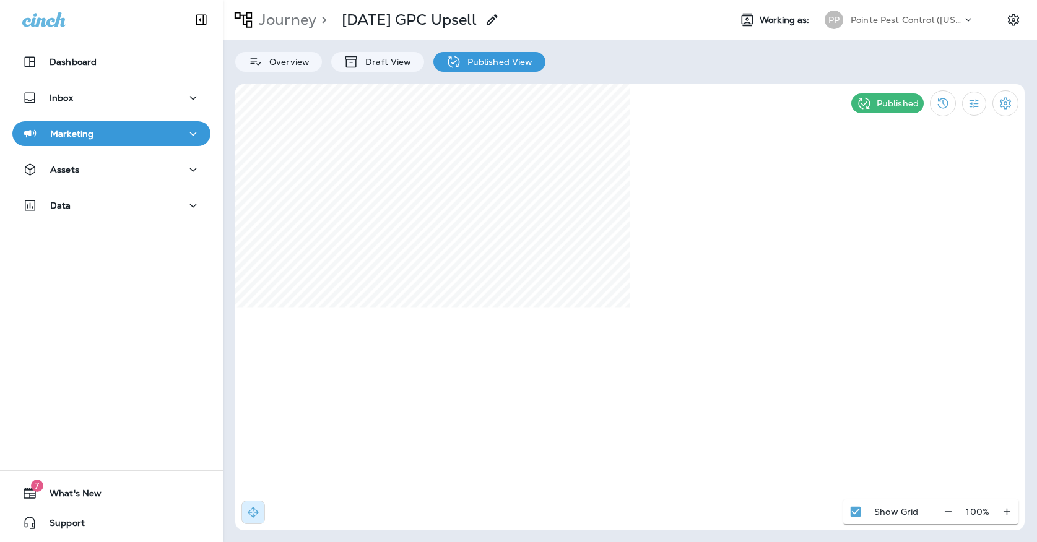
click at [830, 20] on div "PP" at bounding box center [834, 20] width 19 height 19
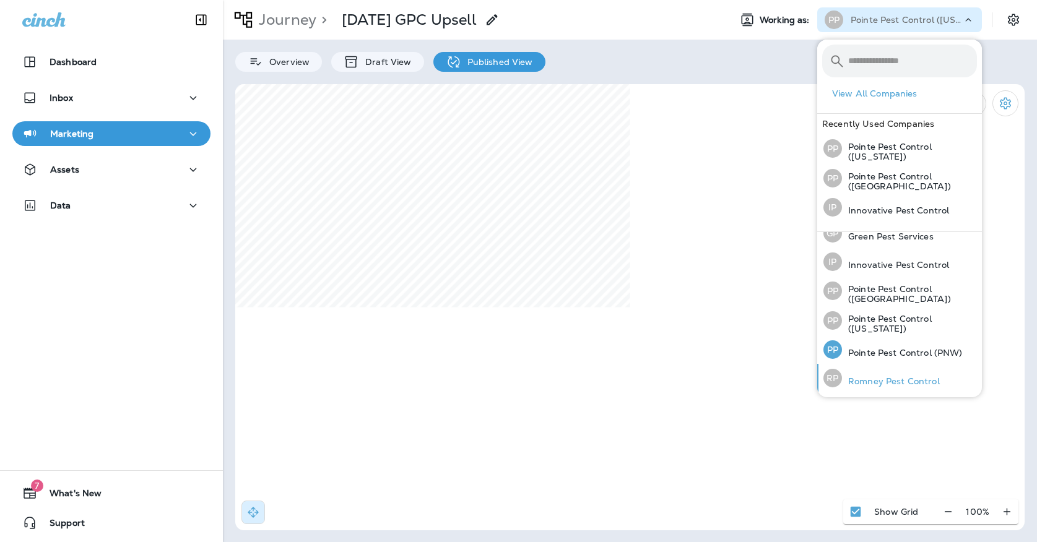
scroll to position [39, 0]
click at [882, 361] on div "PP Pointe Pest Control (PNW)" at bounding box center [892, 352] width 149 height 28
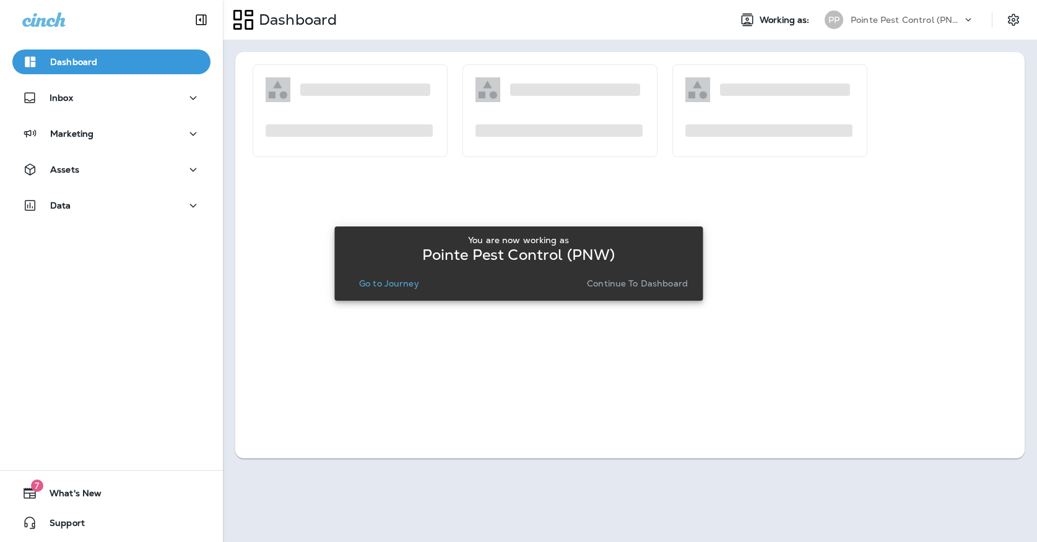
click at [407, 285] on p "Go to Journey" at bounding box center [389, 284] width 60 height 10
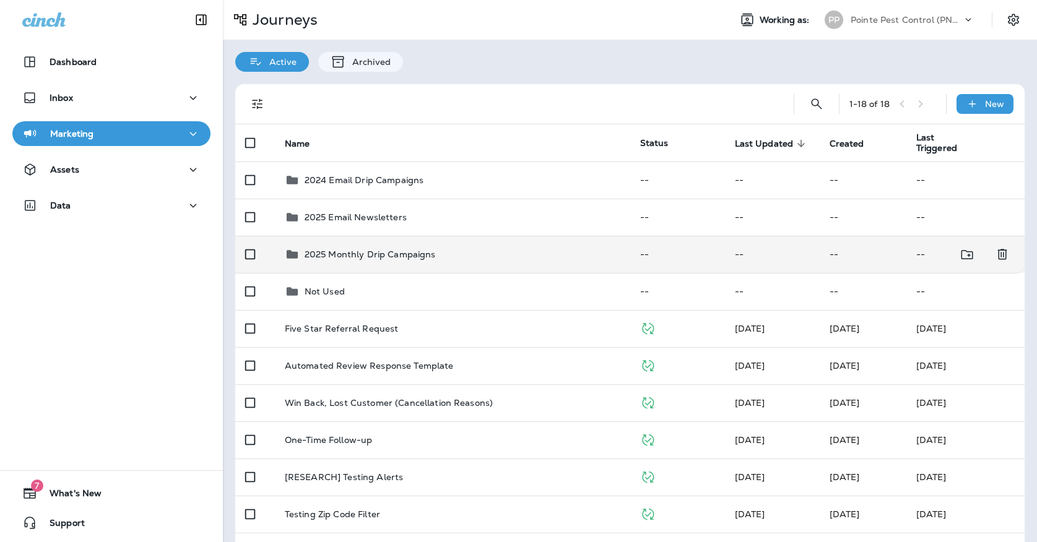
click at [370, 249] on p "2025 Monthly Drip Campaigns" at bounding box center [370, 254] width 131 height 10
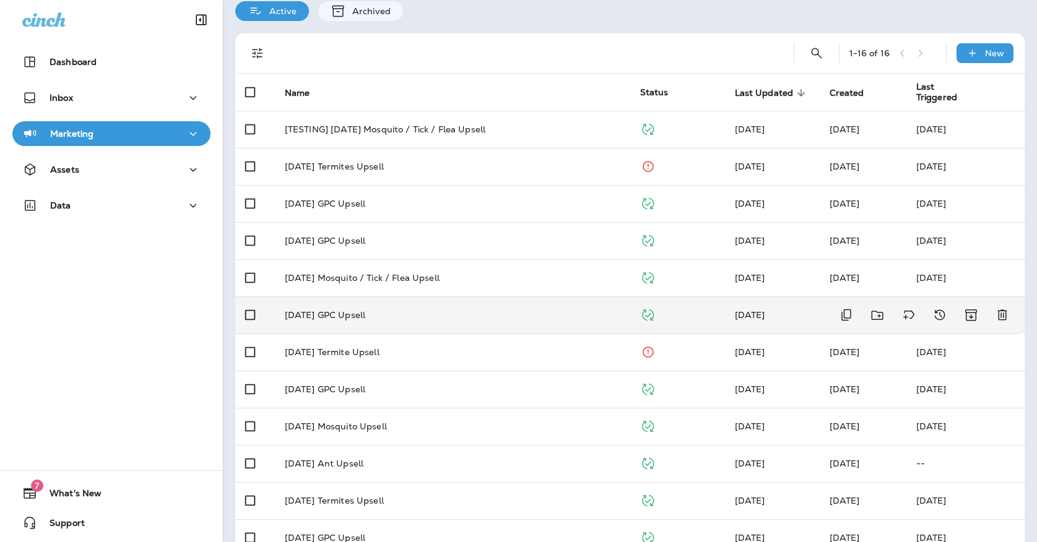
scroll to position [54, 0]
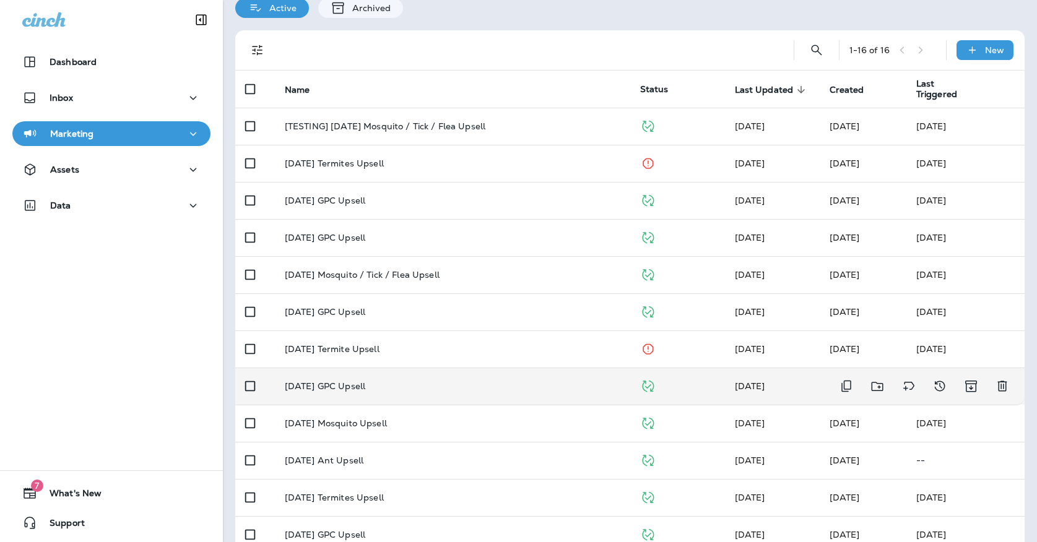
click at [341, 381] on p "[DATE] GPC Upsell" at bounding box center [325, 386] width 80 height 10
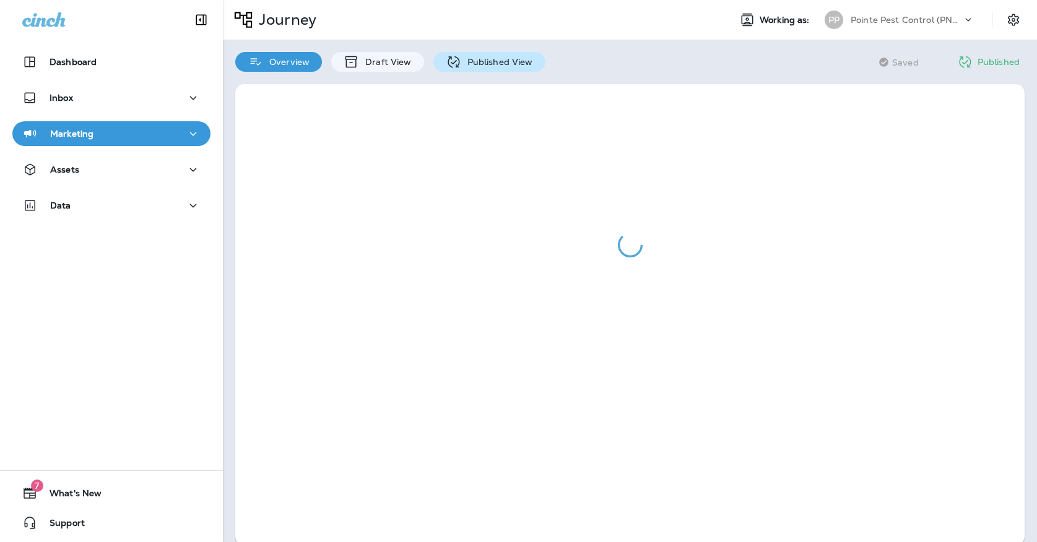
click at [484, 58] on p "Published View" at bounding box center [497, 62] width 72 height 10
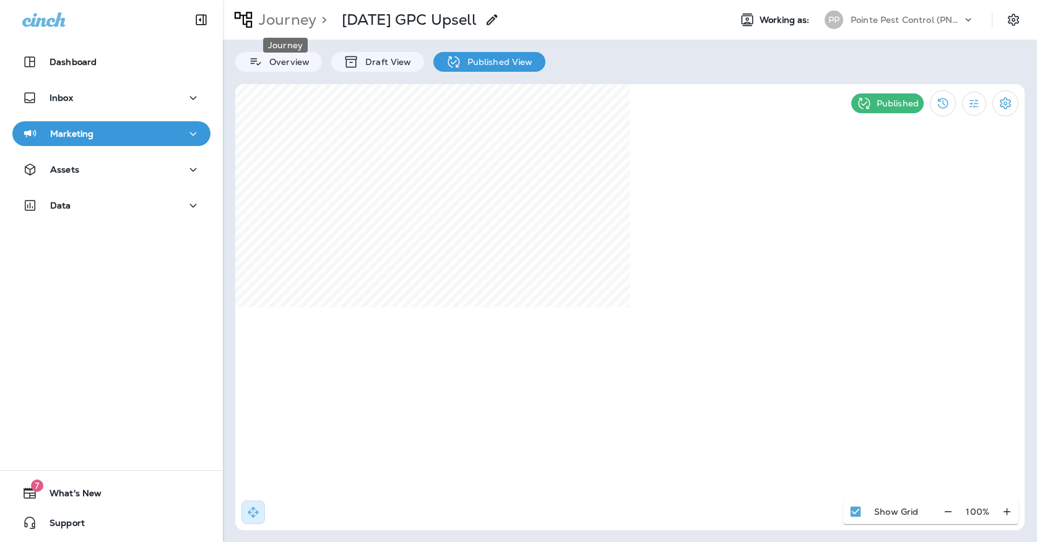
click at [301, 15] on p "Journey" at bounding box center [285, 20] width 63 height 19
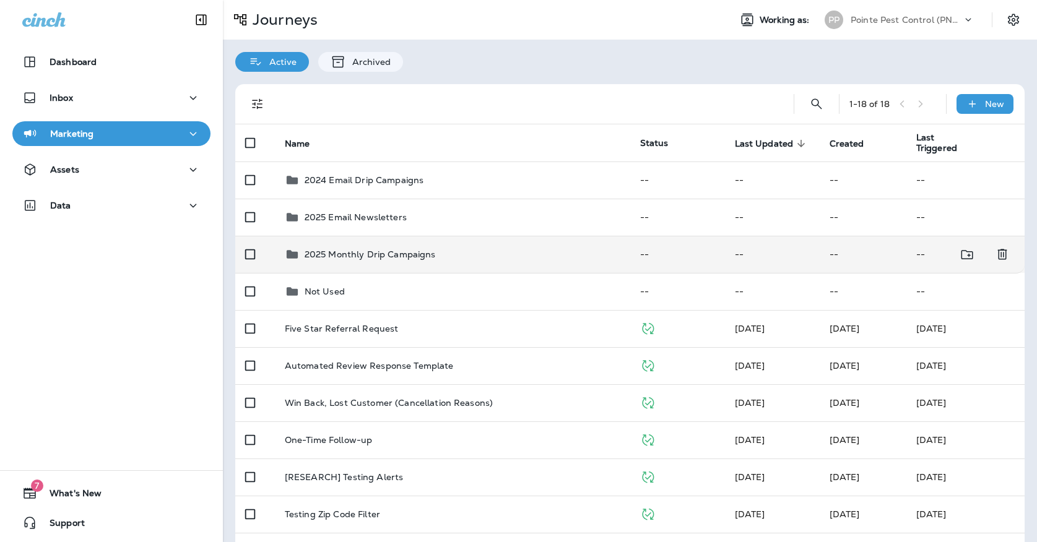
click at [349, 249] on p "2025 Monthly Drip Campaigns" at bounding box center [370, 254] width 131 height 10
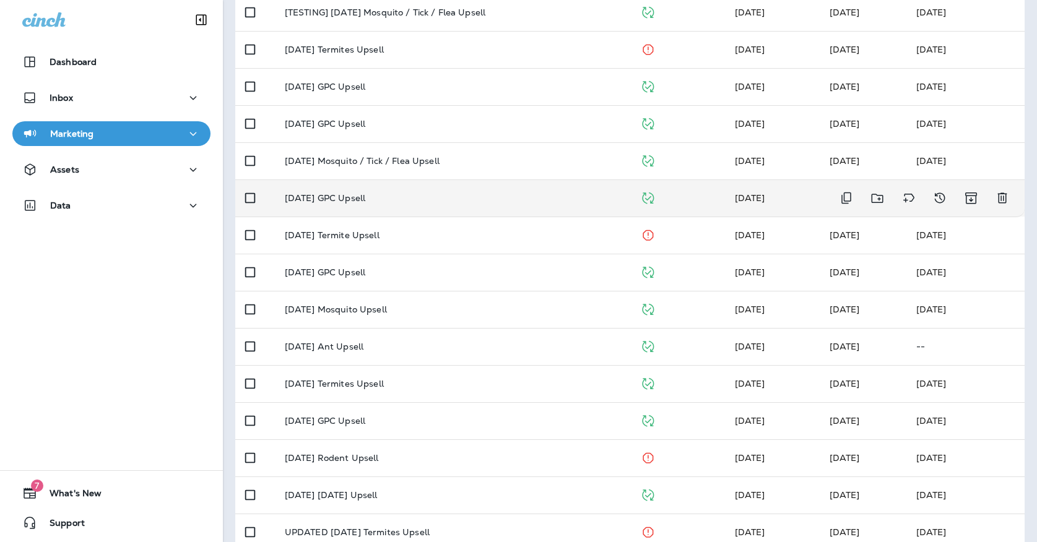
scroll to position [177, 0]
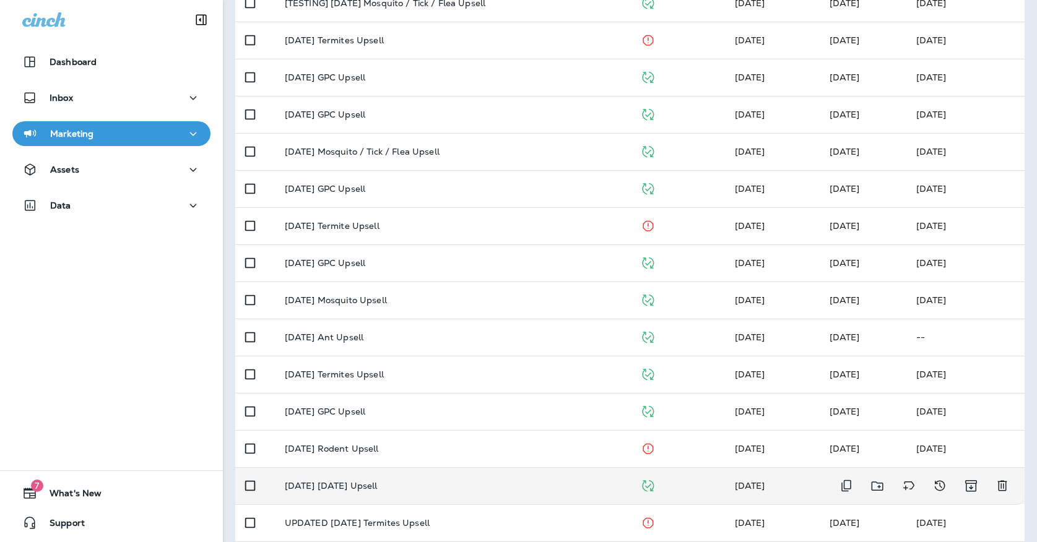
click at [352, 467] on td "[DATE] [DATE] Upsell" at bounding box center [452, 485] width 355 height 37
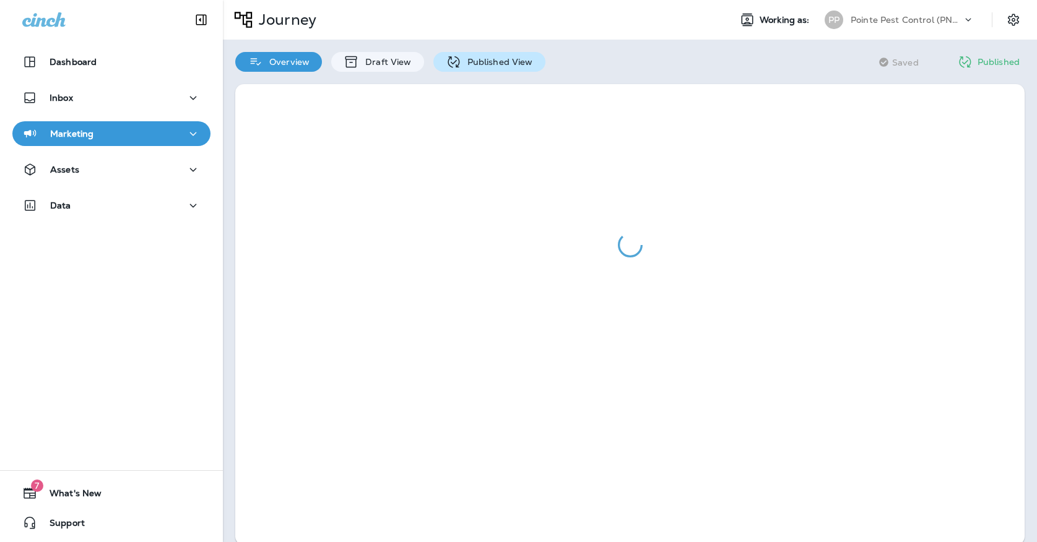
click at [462, 70] on div "Published View" at bounding box center [489, 62] width 112 height 20
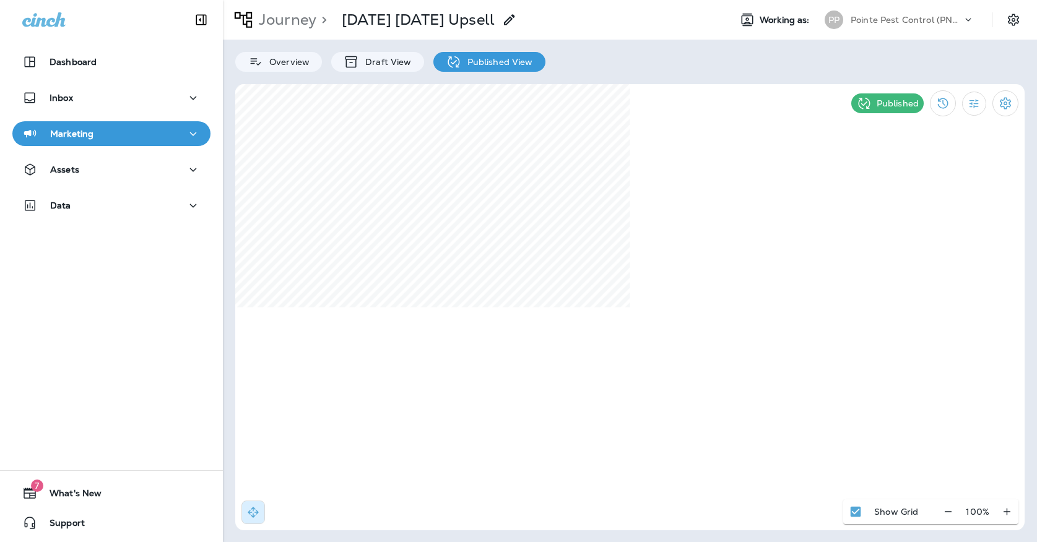
click at [884, 16] on p "Pointe Pest Control (PNW)" at bounding box center [906, 20] width 111 height 10
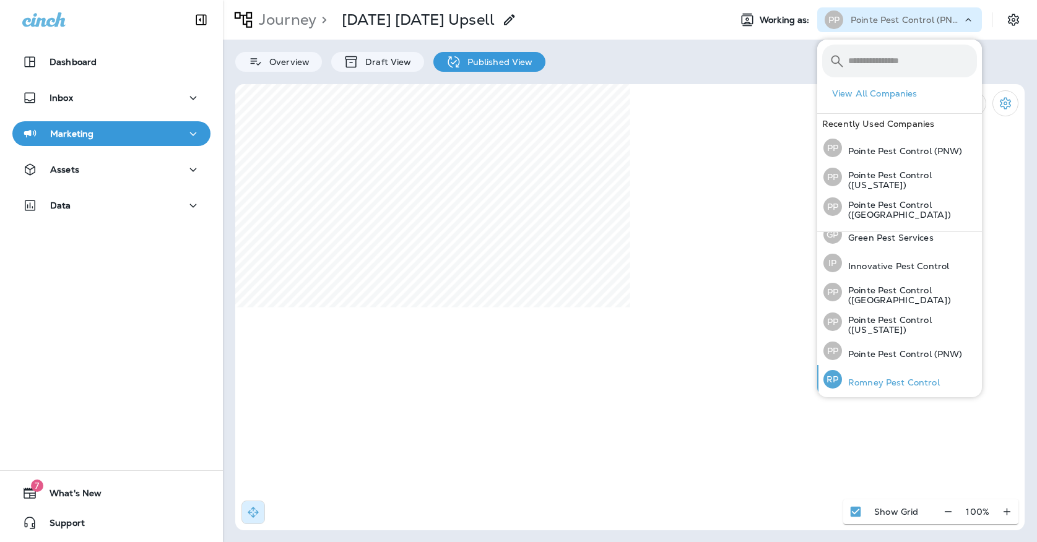
scroll to position [39, 0]
click at [892, 383] on p "Romney Pest Control" at bounding box center [891, 384] width 98 height 10
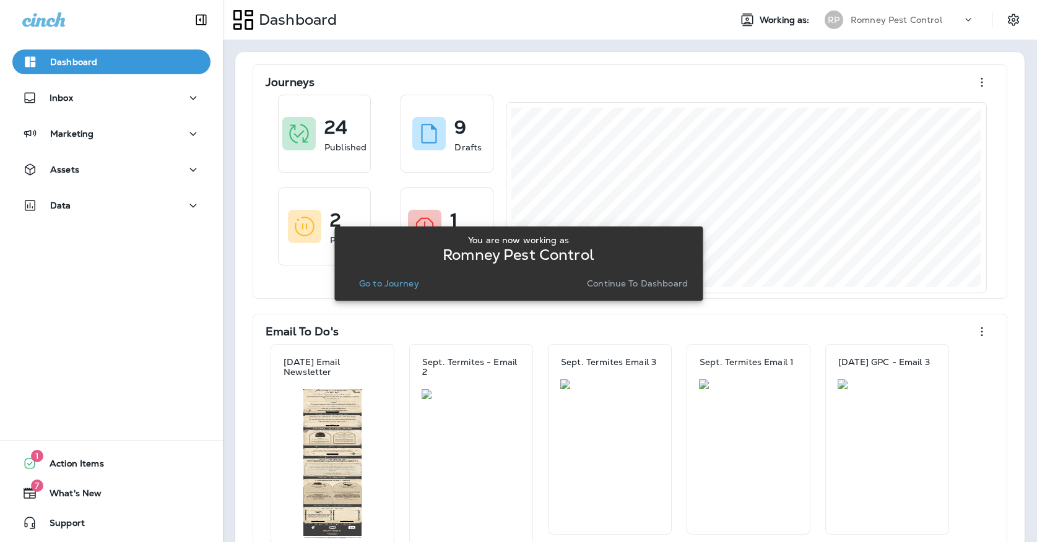
click at [417, 279] on p "Go to Journey" at bounding box center [389, 284] width 60 height 10
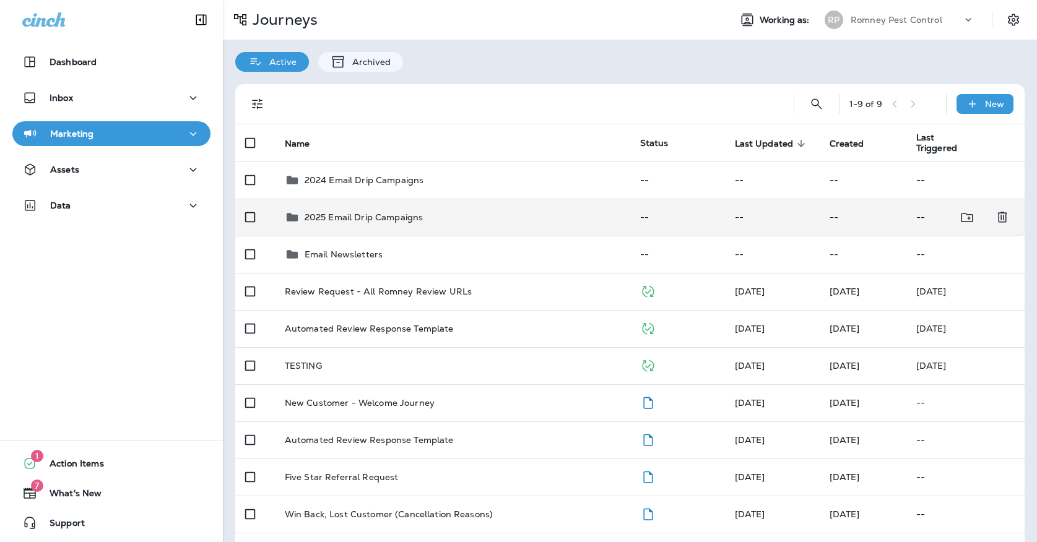
click at [417, 212] on p "2025 Email Drip Campaigns" at bounding box center [364, 217] width 119 height 10
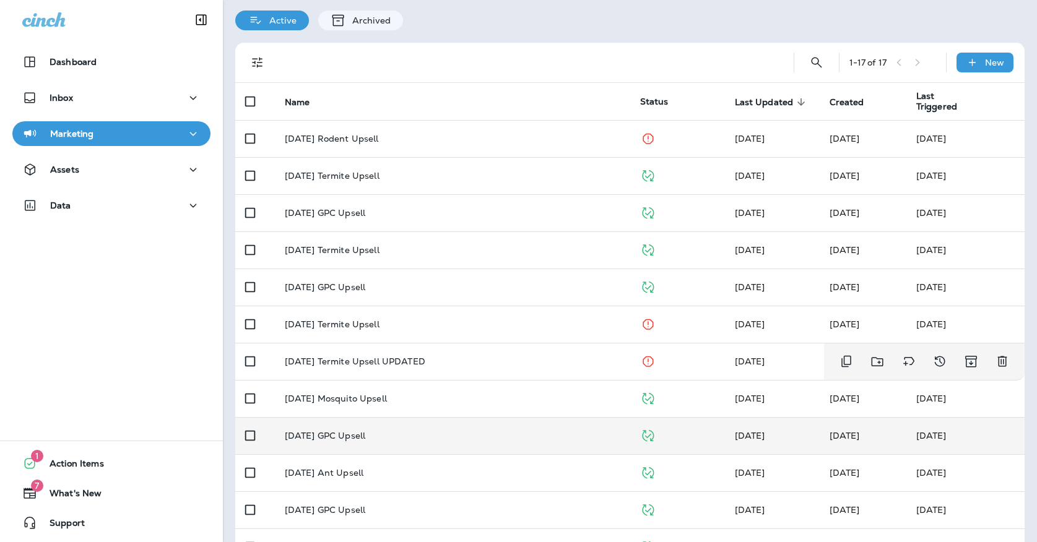
scroll to position [50, 0]
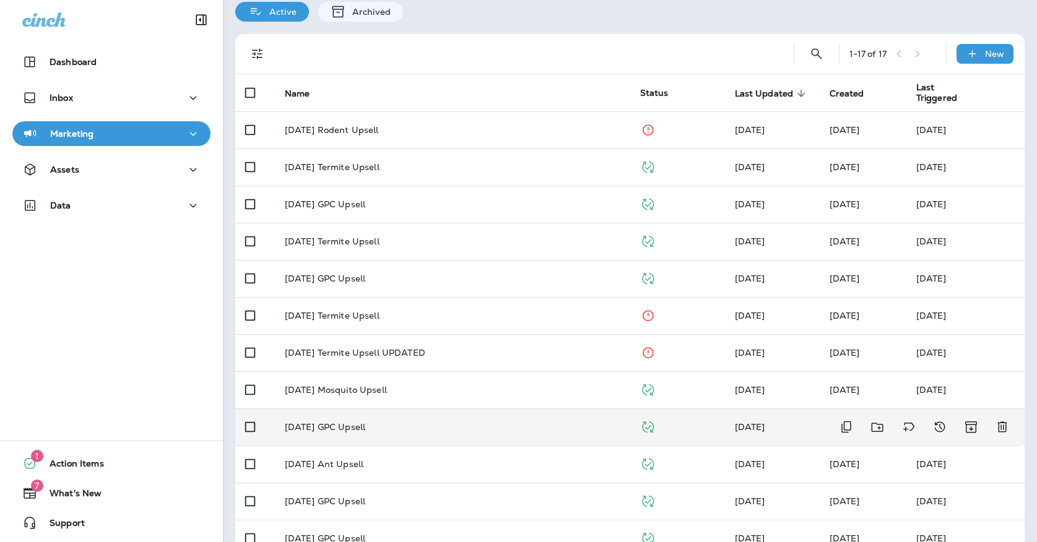
click at [364, 422] on p "[DATE] GPC Upsell" at bounding box center [325, 427] width 80 height 10
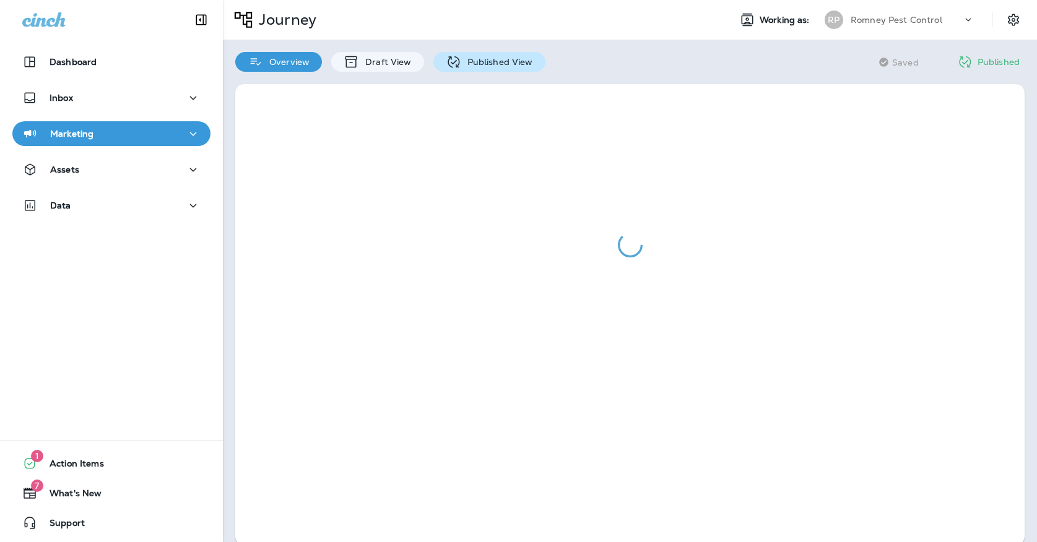
click at [482, 59] on p "Published View" at bounding box center [497, 62] width 72 height 10
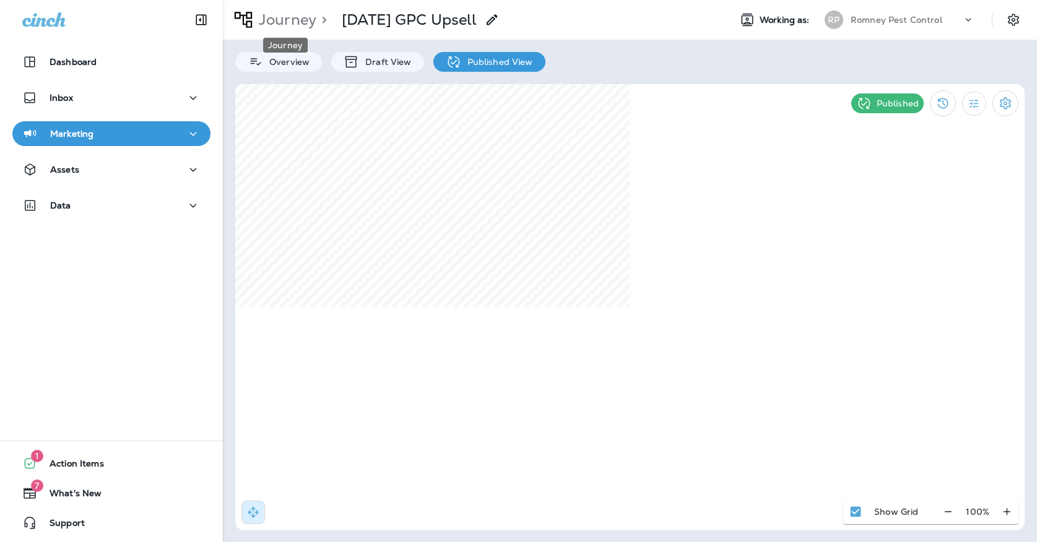
click at [300, 19] on p "Journey" at bounding box center [285, 20] width 63 height 19
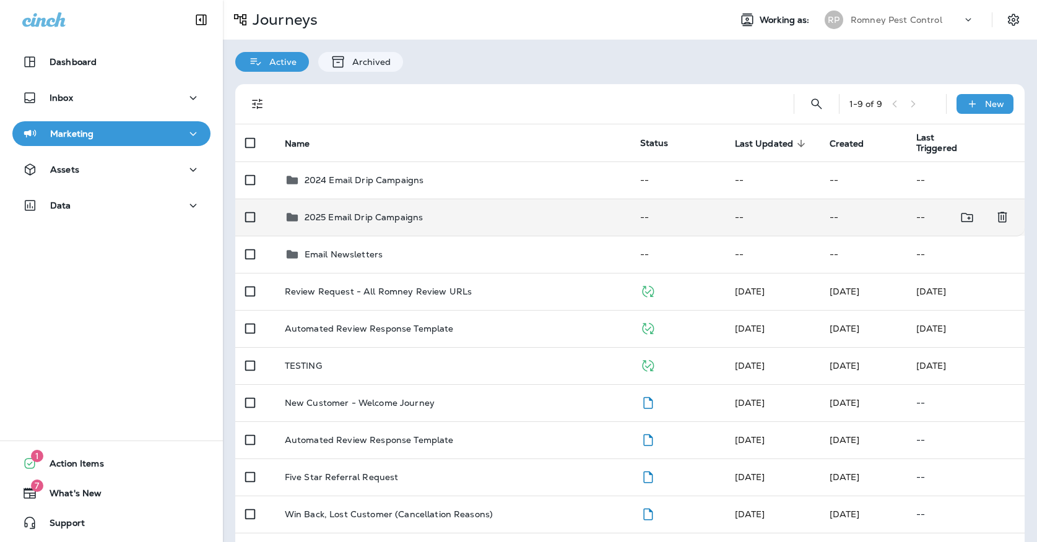
click at [376, 216] on div "2025 Email Drip Campaigns" at bounding box center [364, 217] width 119 height 15
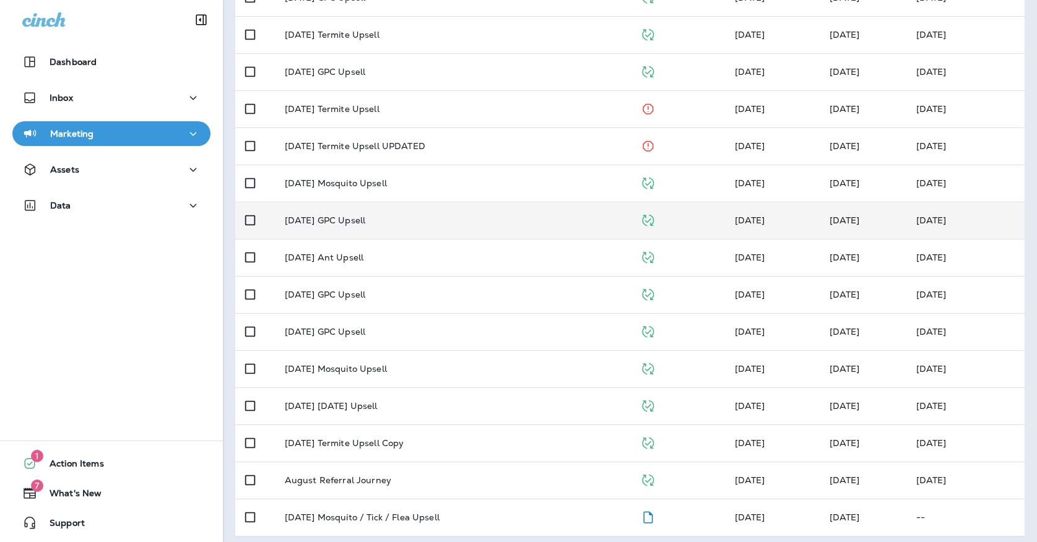
scroll to position [256, 0]
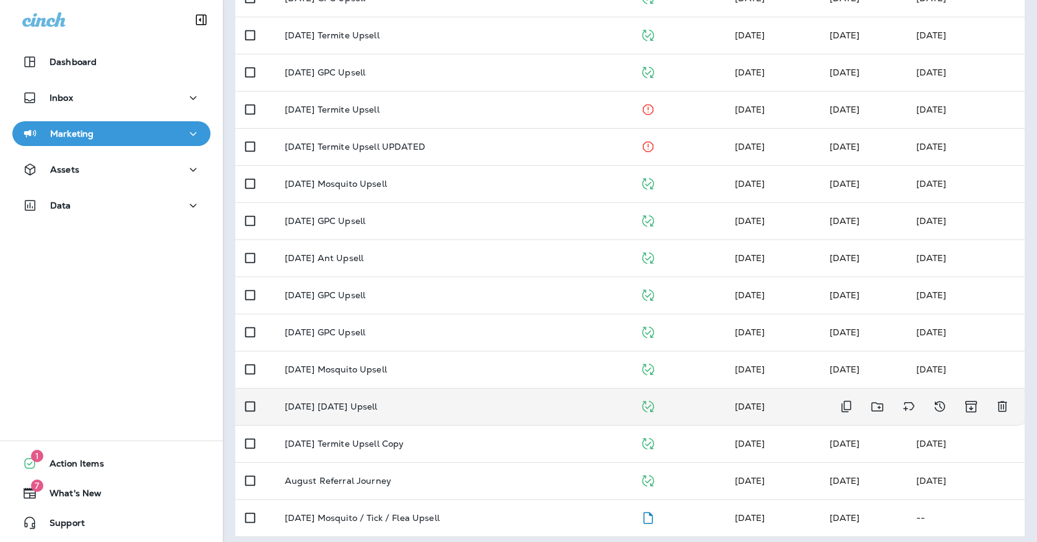
click at [375, 402] on p "[DATE] [DATE] Upsell" at bounding box center [331, 407] width 93 height 10
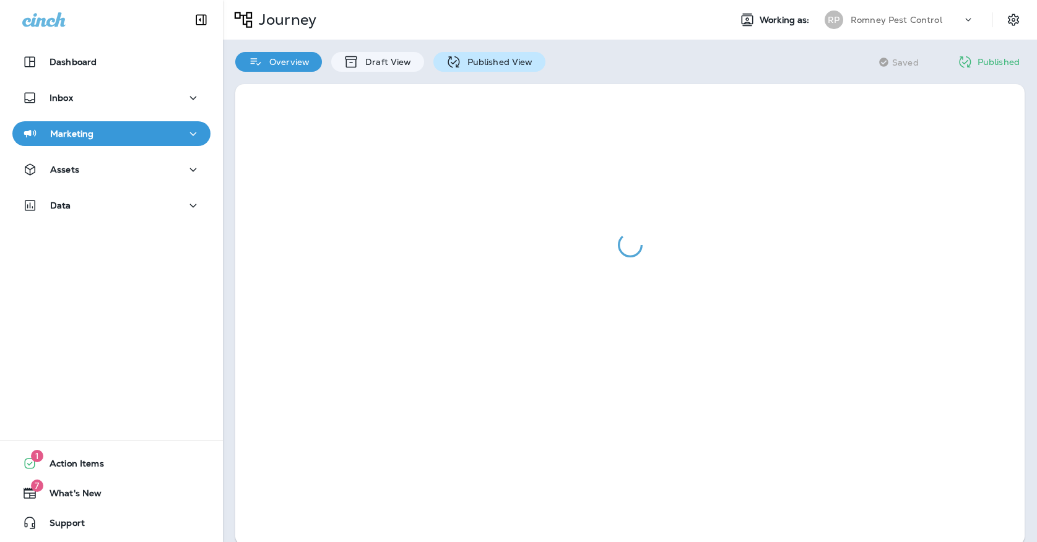
click at [473, 69] on div "Published View" at bounding box center [489, 62] width 112 height 20
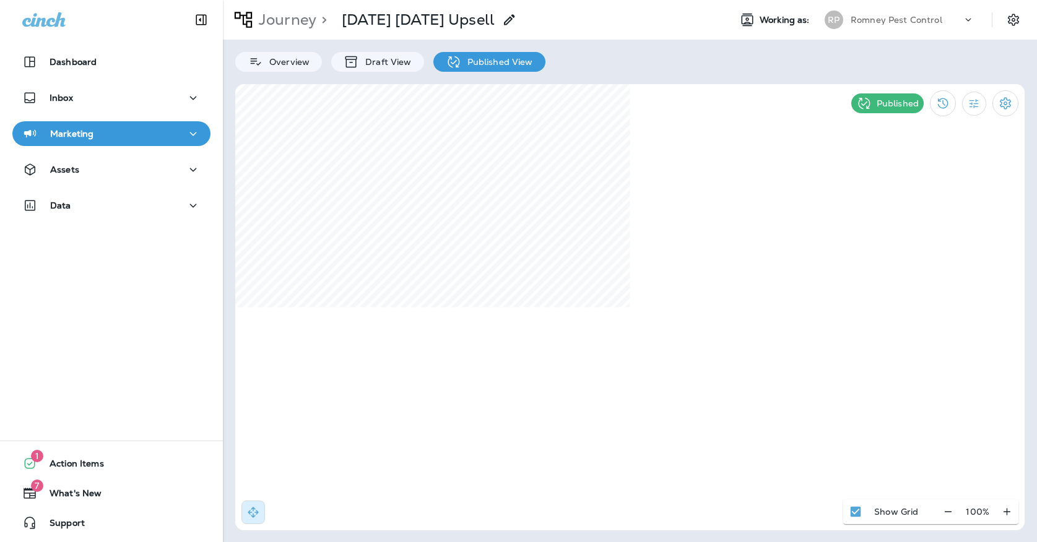
click at [860, 24] on p "Romney Pest Control" at bounding box center [897, 20] width 92 height 10
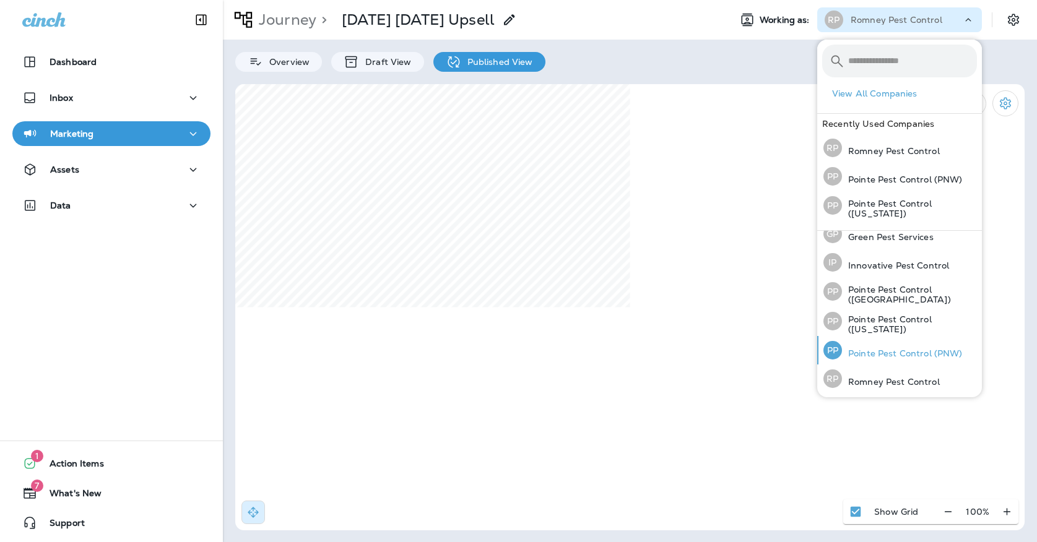
scroll to position [39, 0]
click at [861, 358] on p "Pointe Pest Control (PNW)" at bounding box center [902, 354] width 121 height 10
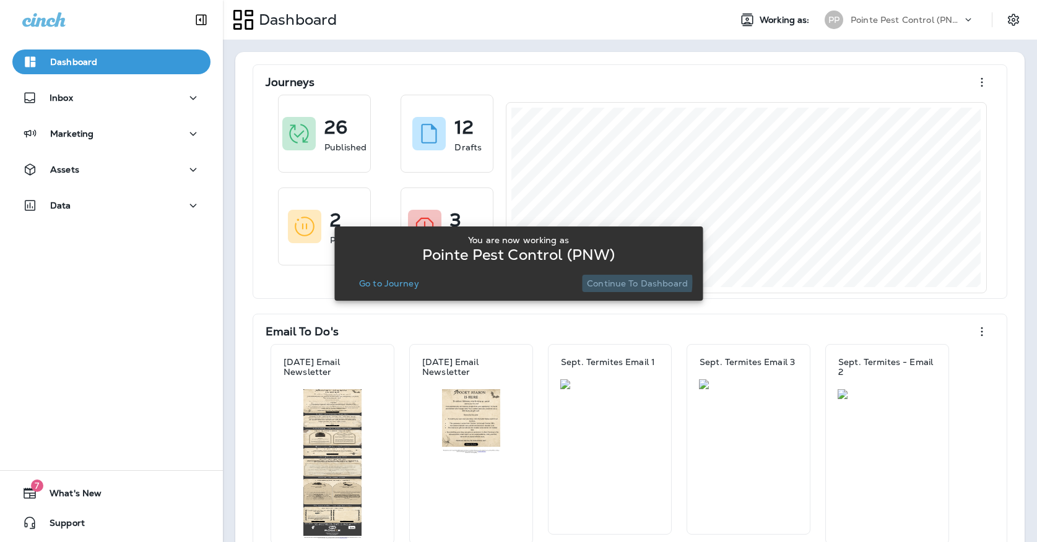
click at [614, 282] on p "Continue to Dashboard" at bounding box center [637, 284] width 101 height 10
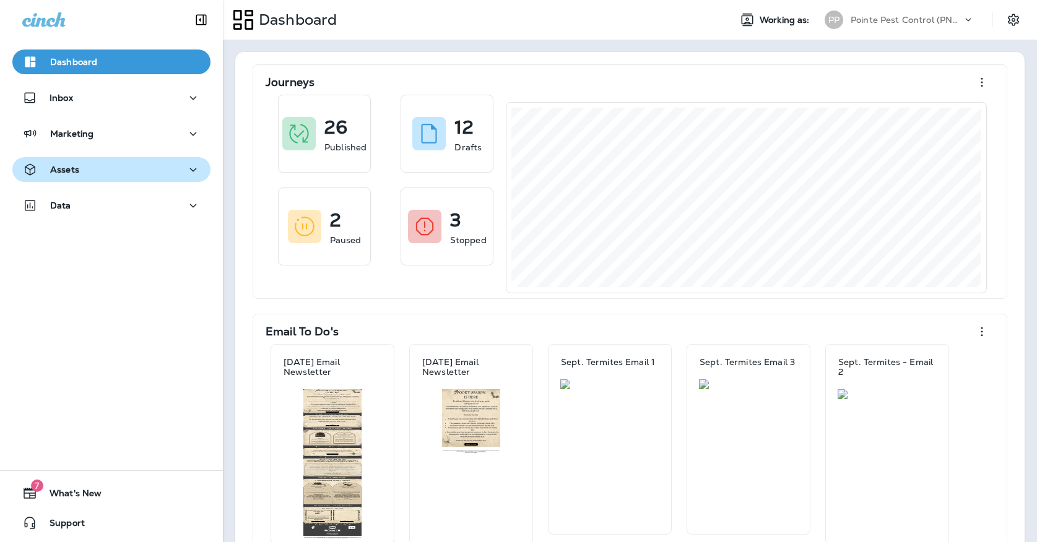
click at [119, 165] on div "Assets" at bounding box center [111, 169] width 178 height 15
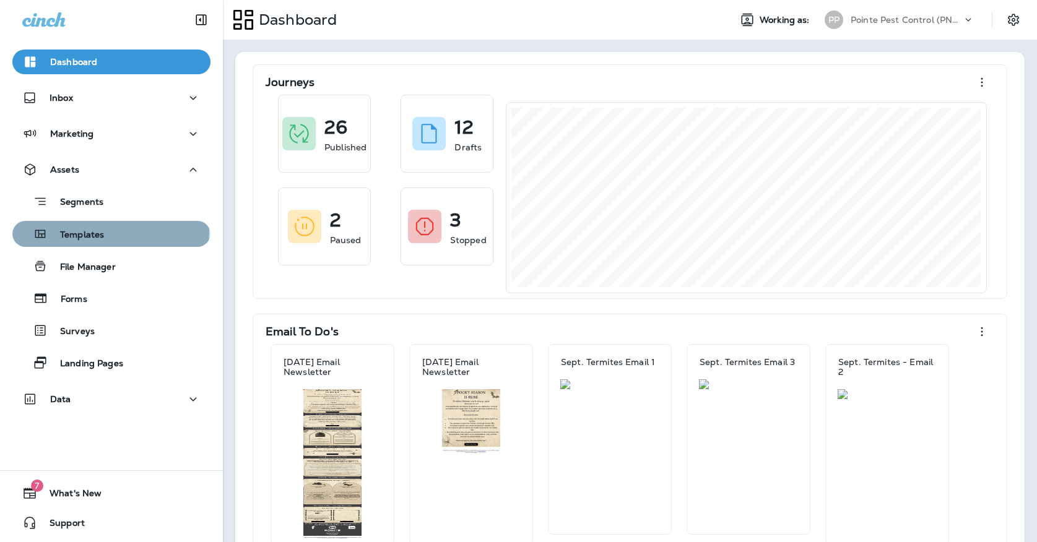
click at [103, 231] on p "Templates" at bounding box center [76, 236] width 56 height 12
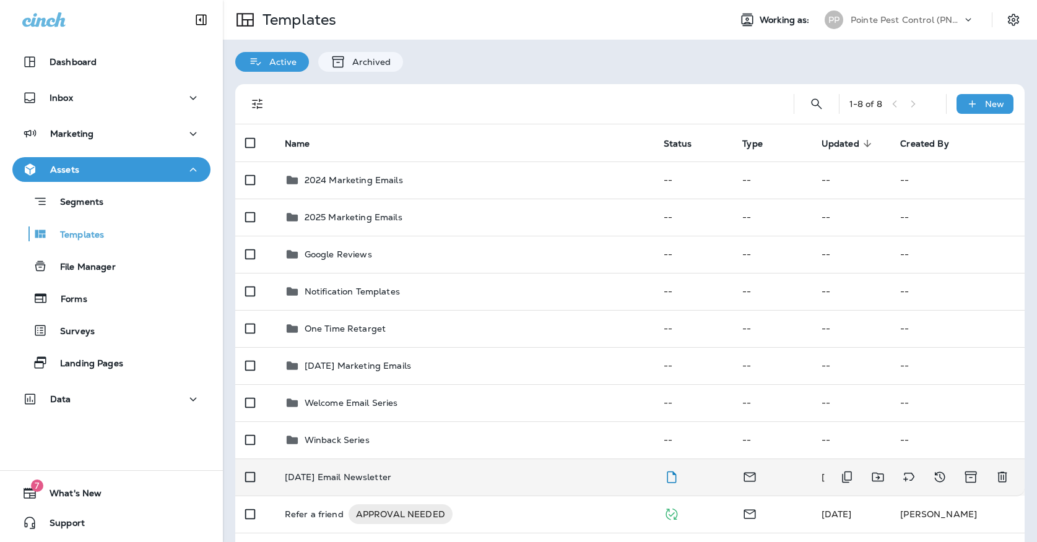
click at [391, 472] on p "[DATE] Email Newsletter" at bounding box center [338, 477] width 106 height 10
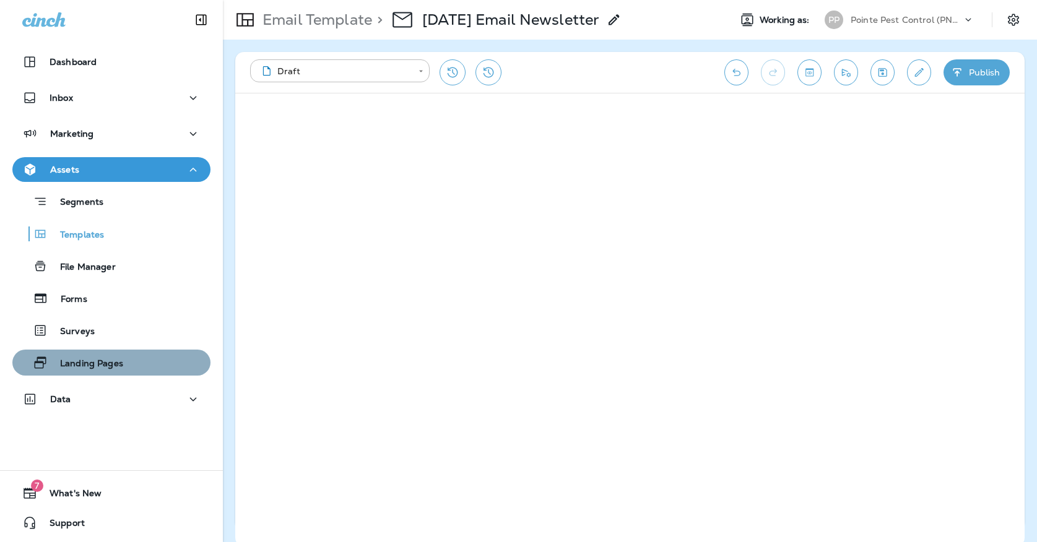
click at [122, 357] on div "Landing Pages" at bounding box center [70, 363] width 106 height 19
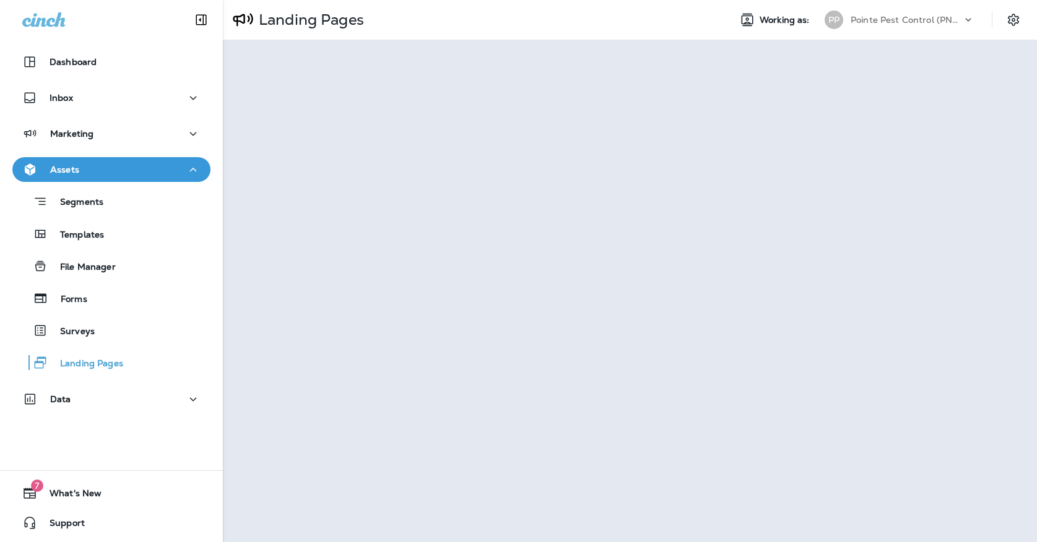
click at [907, 21] on p "Pointe Pest Control (PNW)" at bounding box center [906, 20] width 111 height 10
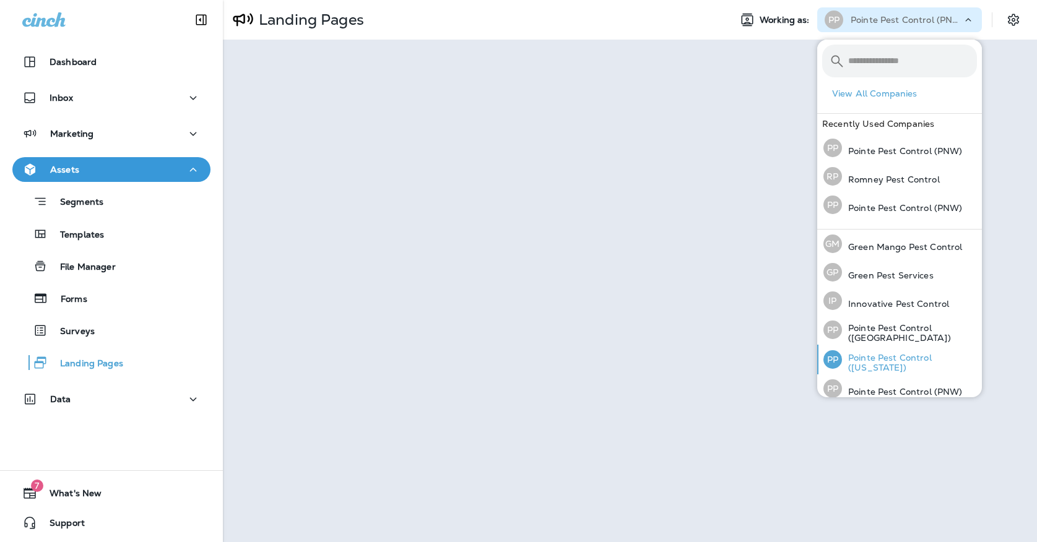
click at [882, 357] on p "Pointe Pest Control ([US_STATE])" at bounding box center [909, 363] width 135 height 20
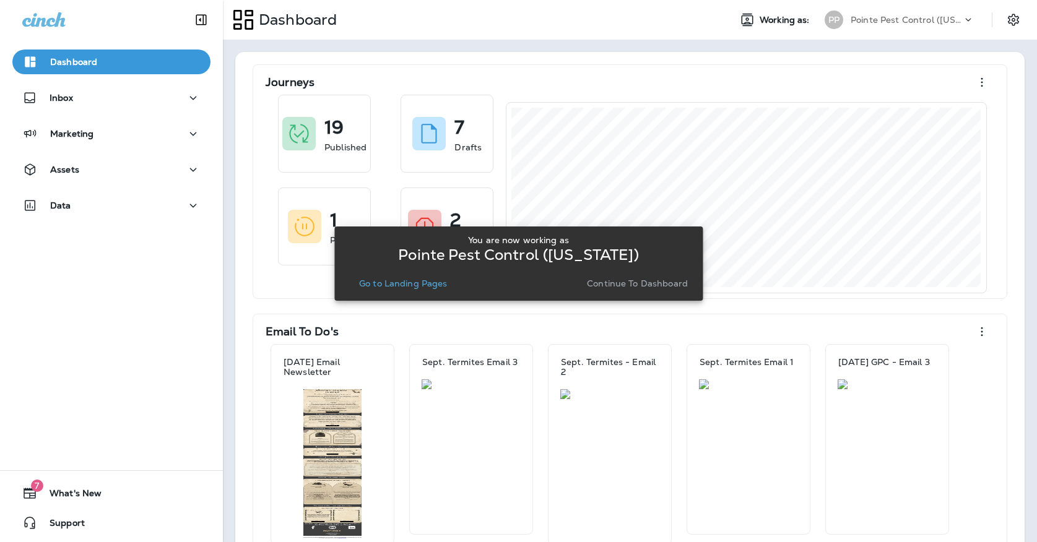
click at [628, 285] on p "Continue to Dashboard" at bounding box center [637, 284] width 101 height 10
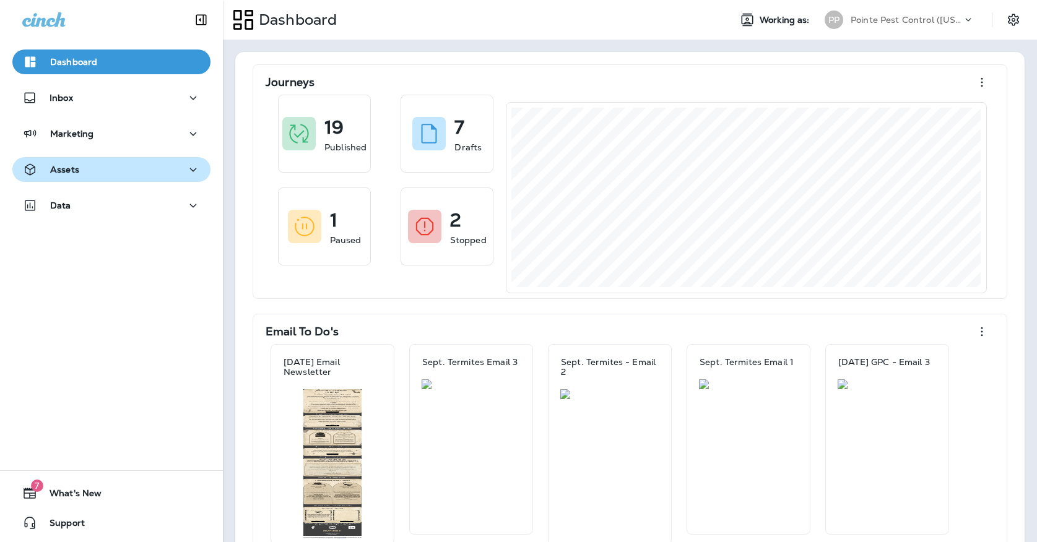
click at [150, 166] on div "Assets" at bounding box center [111, 169] width 178 height 15
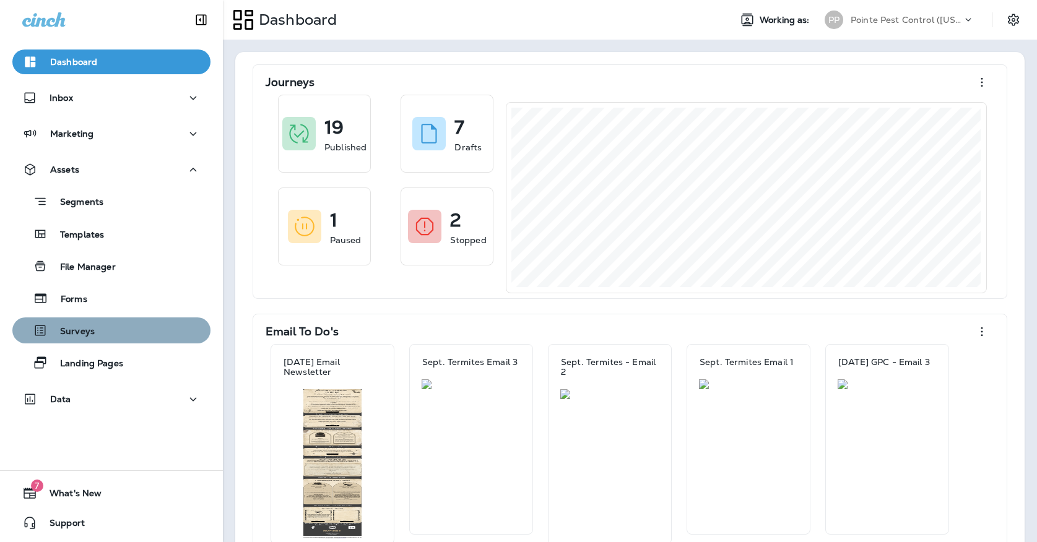
click at [116, 336] on div "Surveys" at bounding box center [111, 330] width 188 height 19
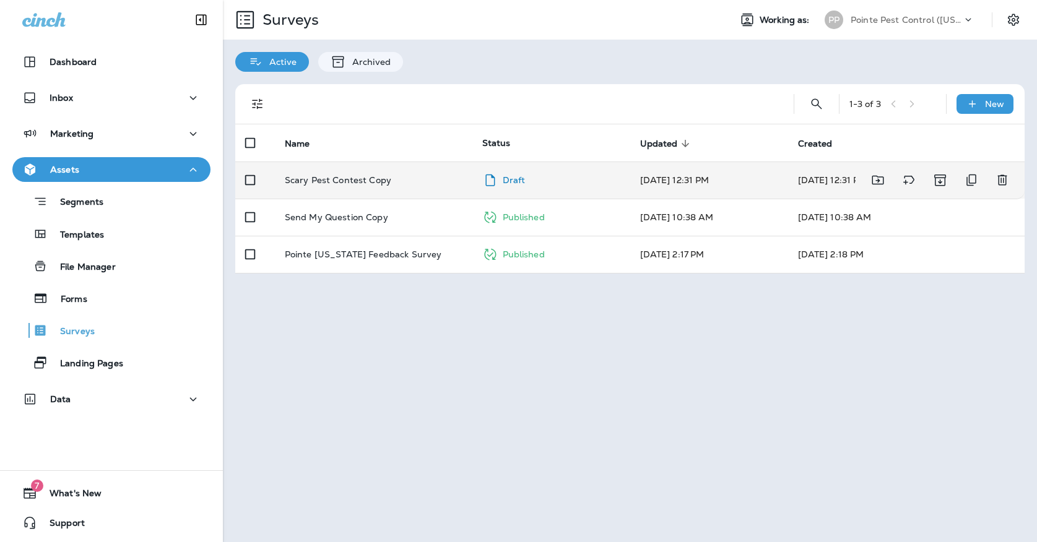
click at [545, 170] on div "Draft" at bounding box center [551, 180] width 138 height 20
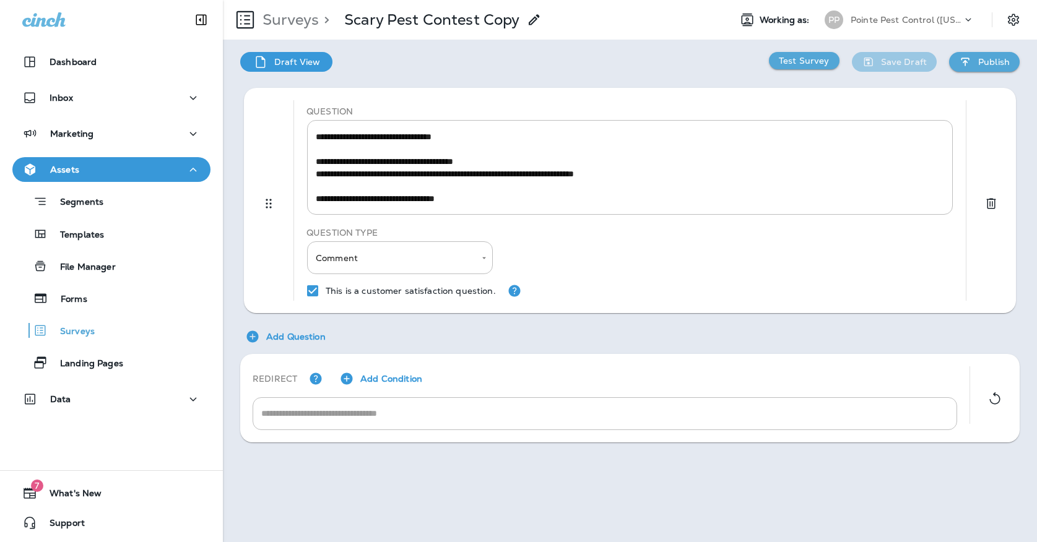
click at [976, 66] on div "Publish" at bounding box center [991, 62] width 38 height 10
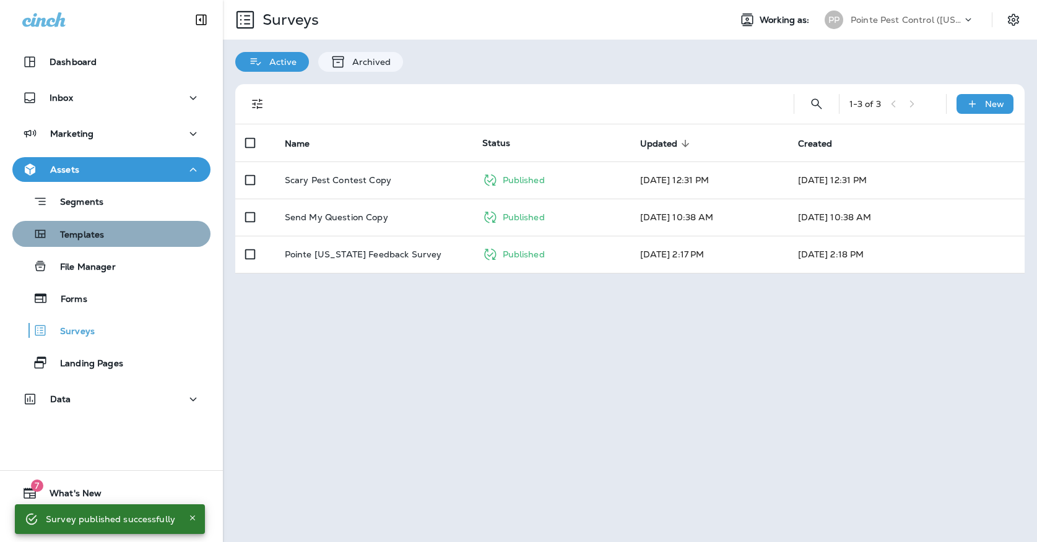
click at [113, 238] on div "Templates" at bounding box center [111, 234] width 188 height 19
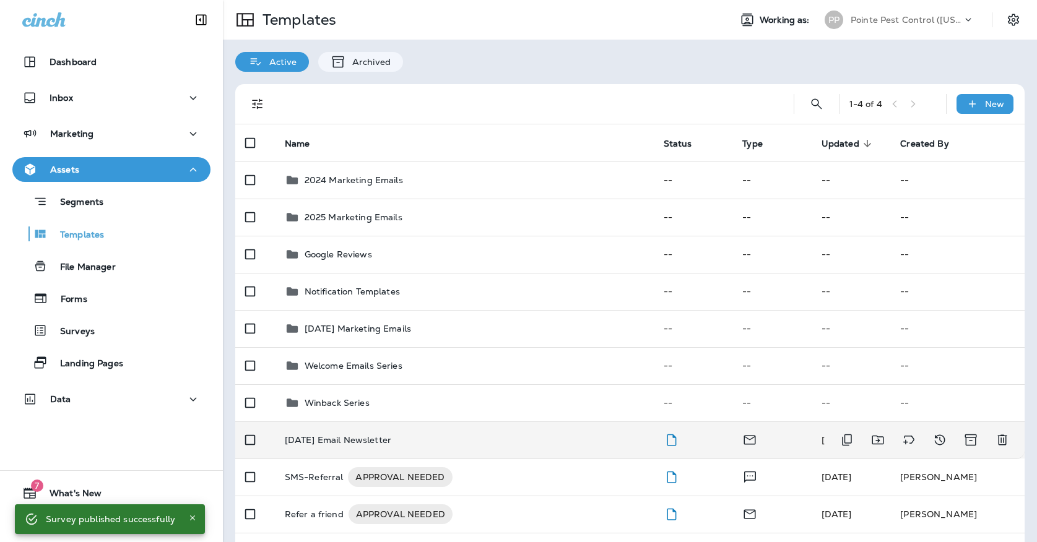
click at [524, 437] on td "[DATE] Email Newsletter" at bounding box center [464, 440] width 379 height 37
